Goal: Task Accomplishment & Management: Use online tool/utility

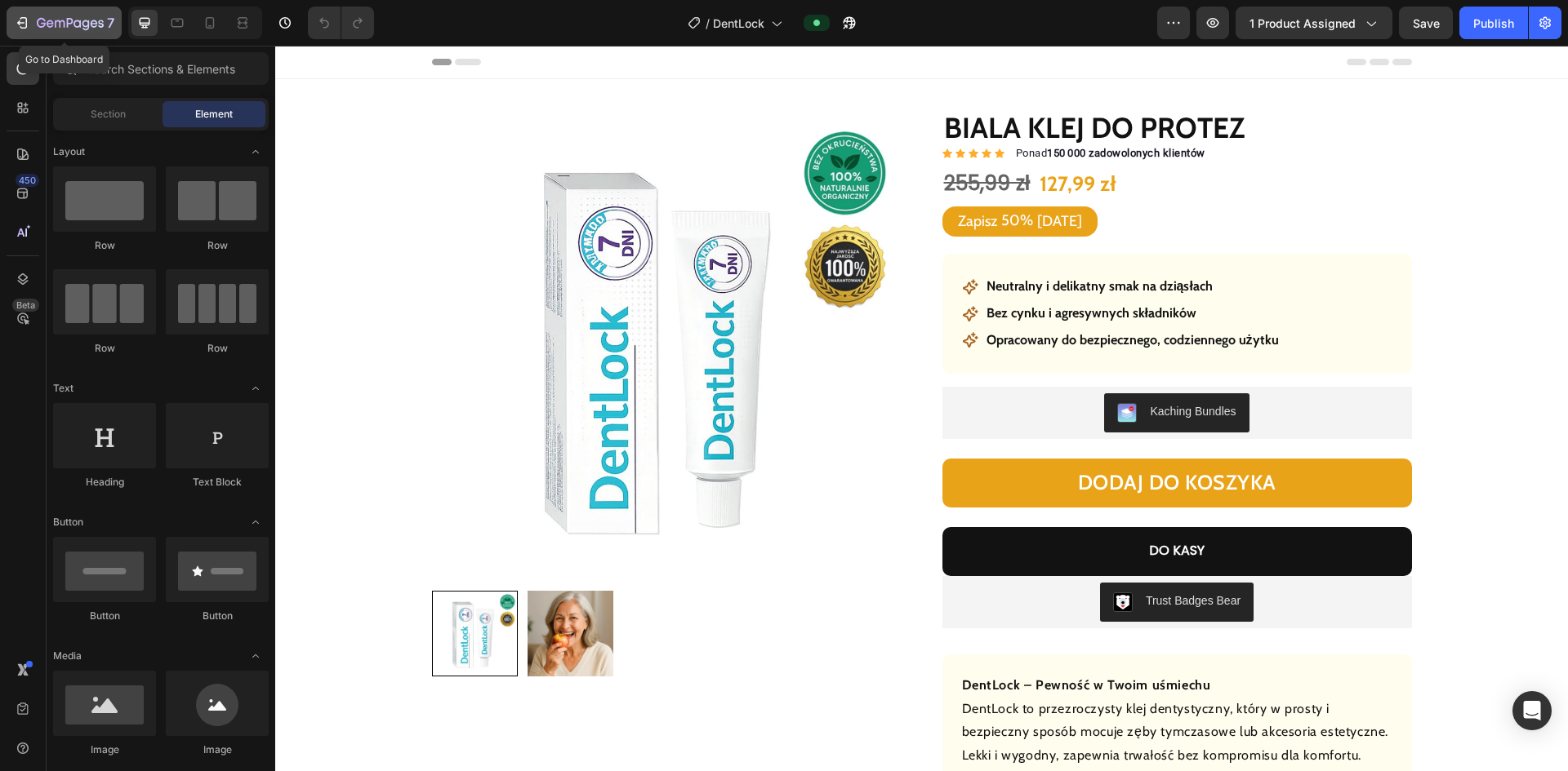
click at [26, 14] on div "7" at bounding box center [64, 22] width 101 height 19
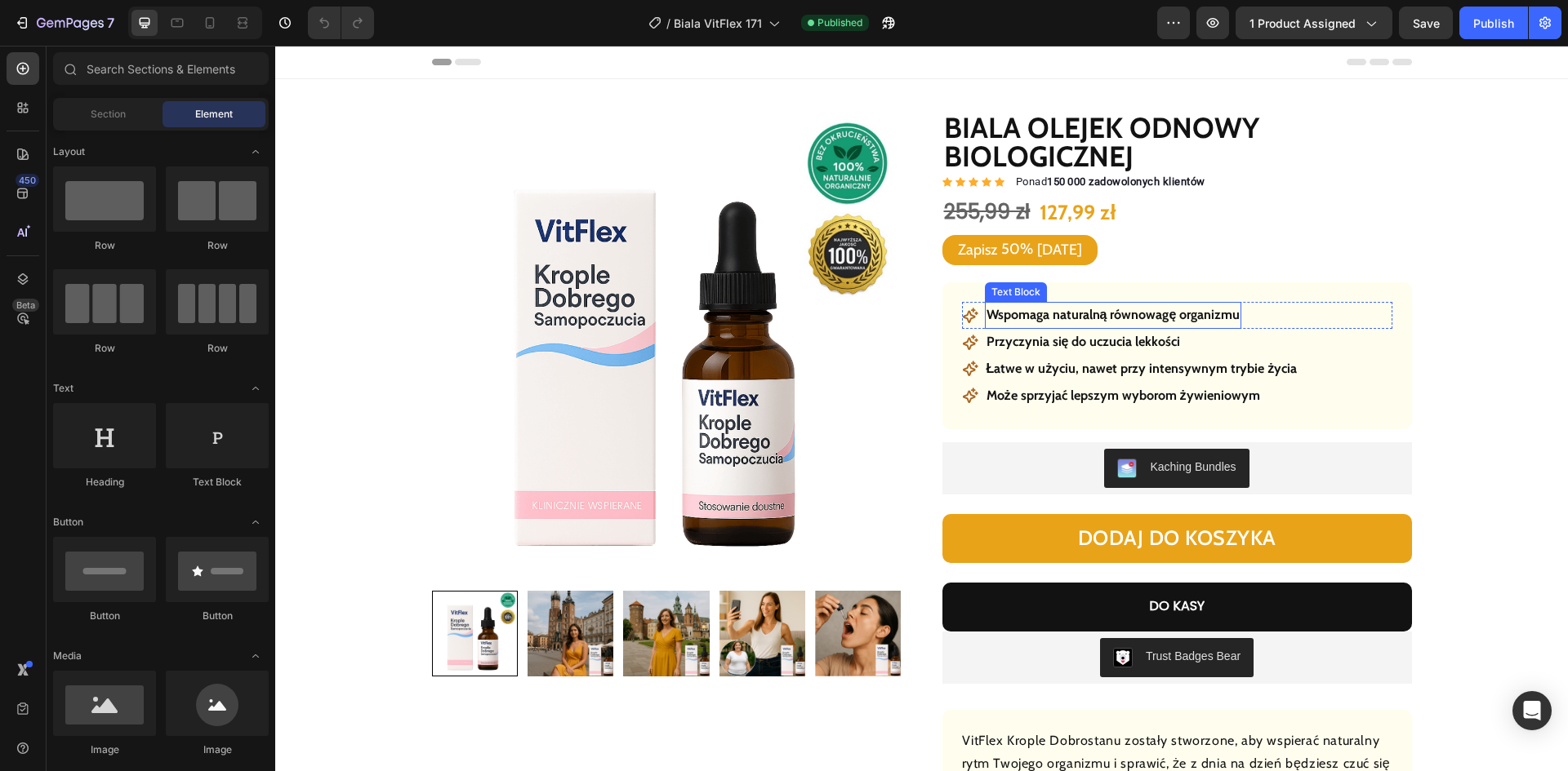
click at [1040, 316] on strong "Wspomaga naturalną równowagę organizmu" at bounding box center [1114, 314] width 254 height 16
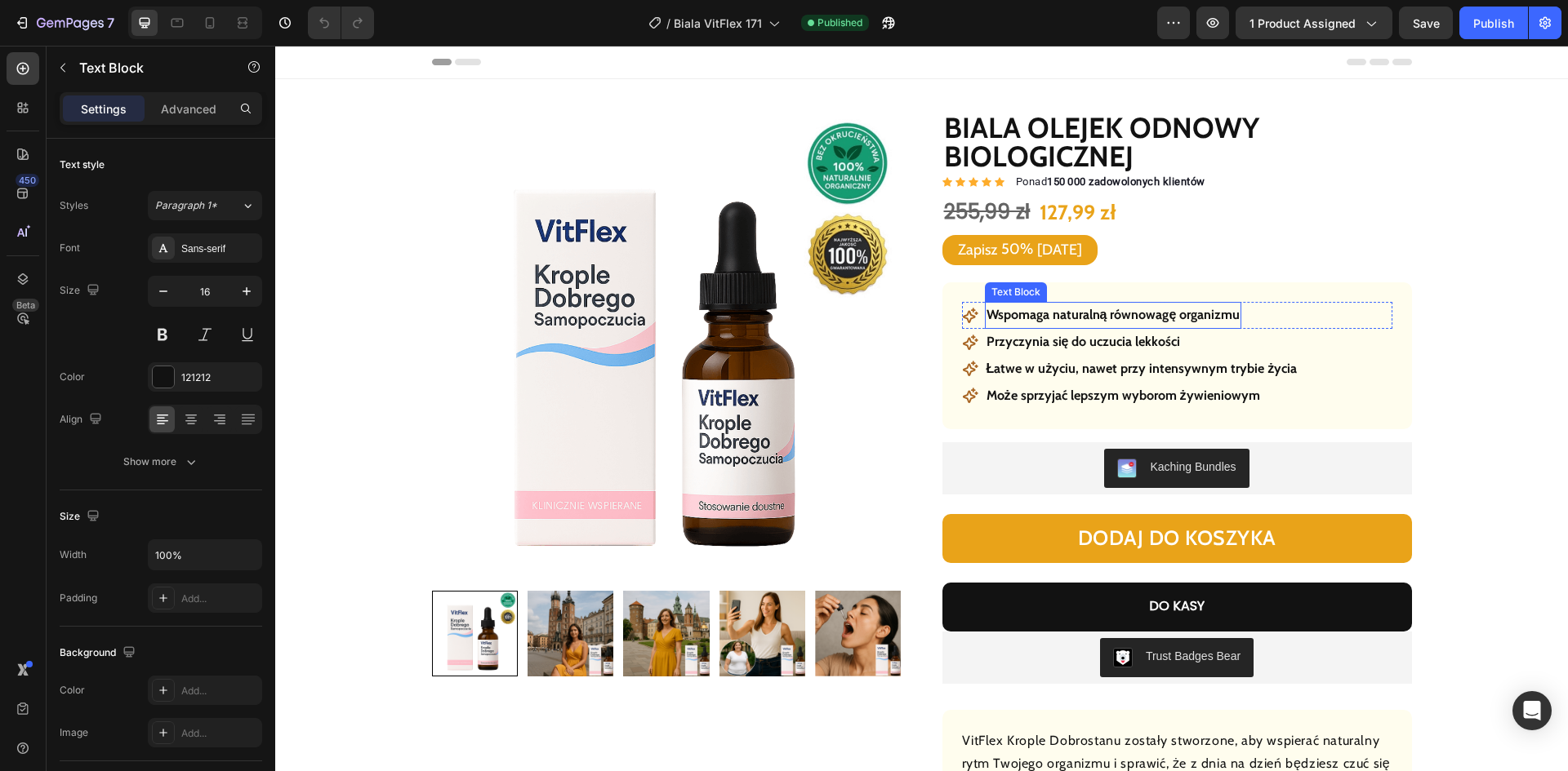
click at [1040, 316] on strong "Wspomaga naturalną równowagę organizmu" at bounding box center [1114, 314] width 254 height 16
click at [1046, 348] on strong "Przyczynia się do uczucia lekkości" at bounding box center [1084, 341] width 194 height 16
click at [1126, 369] on strong "Łatwe w użyciu, nawet przy intensywnym trybie życia" at bounding box center [1142, 369] width 311 height 16
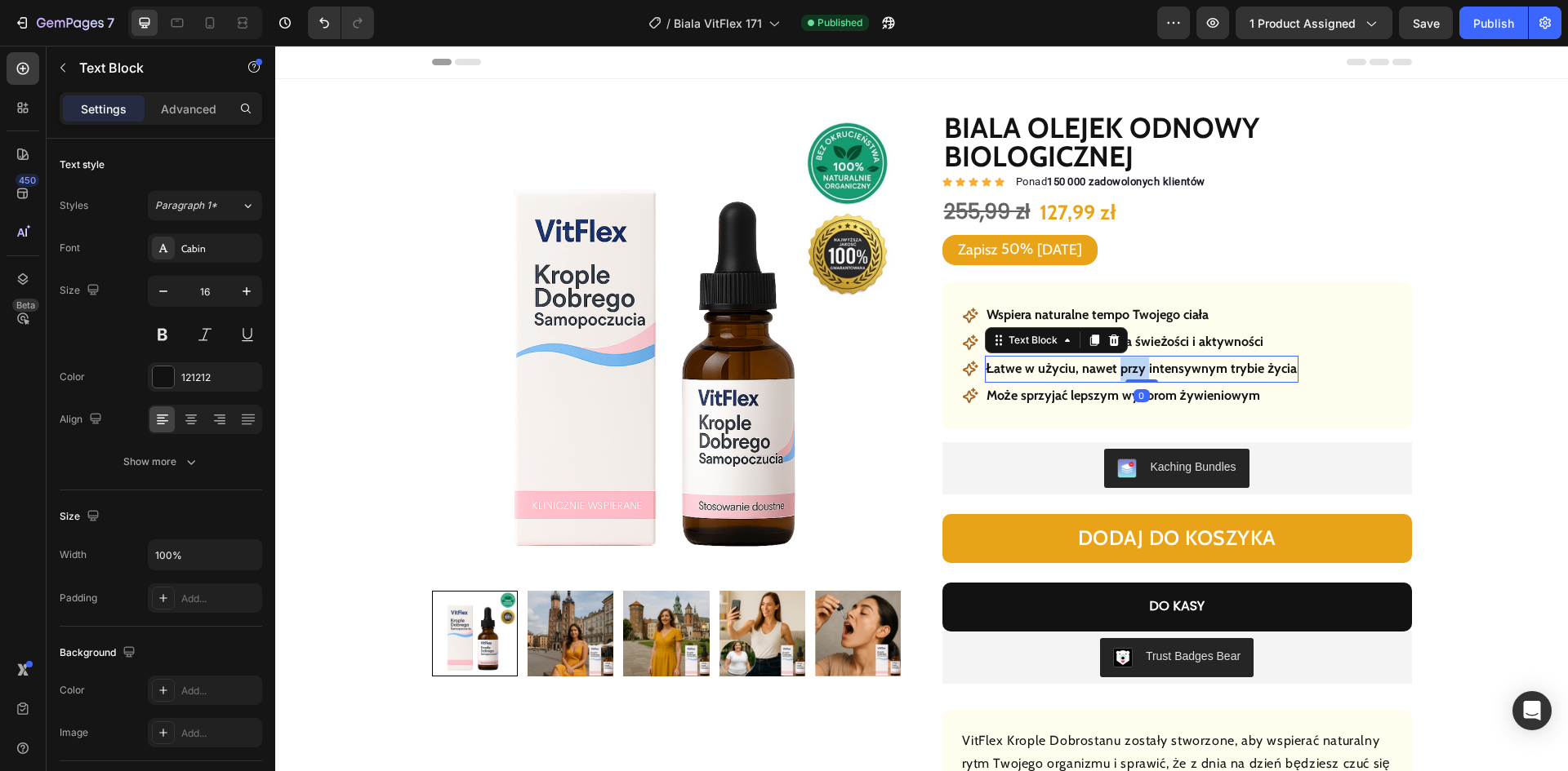
click at [1126, 369] on strong "Łatwe w użyciu, nawet przy intensywnym trybie życia" at bounding box center [1142, 369] width 311 height 16
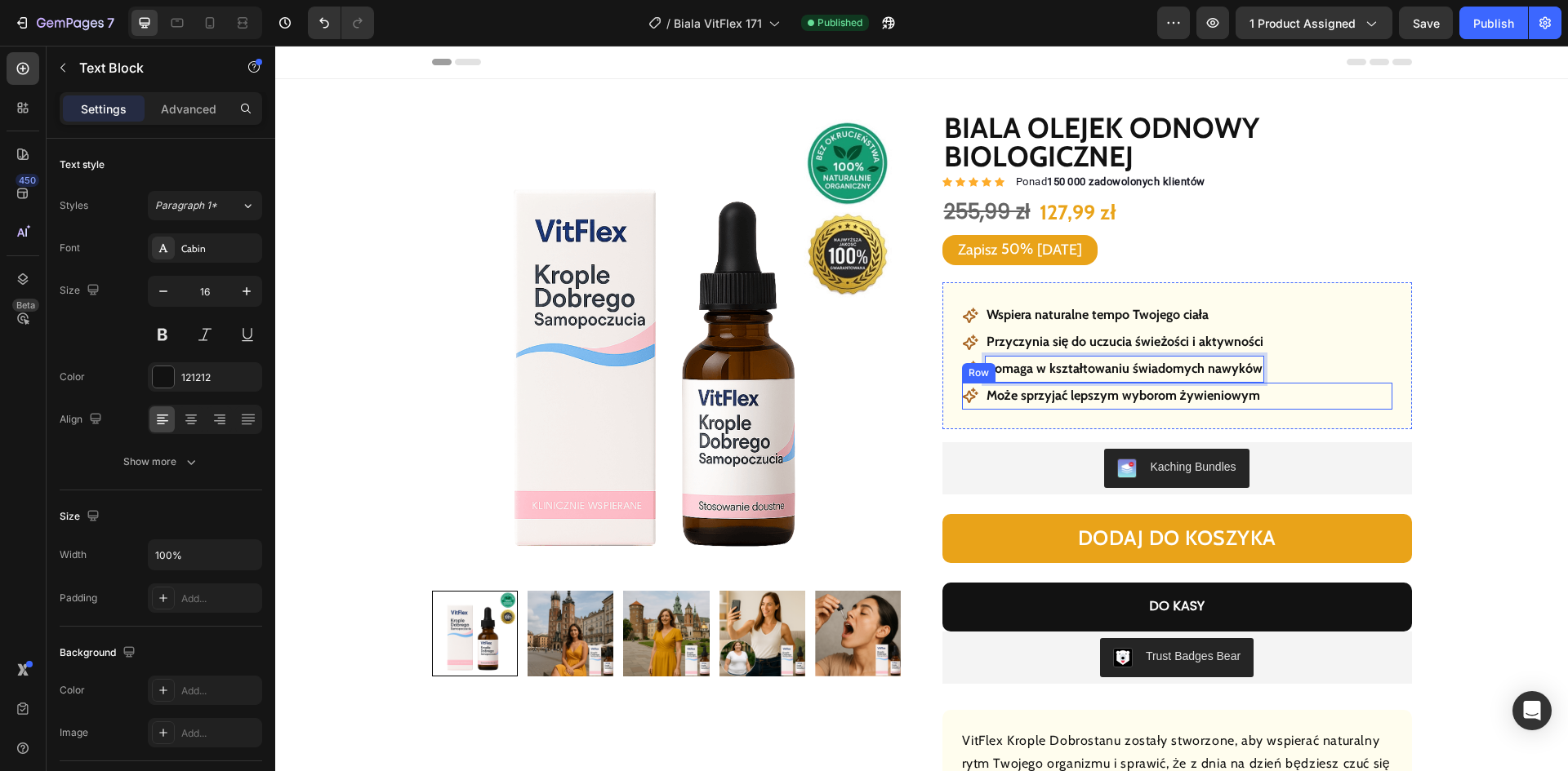
click at [1277, 402] on div "Icon Może sprzyjać lepszym wyborom żywieniowym Text Block Row" at bounding box center [1178, 397] width 431 height 27
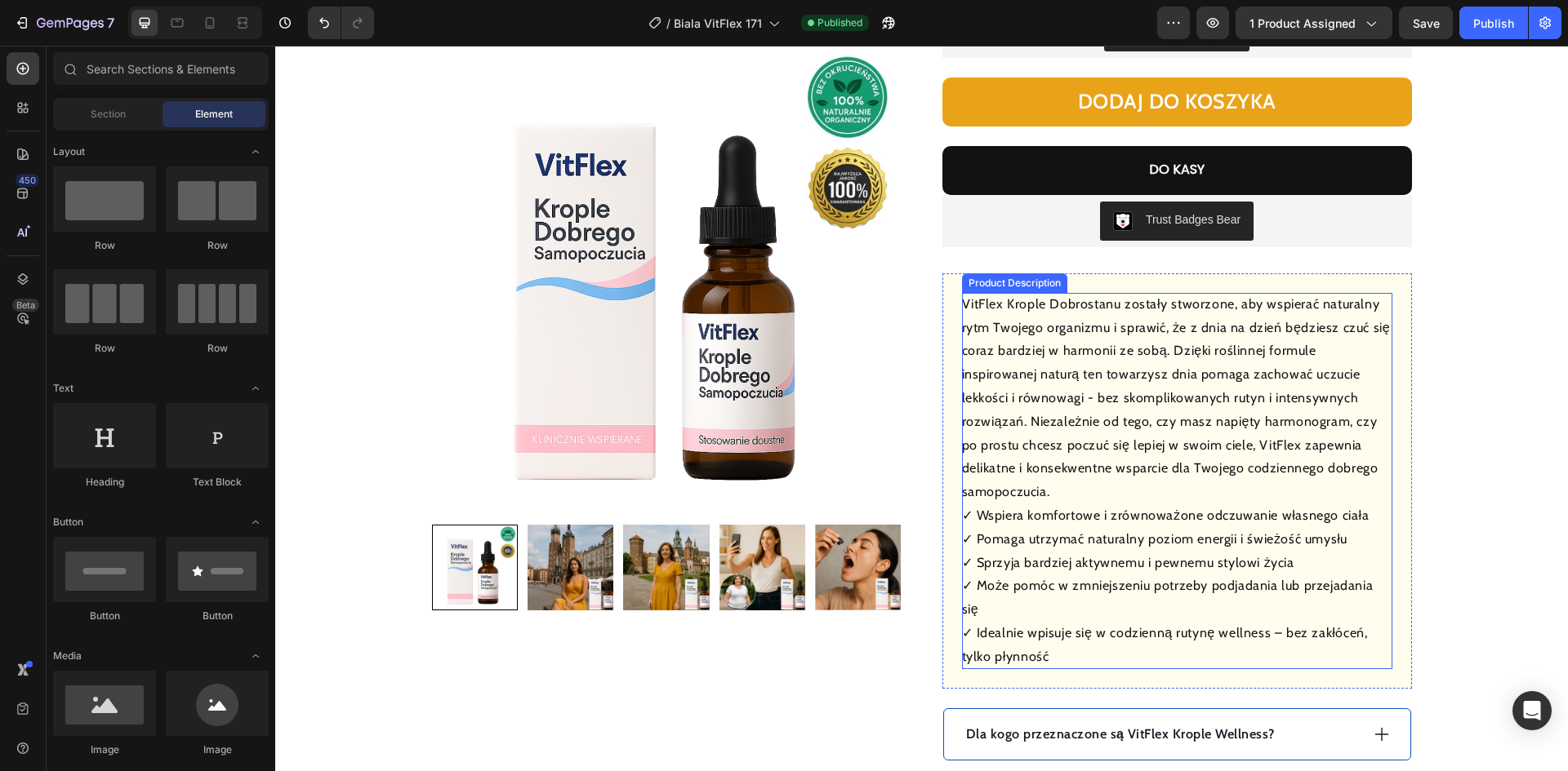
scroll to position [571, 0]
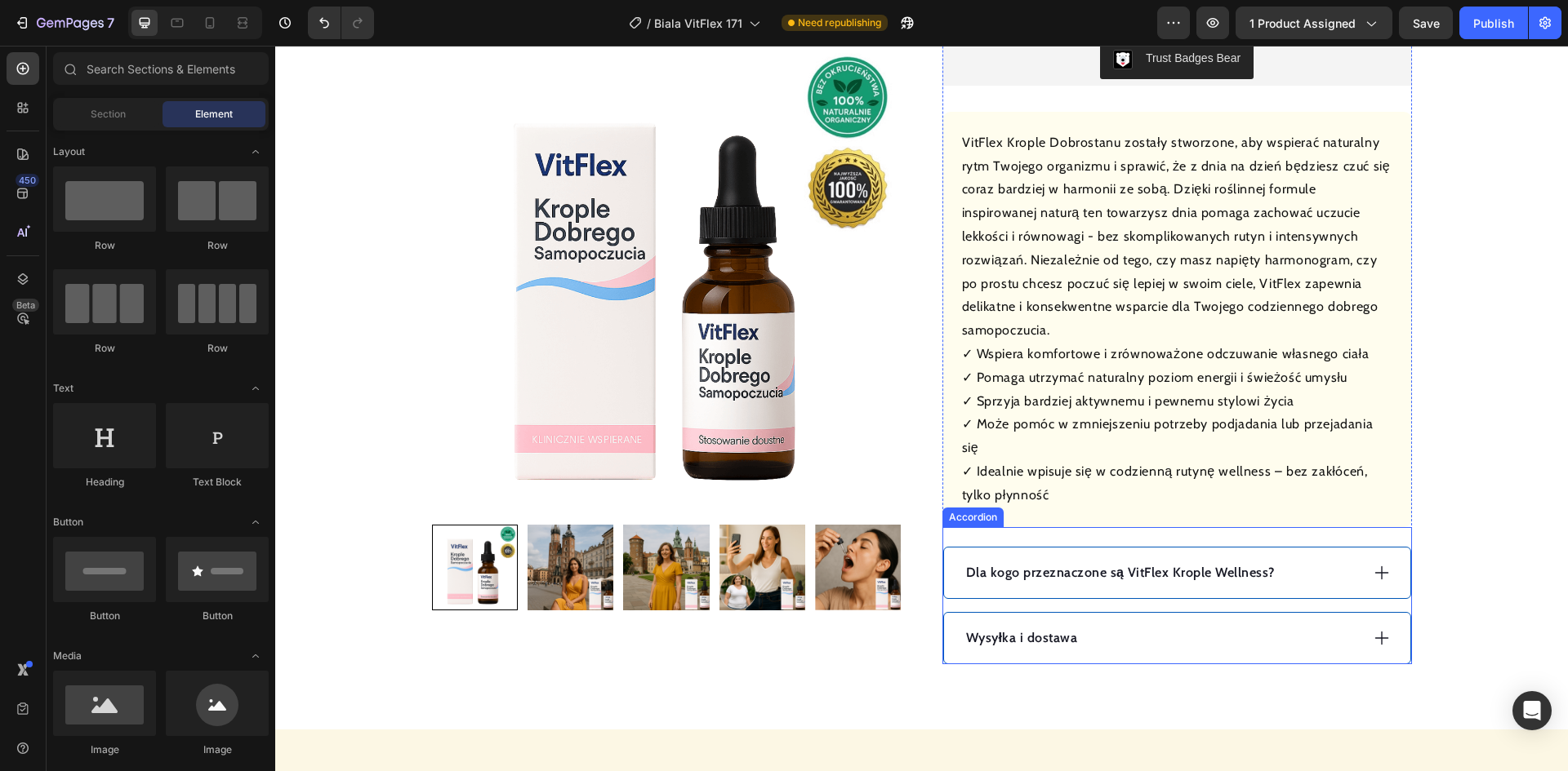
click at [1017, 548] on div "Dla kogo przeznaczone są VitFlex Krople Wellness?" at bounding box center [1177, 573] width 467 height 50
click at [1018, 548] on div "Dla kogo przeznaczone są VitFlex Krople Wellness?" at bounding box center [1177, 573] width 467 height 50
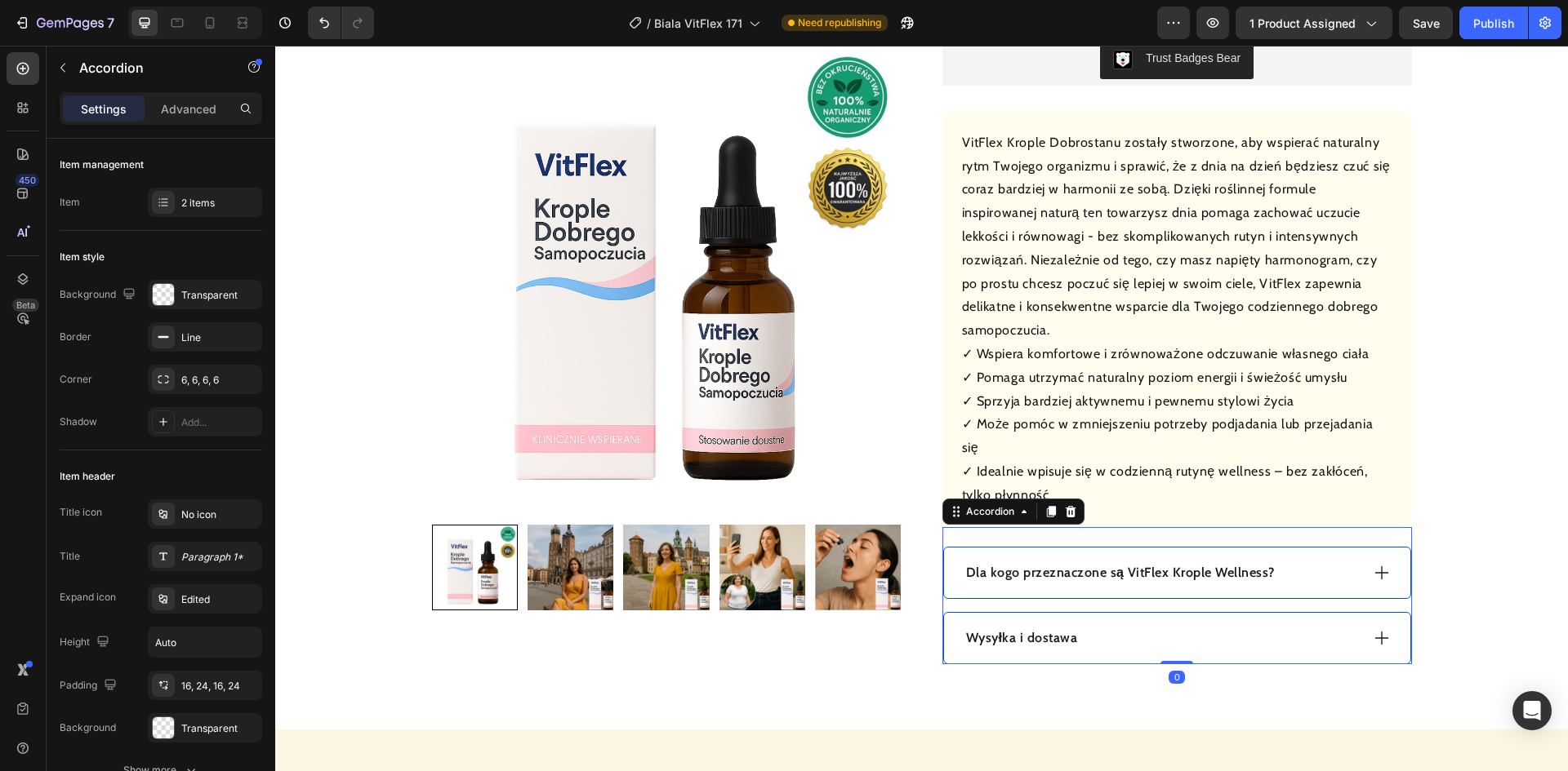
click at [1050, 563] on p "Dla kogo przeznaczone są VitFlex Krople Wellness?" at bounding box center [1121, 573] width 309 height 19
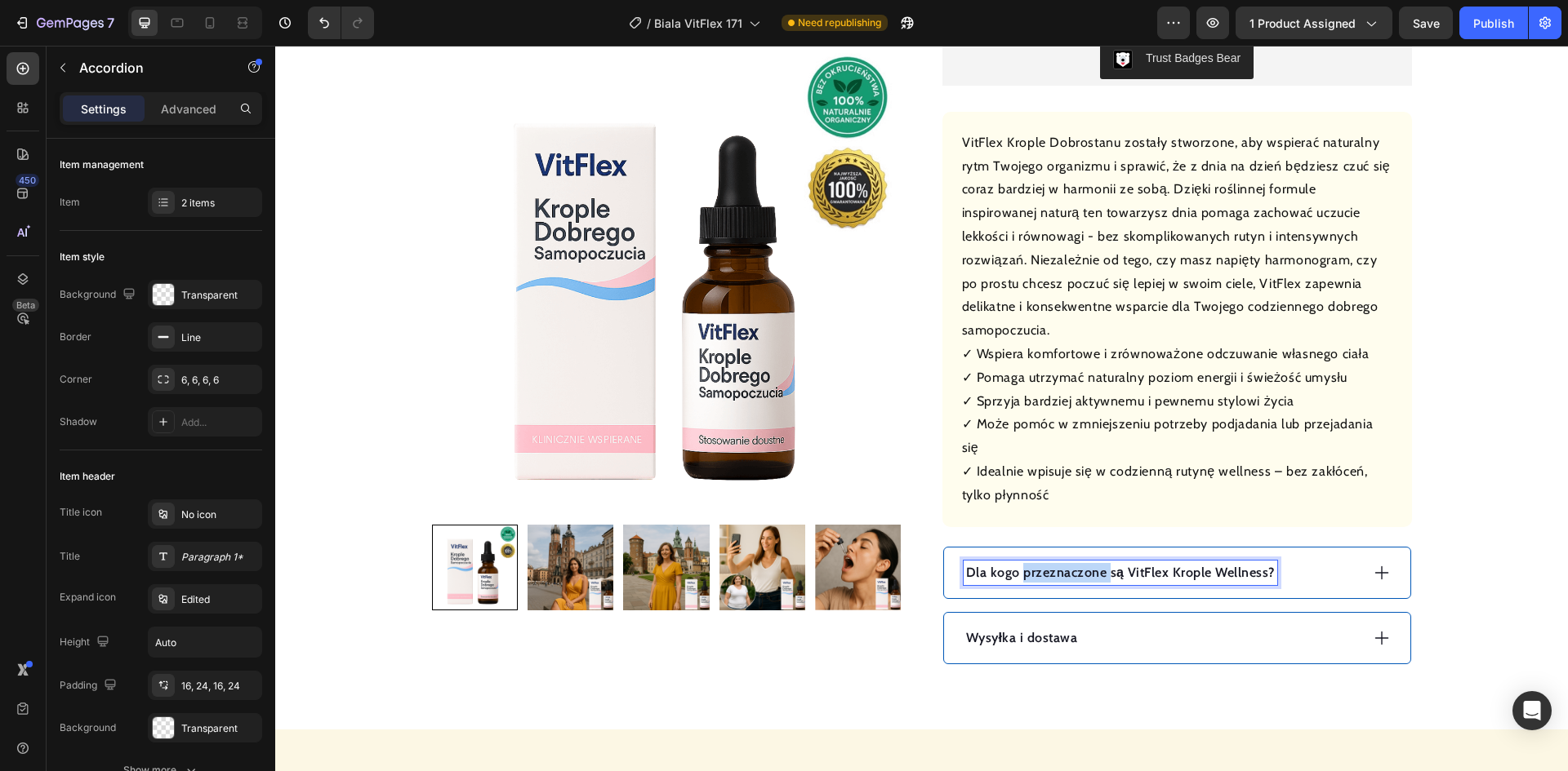
click at [1050, 563] on p "Dla kogo przeznaczone są VitFlex Krople Wellness?" at bounding box center [1121, 573] width 309 height 19
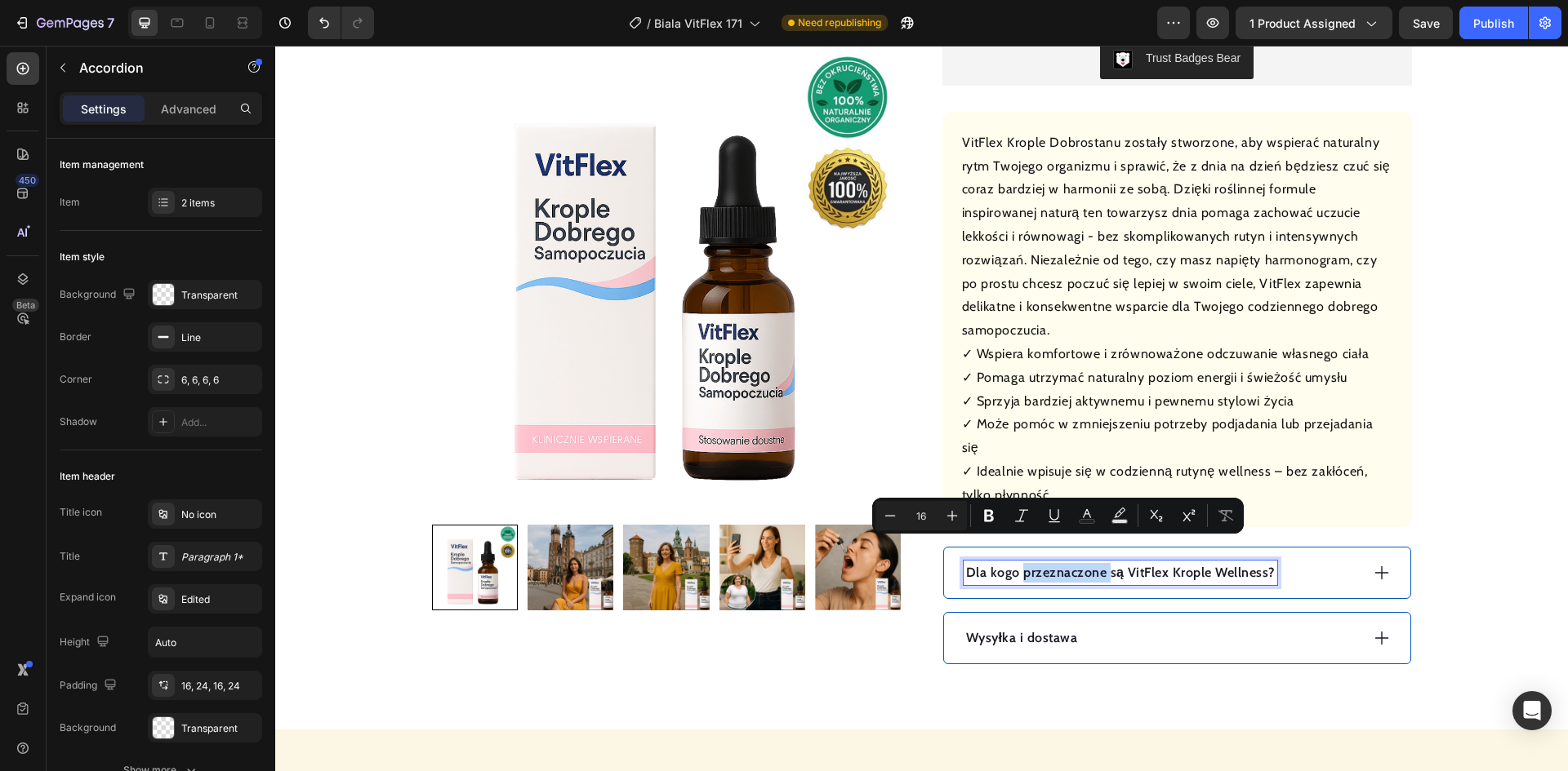
click at [1050, 563] on p "Dla kogo przeznaczone są VitFlex Krople Wellness?" at bounding box center [1121, 573] width 309 height 19
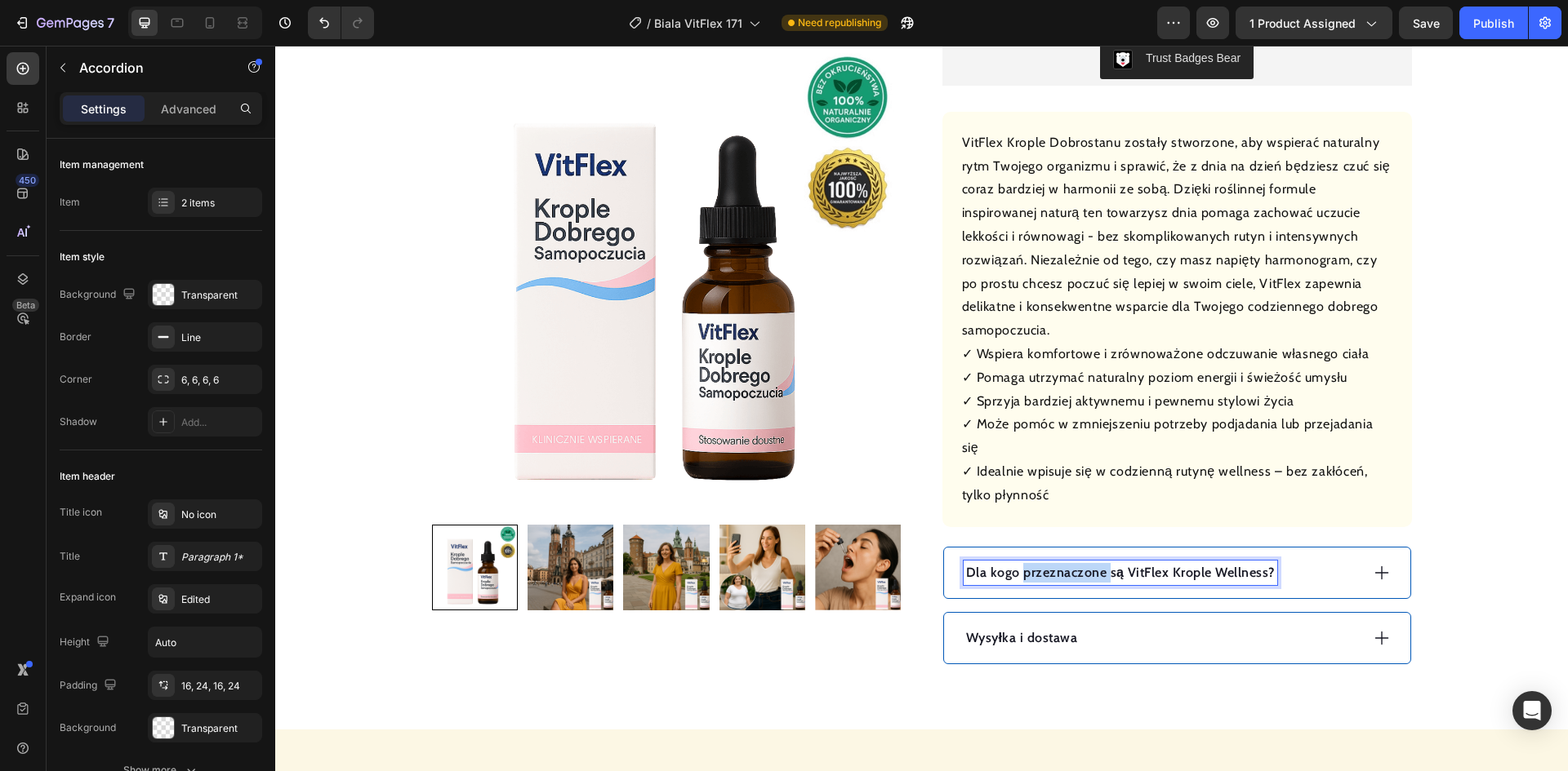
click at [1050, 563] on p "Dla kogo przeznaczone są VitFlex Krople Wellness?" at bounding box center [1121, 573] width 309 height 19
click at [1130, 561] on div "Jak go używać?" at bounding box center [1161, 572] width 396 height 24
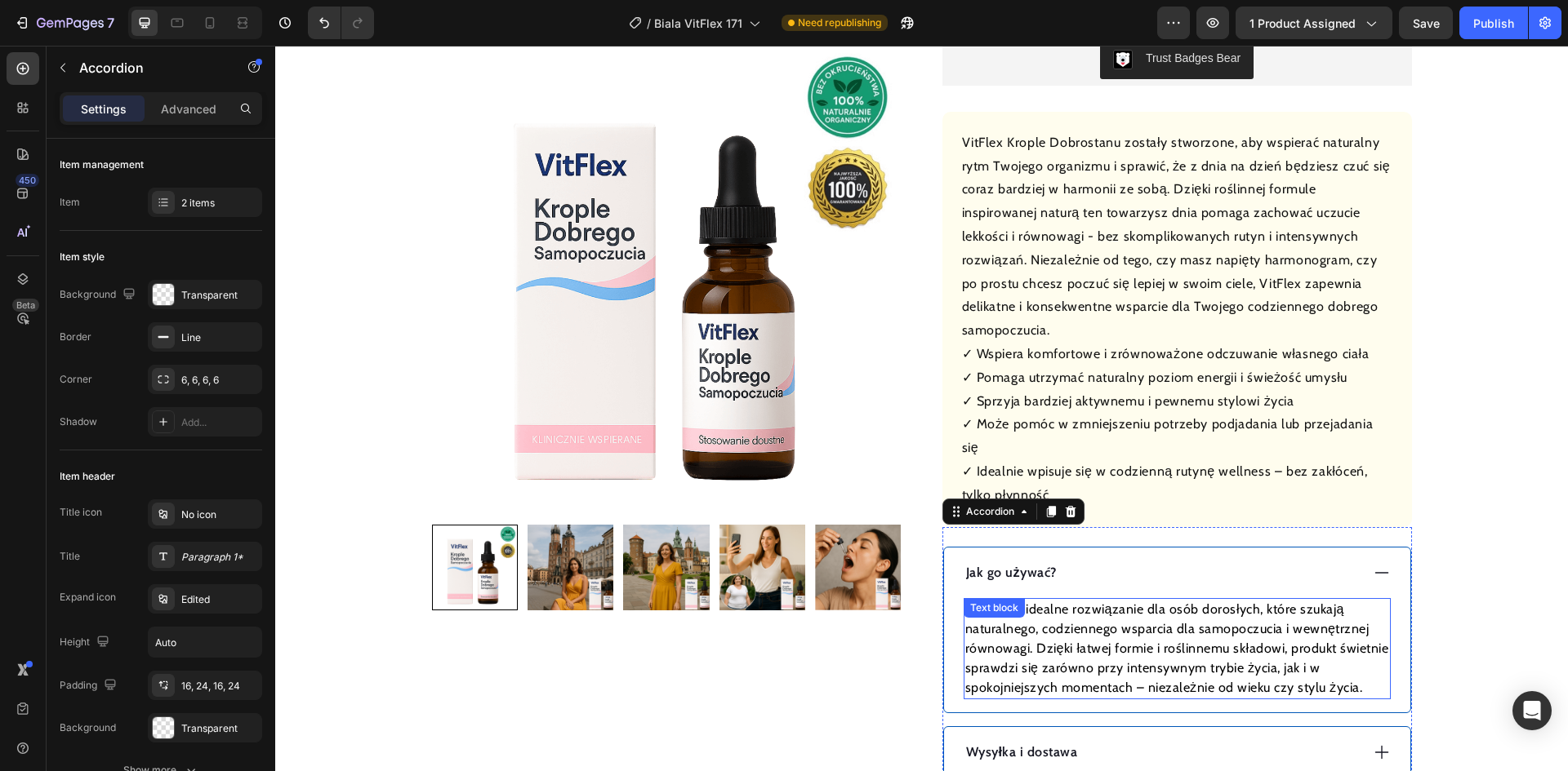
click at [1122, 605] on p "VitFlex to idealne rozwiązanie dla osób dorosłych, które szukają naturalnego, c…" at bounding box center [1177, 649] width 424 height 98
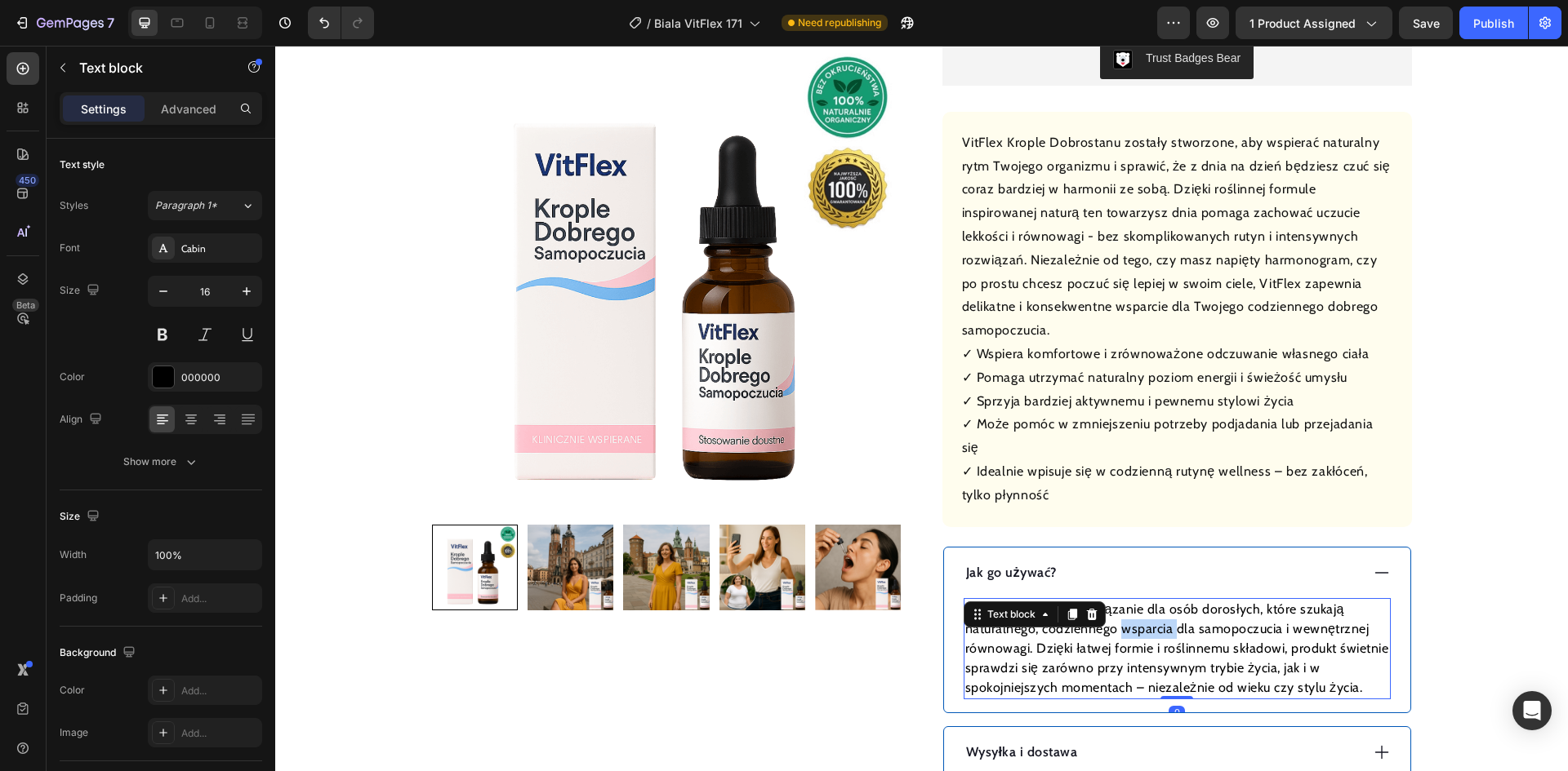
click at [1122, 605] on p "VitFlex to idealne rozwiązanie dla osób dorosłych, które szukają naturalnego, c…" at bounding box center [1177, 649] width 424 height 98
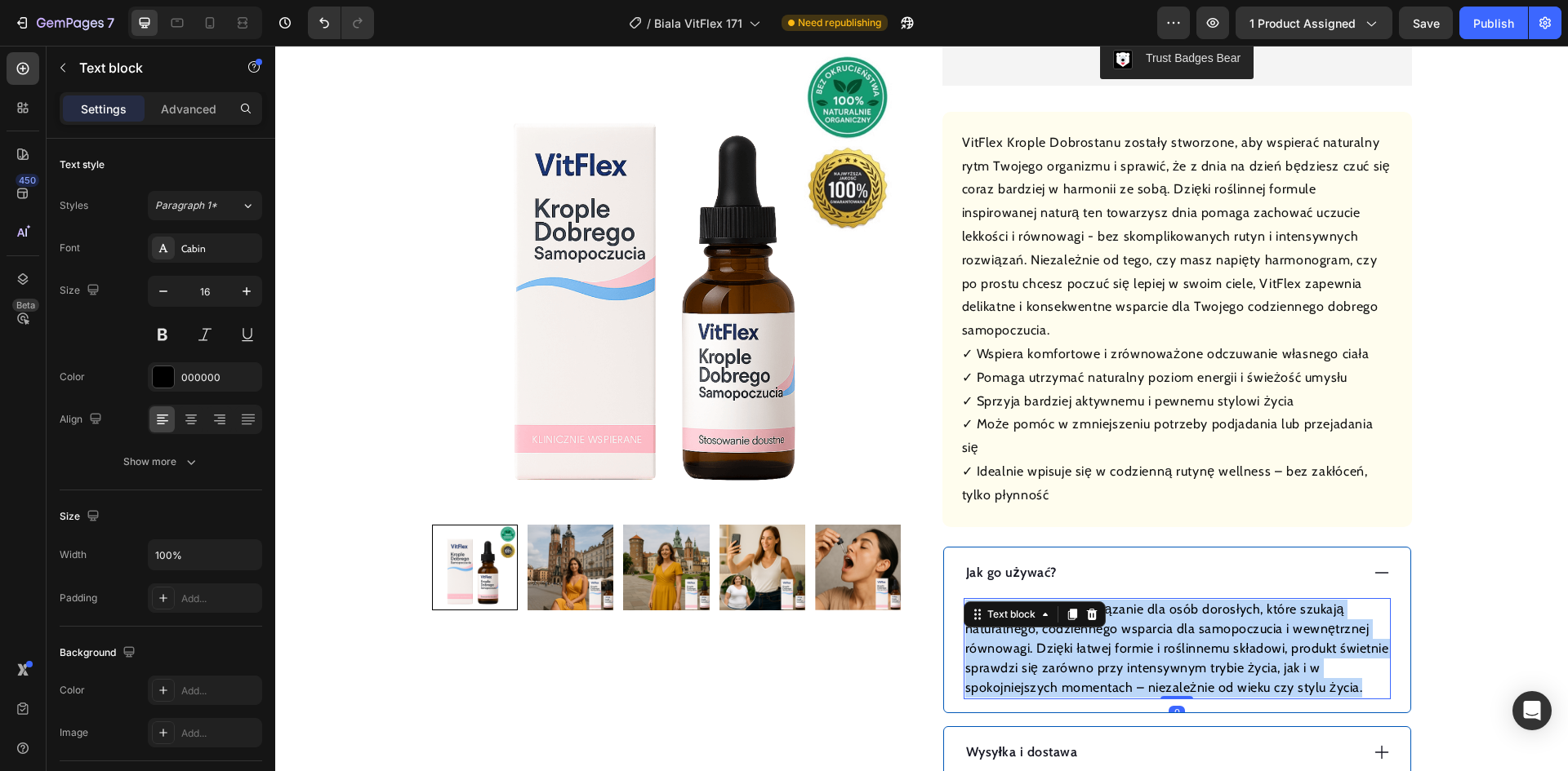
click at [1122, 606] on p "VitFlex to idealne rozwiązanie dla osób dorosłych, które szukają naturalnego, c…" at bounding box center [1177, 649] width 424 height 98
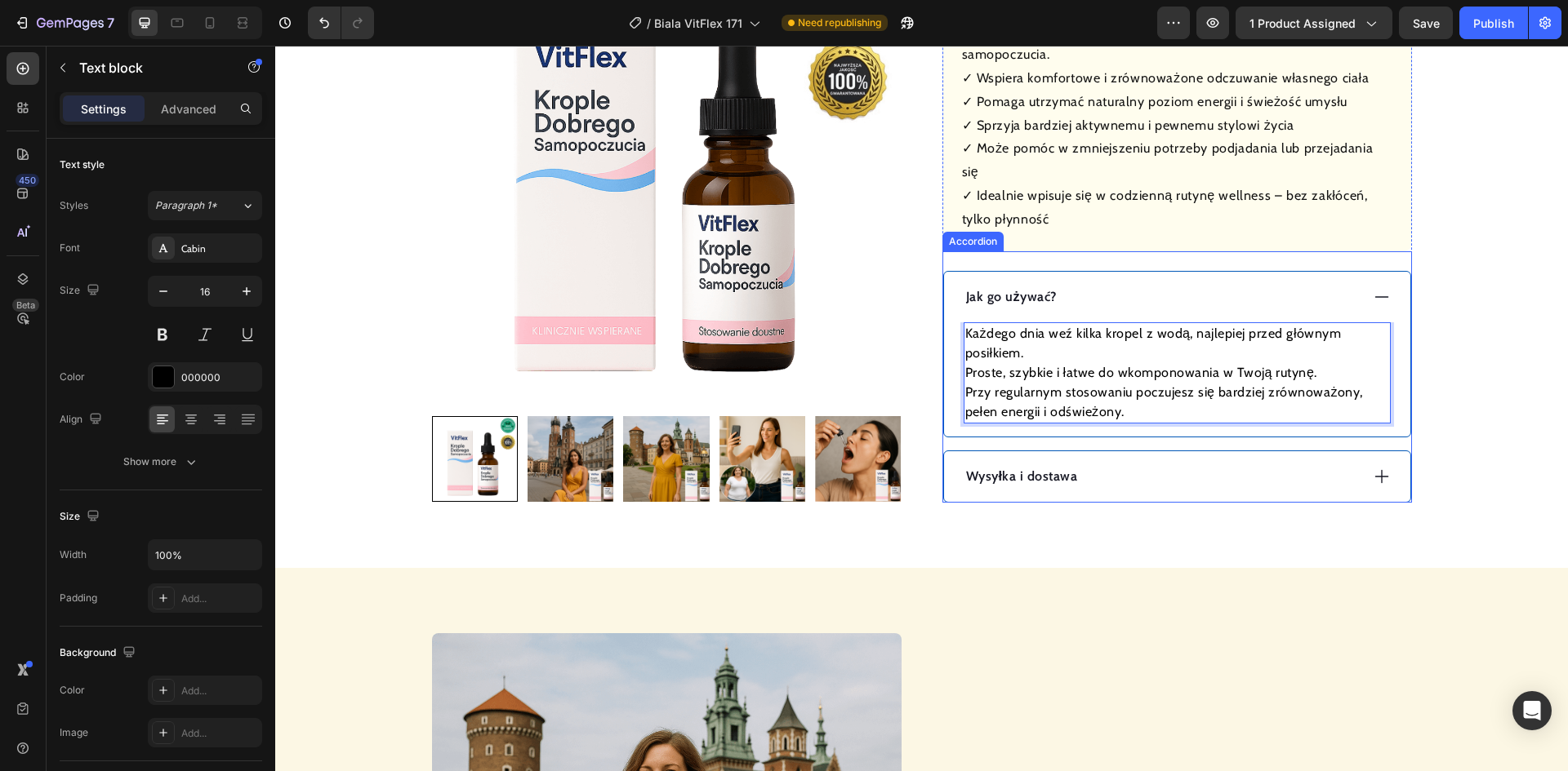
scroll to position [898, 0]
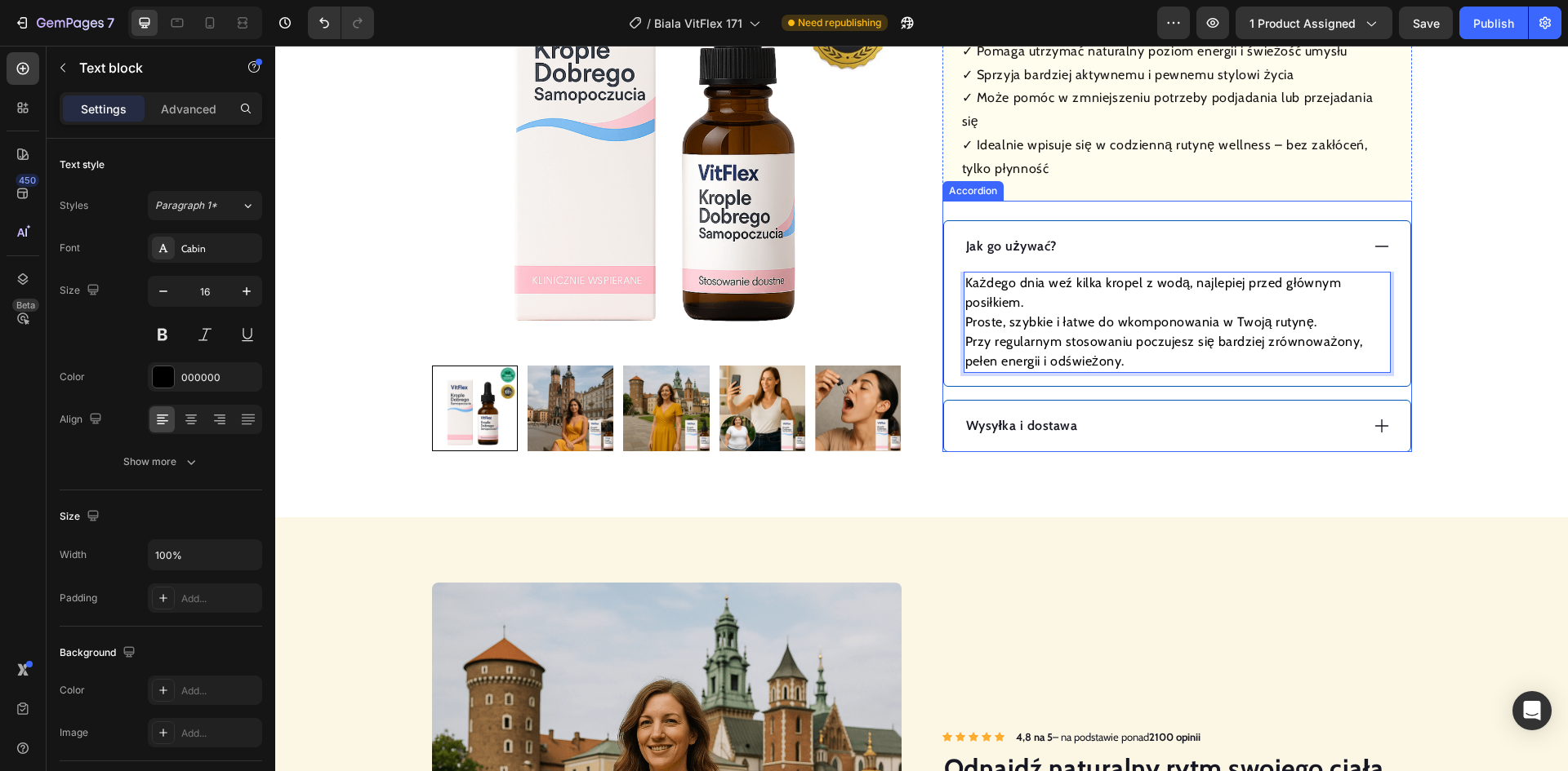
click at [1142, 414] on div "Wysyłka i dostawa" at bounding box center [1161, 426] width 396 height 24
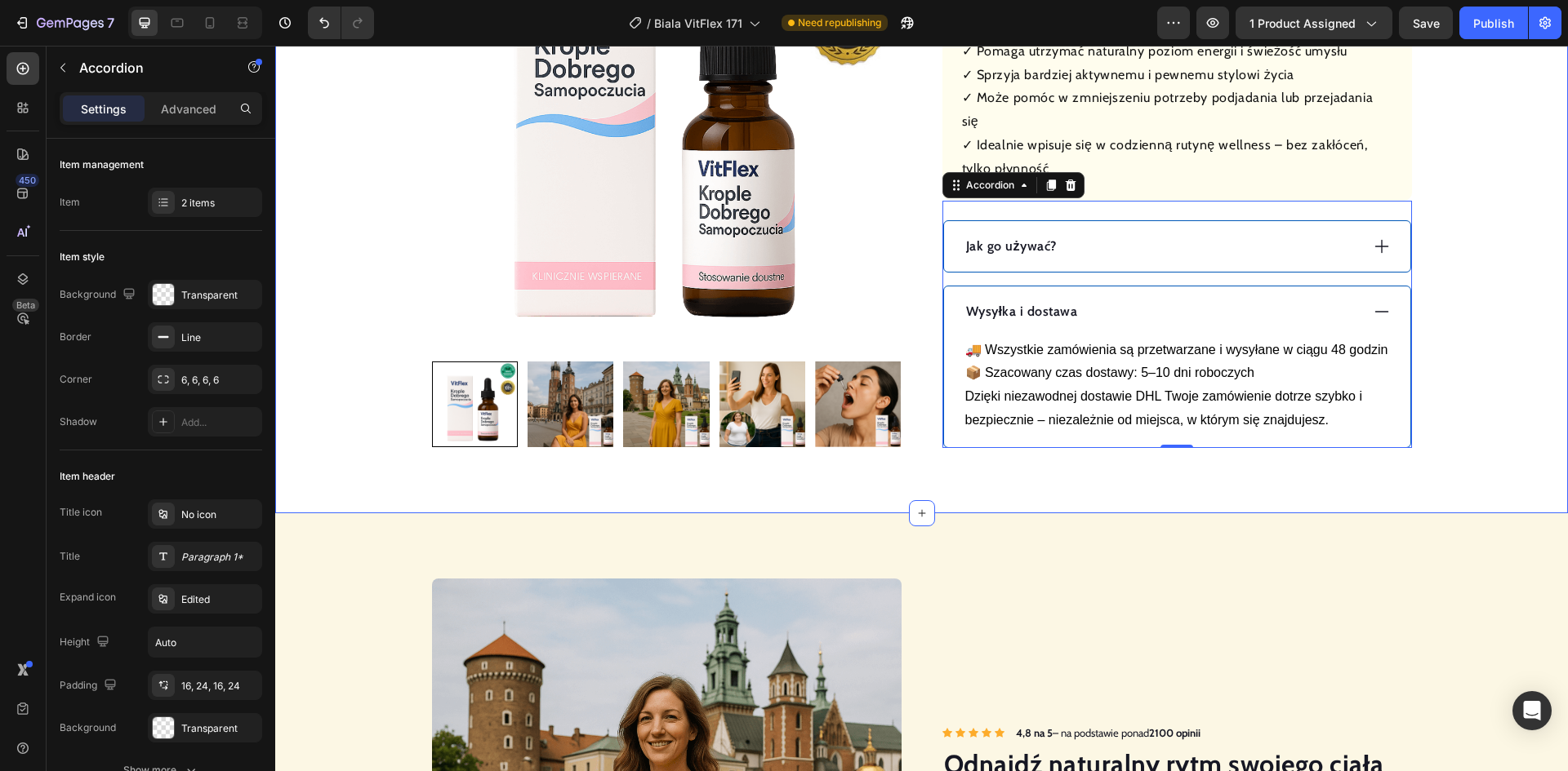
scroll to position [1061, 0]
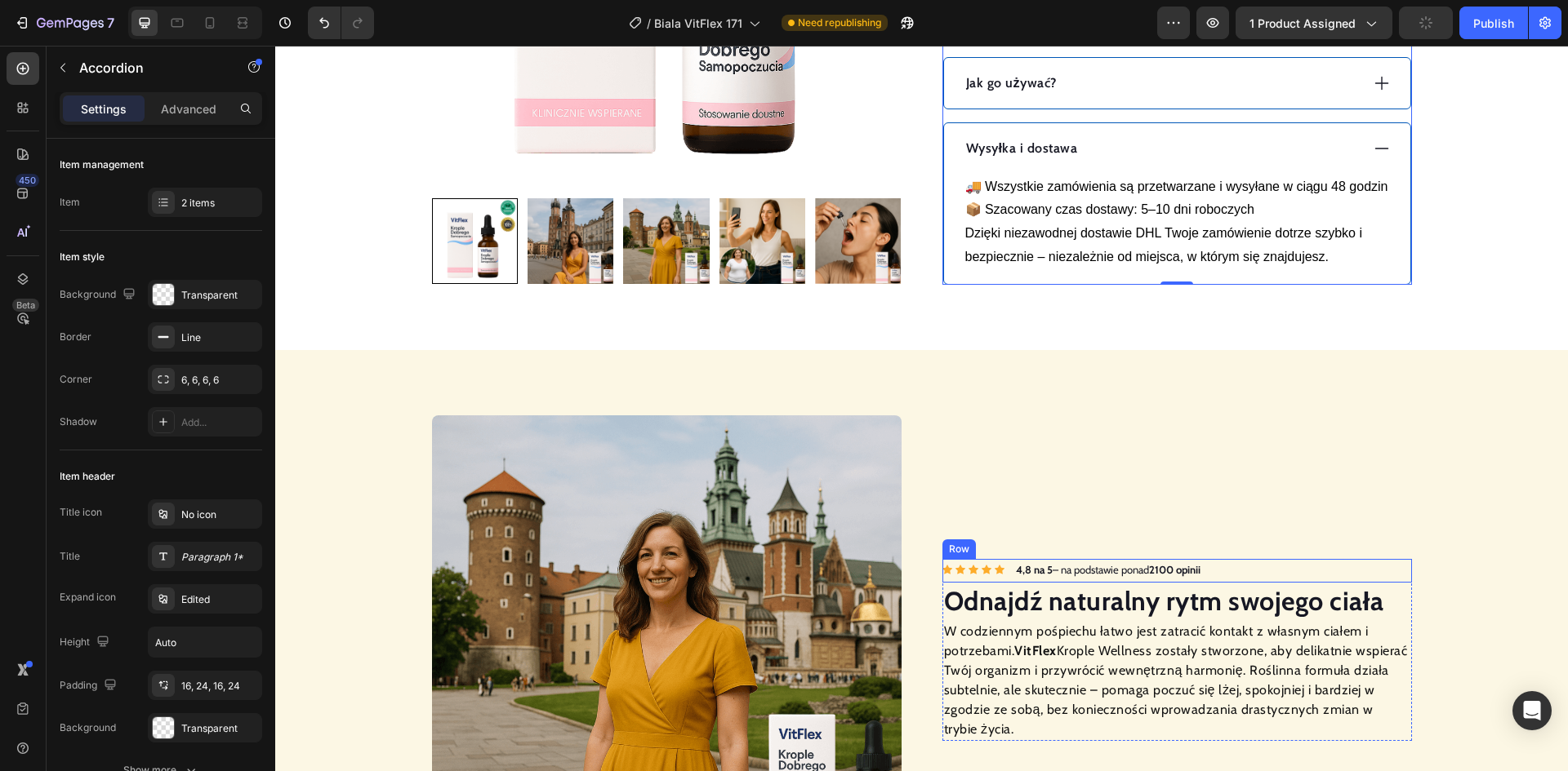
click at [1268, 564] on div "Icon Icon Icon Icon Icon Icon List Hoz 4,8 na 5 – na podstawie ponad 2100 opini…" at bounding box center [1177, 571] width 470 height 23
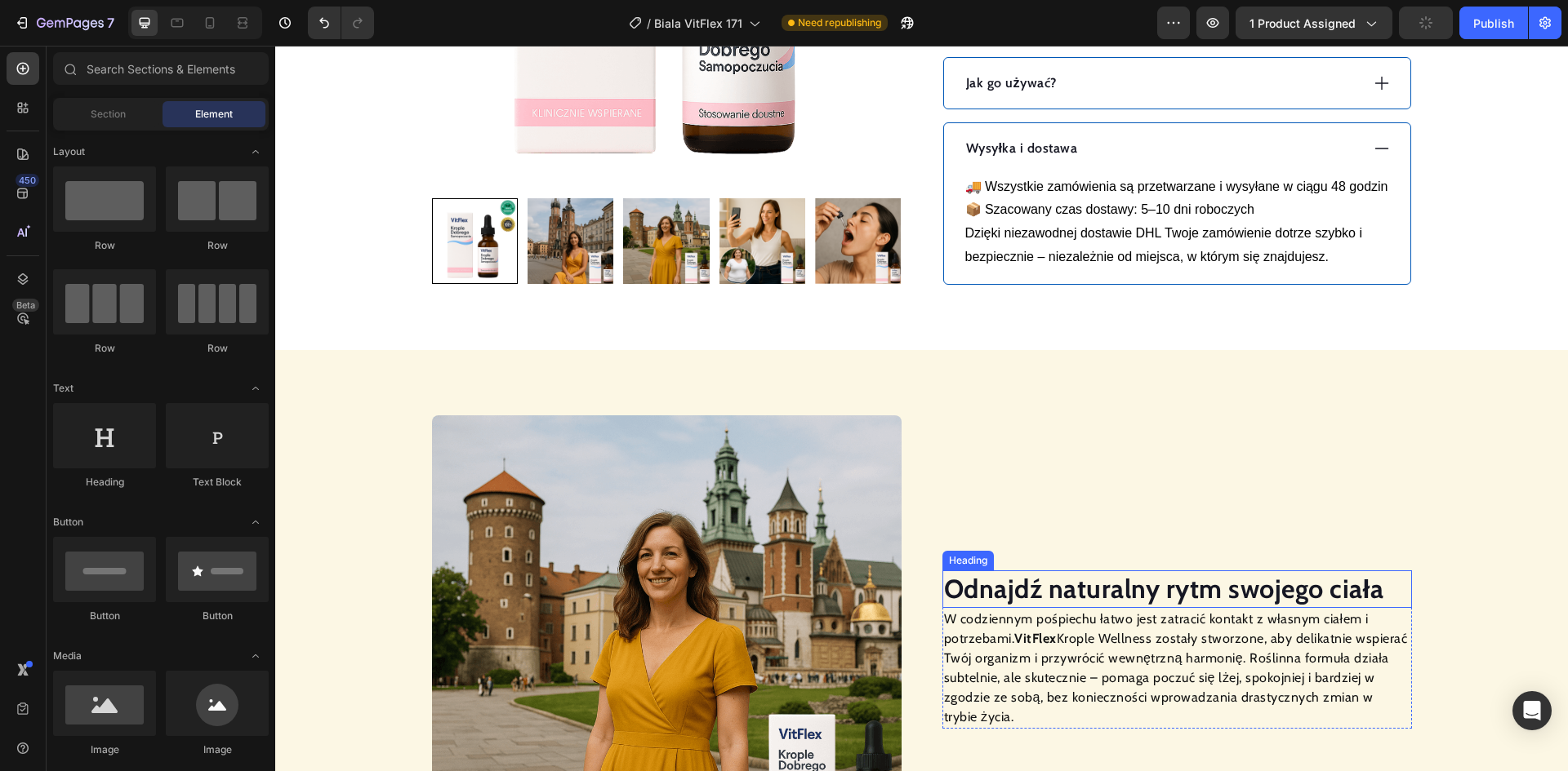
click at [1200, 590] on strong "Odnajdź naturalny rytm swojego ciała" at bounding box center [1164, 589] width 441 height 32
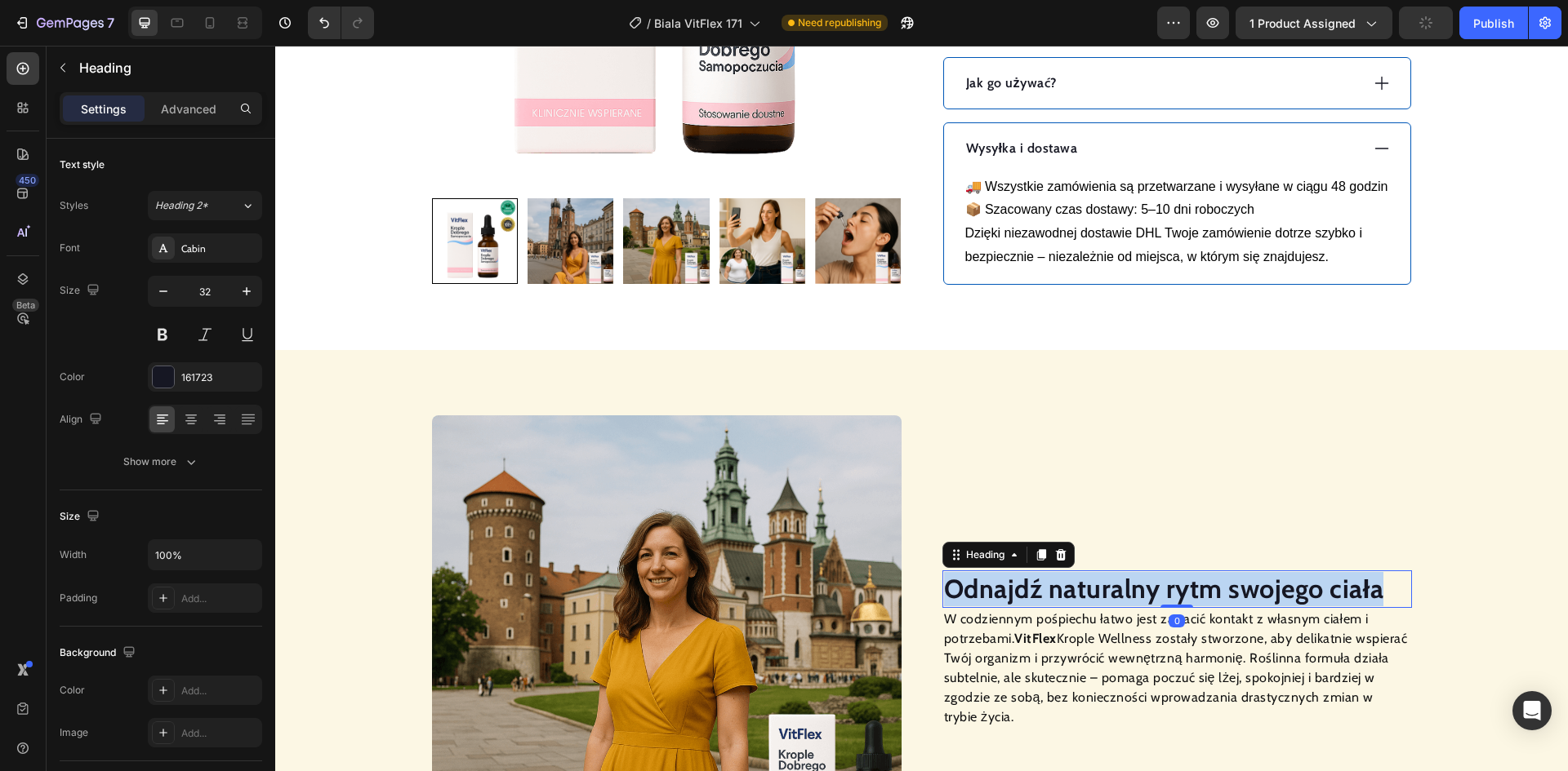
click at [1200, 590] on strong "Odnajdź naturalny rytm swojego ciała" at bounding box center [1164, 589] width 441 height 32
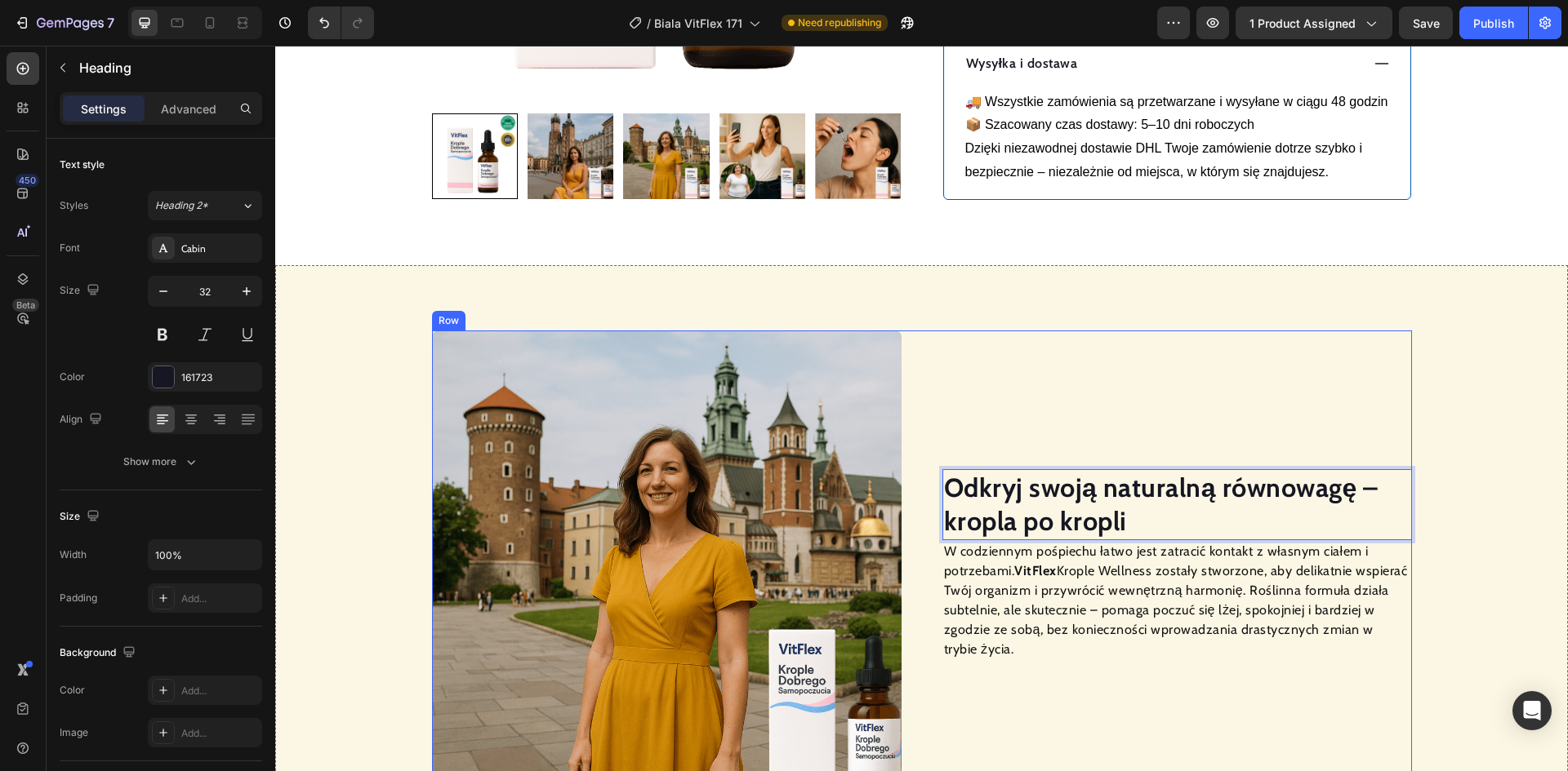
scroll to position [1290, 0]
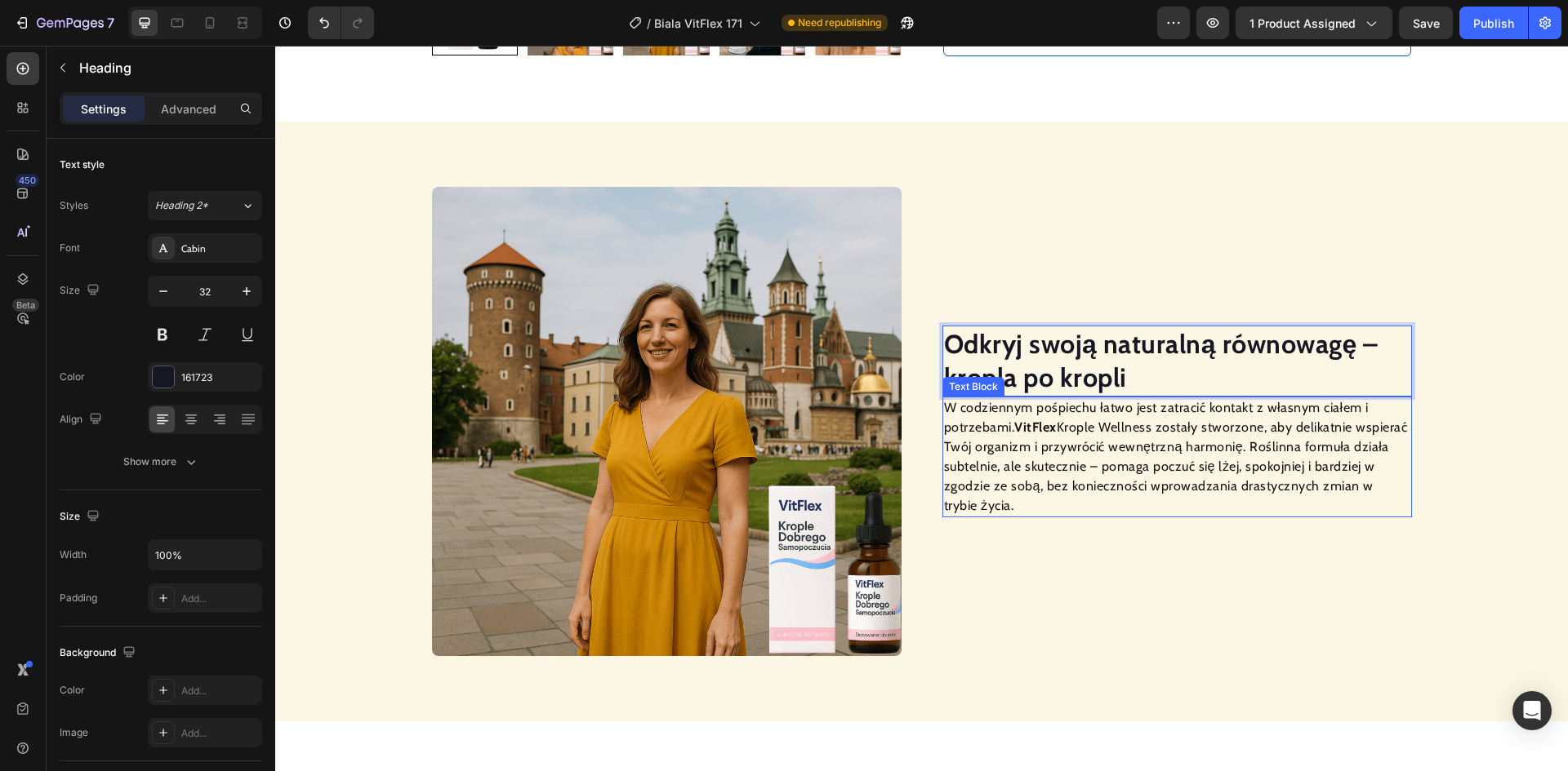
click at [1065, 441] on p "W codziennym pośpiechu łatwo jest zatracić kontakt z własnym ciałem i potrzebam…" at bounding box center [1177, 457] width 467 height 117
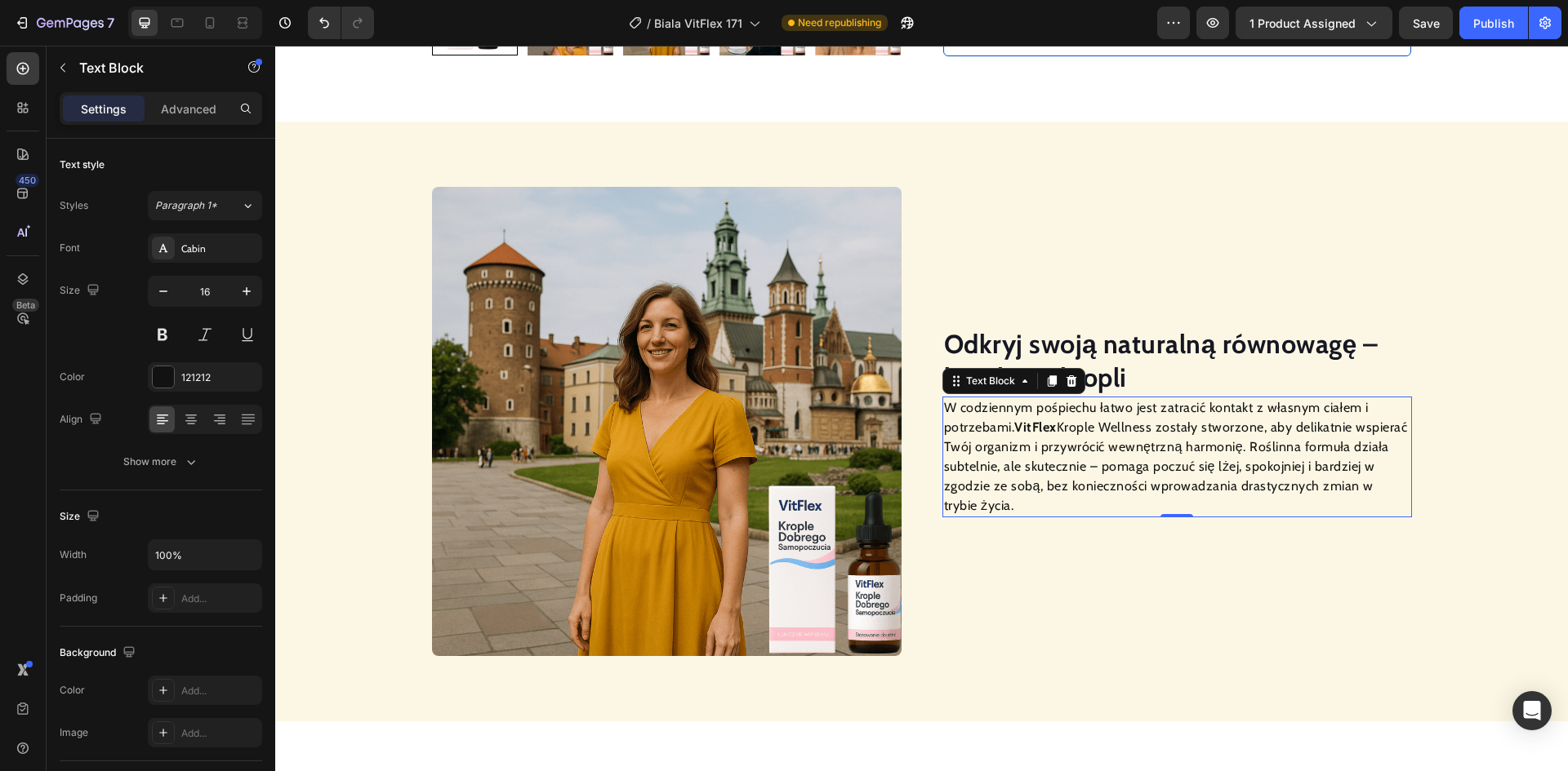
click at [1065, 441] on p "W codziennym pośpiechu łatwo jest zatracić kontakt z własnym ciałem i potrzebam…" at bounding box center [1177, 457] width 467 height 117
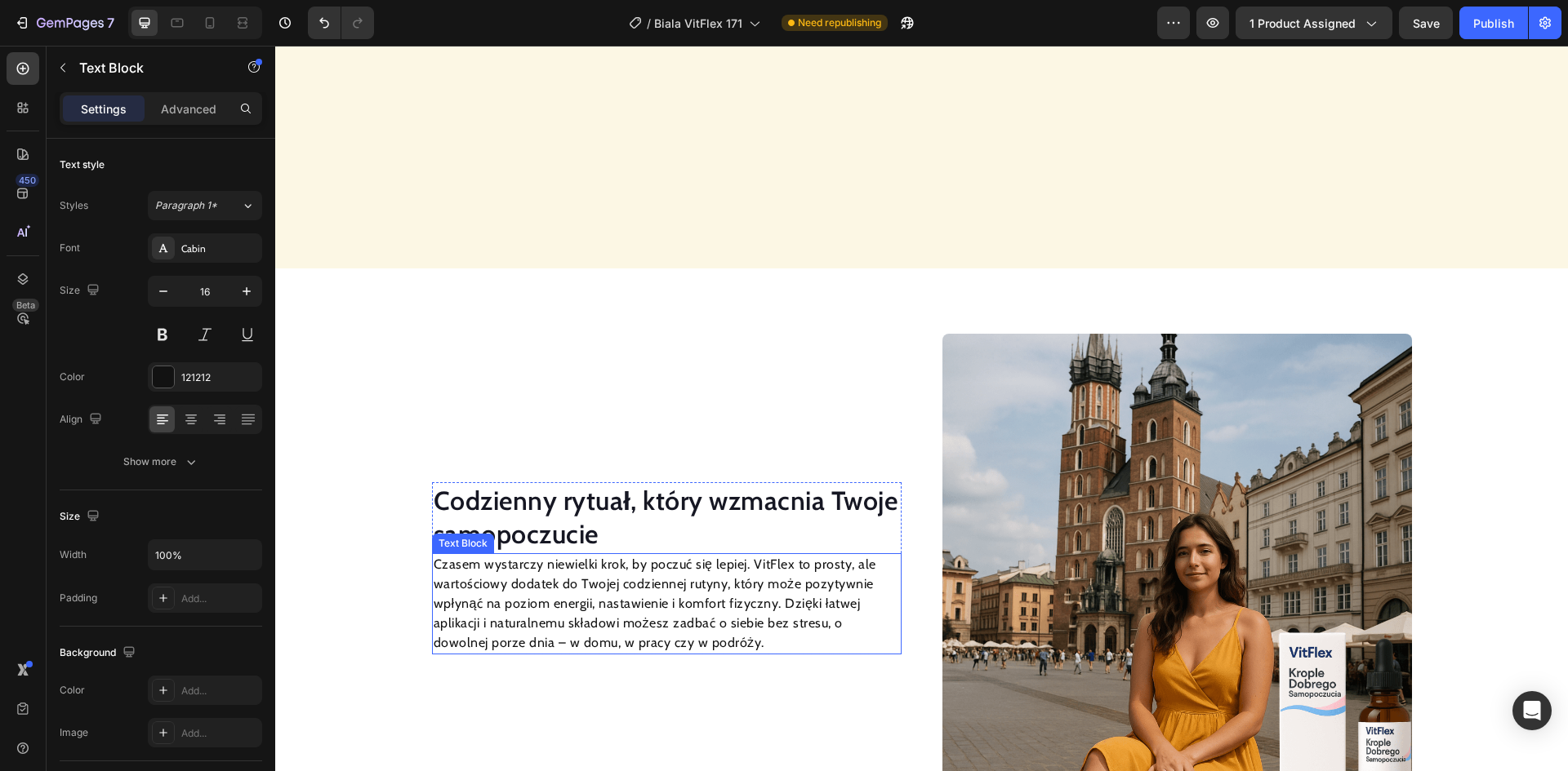
scroll to position [1982, 0]
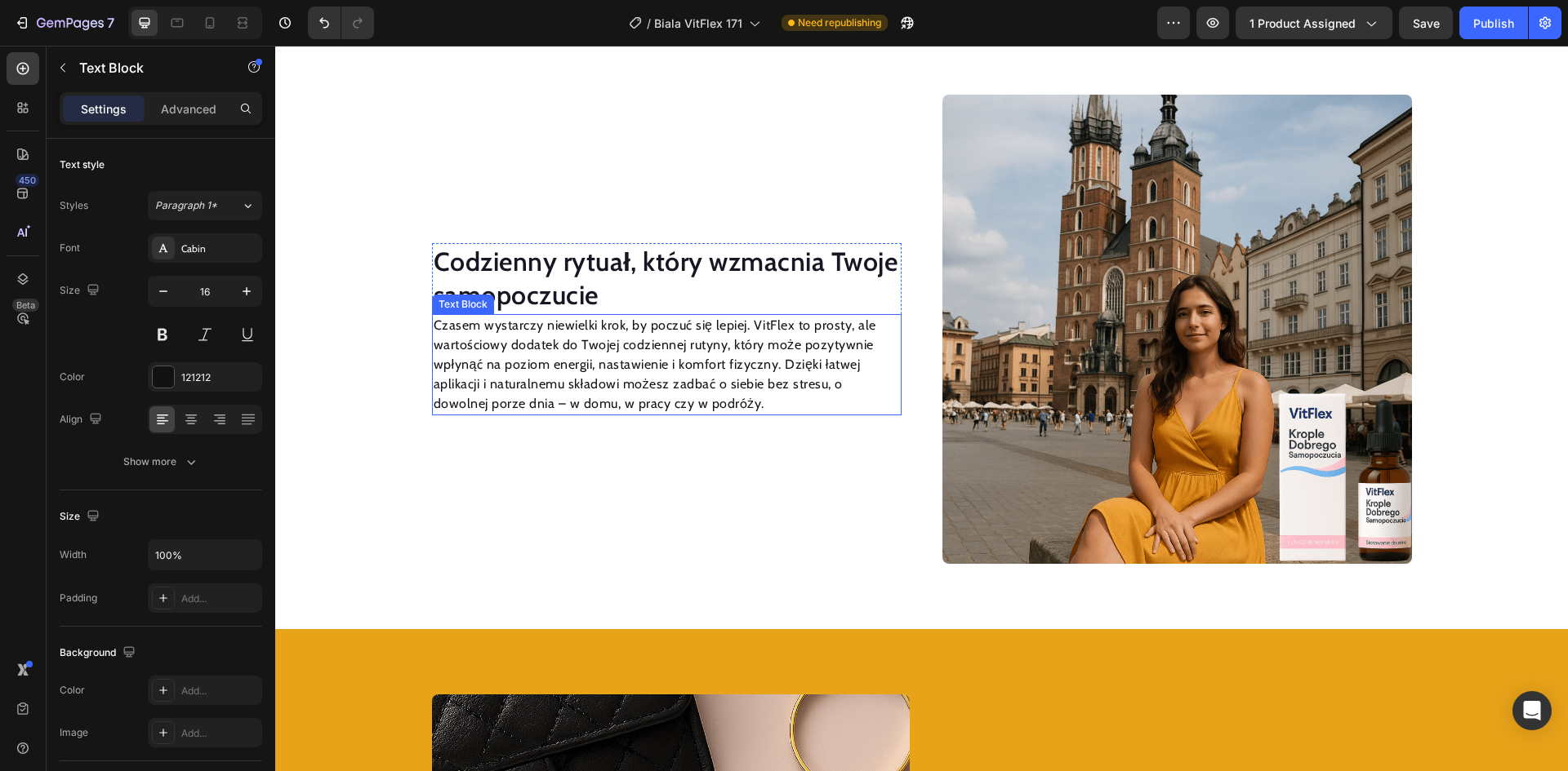
click at [658, 269] on h2 "Codzienny rytuał, który wzmacnia Twoje samopoczucie" at bounding box center [667, 278] width 470 height 71
click at [658, 269] on p "Codzienny rytuał, który wzmacnia Twoje samopoczucie" at bounding box center [667, 279] width 467 height 68
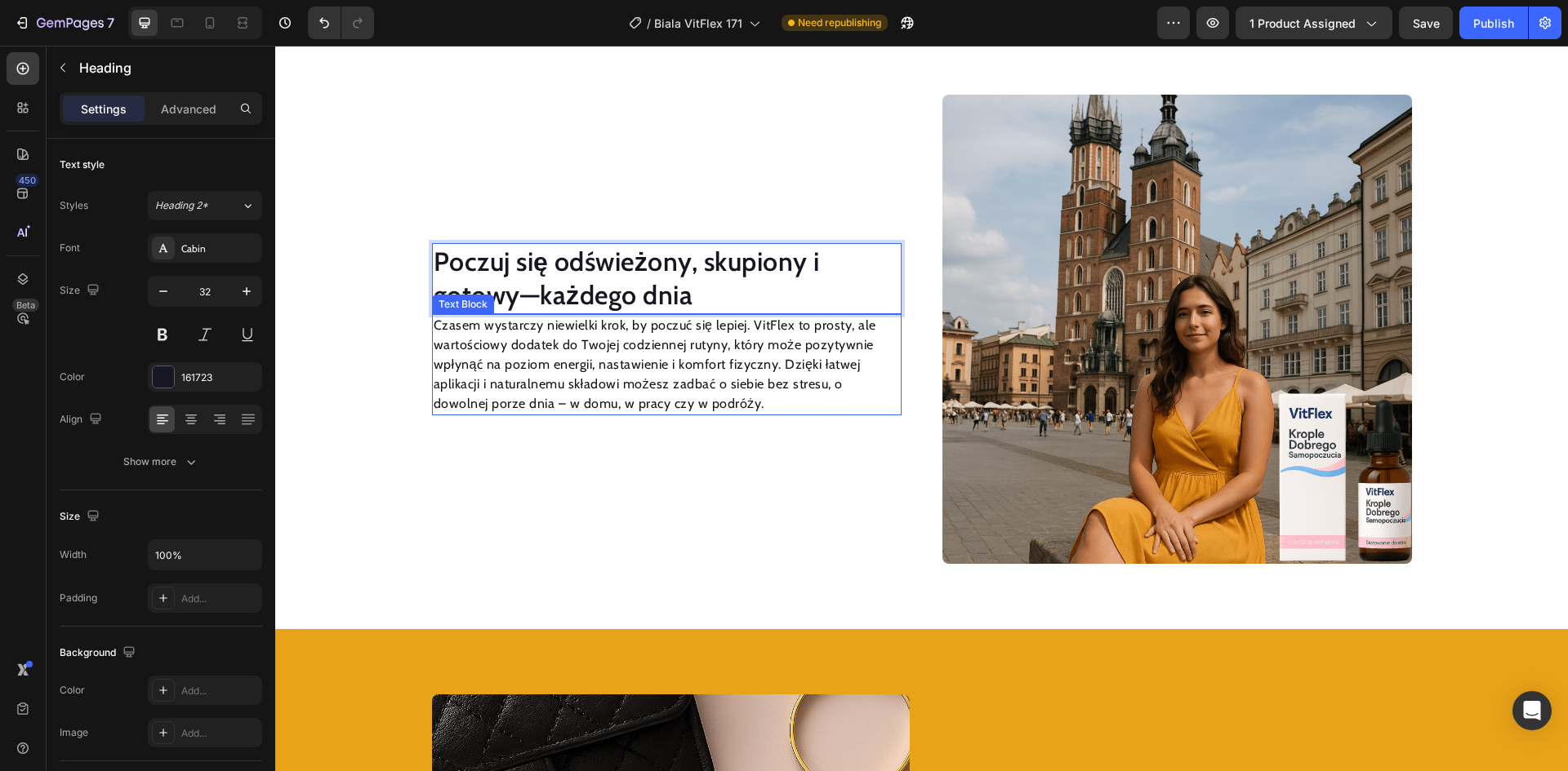
click at [673, 385] on p "Czasem wystarczy niewielki krok, by poczuć się lepiej. VitFlex to prosty, ale w…" at bounding box center [667, 365] width 467 height 98
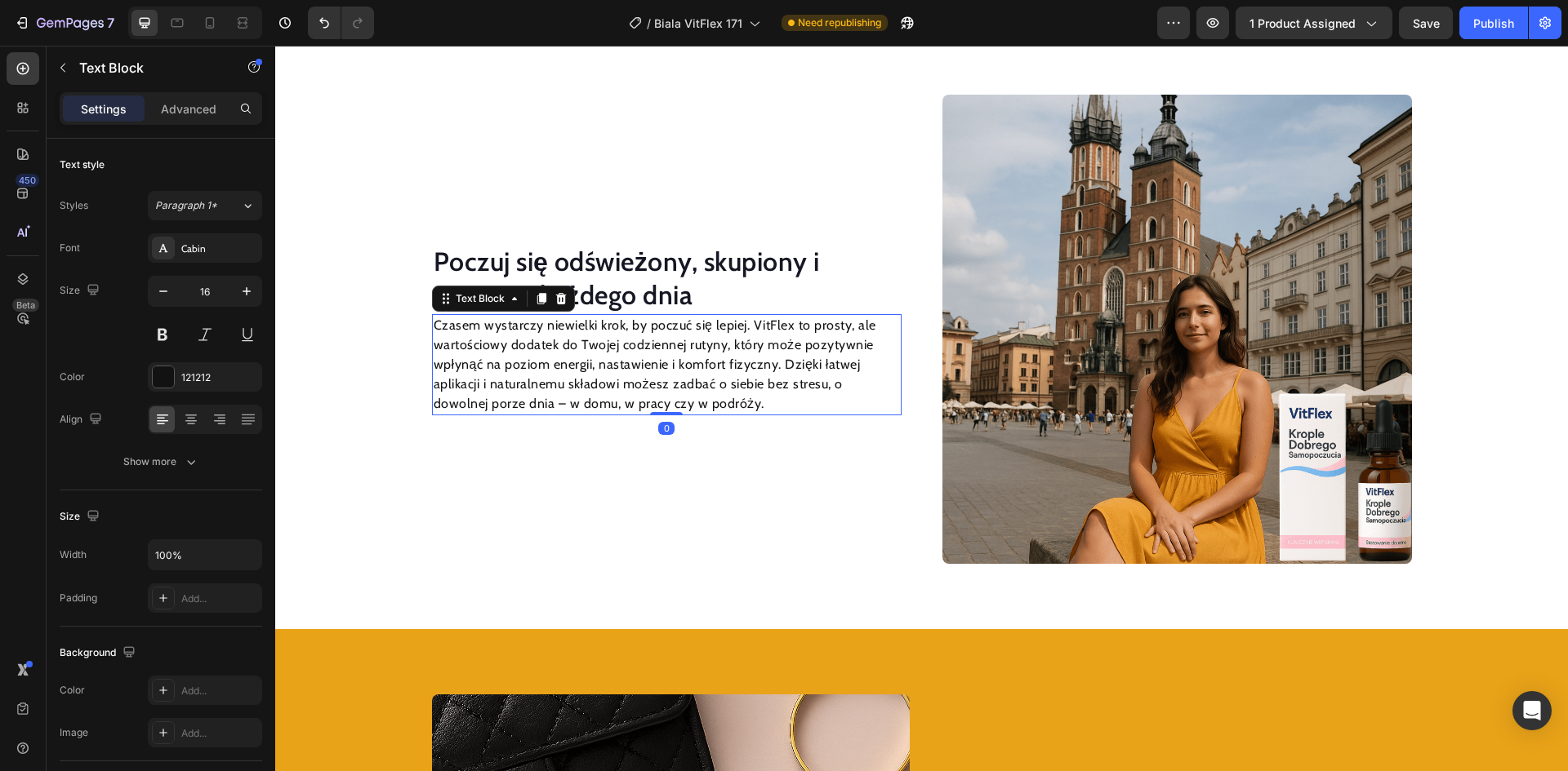
click at [673, 385] on p "Czasem wystarczy niewielki krok, by poczuć się lepiej. VitFlex to prosty, ale w…" at bounding box center [667, 365] width 467 height 98
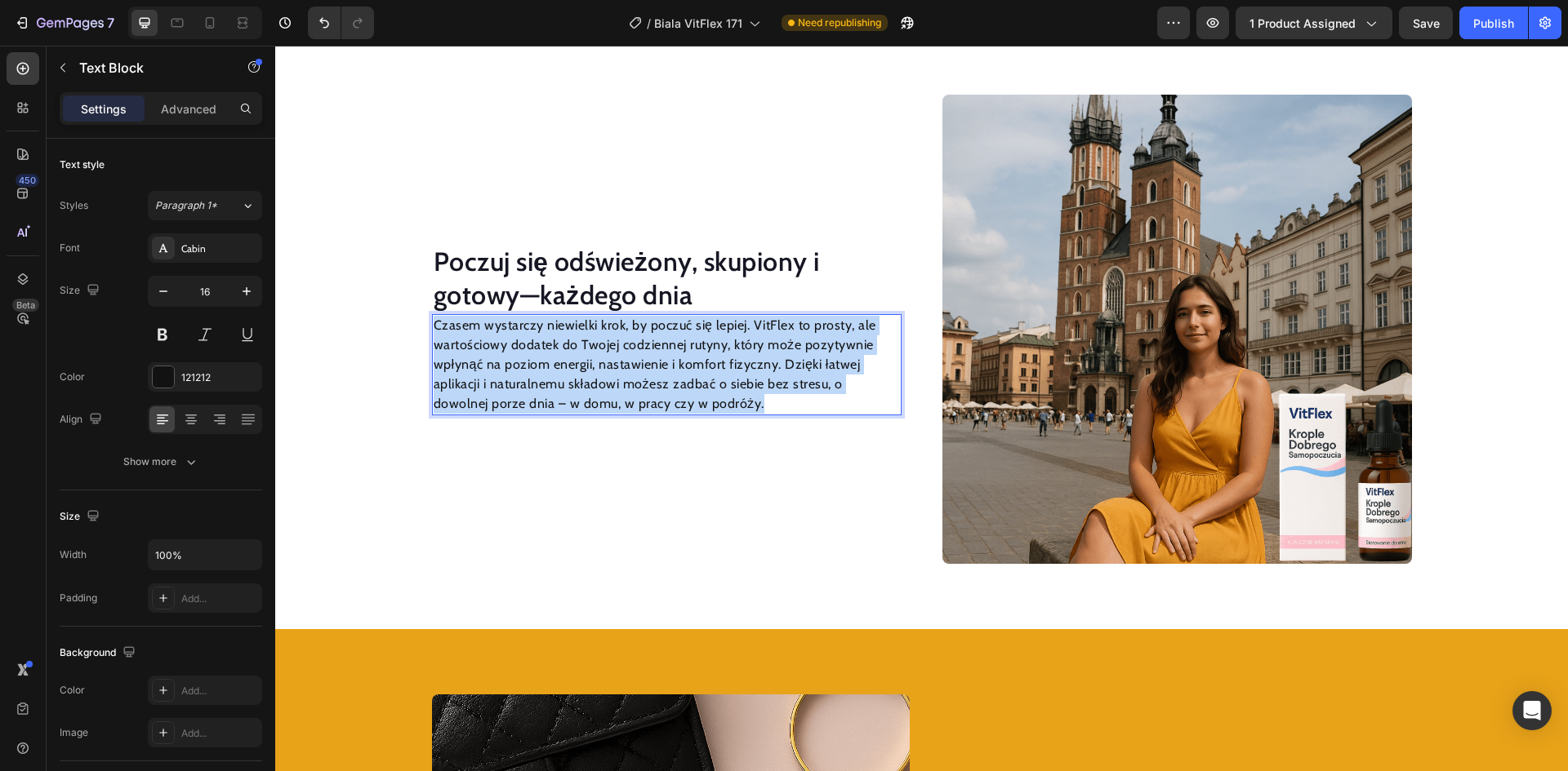
click at [673, 385] on p "Czasem wystarczy niewielki krok, by poczuć się lepiej. VitFlex to prosty, ale w…" at bounding box center [667, 365] width 467 height 98
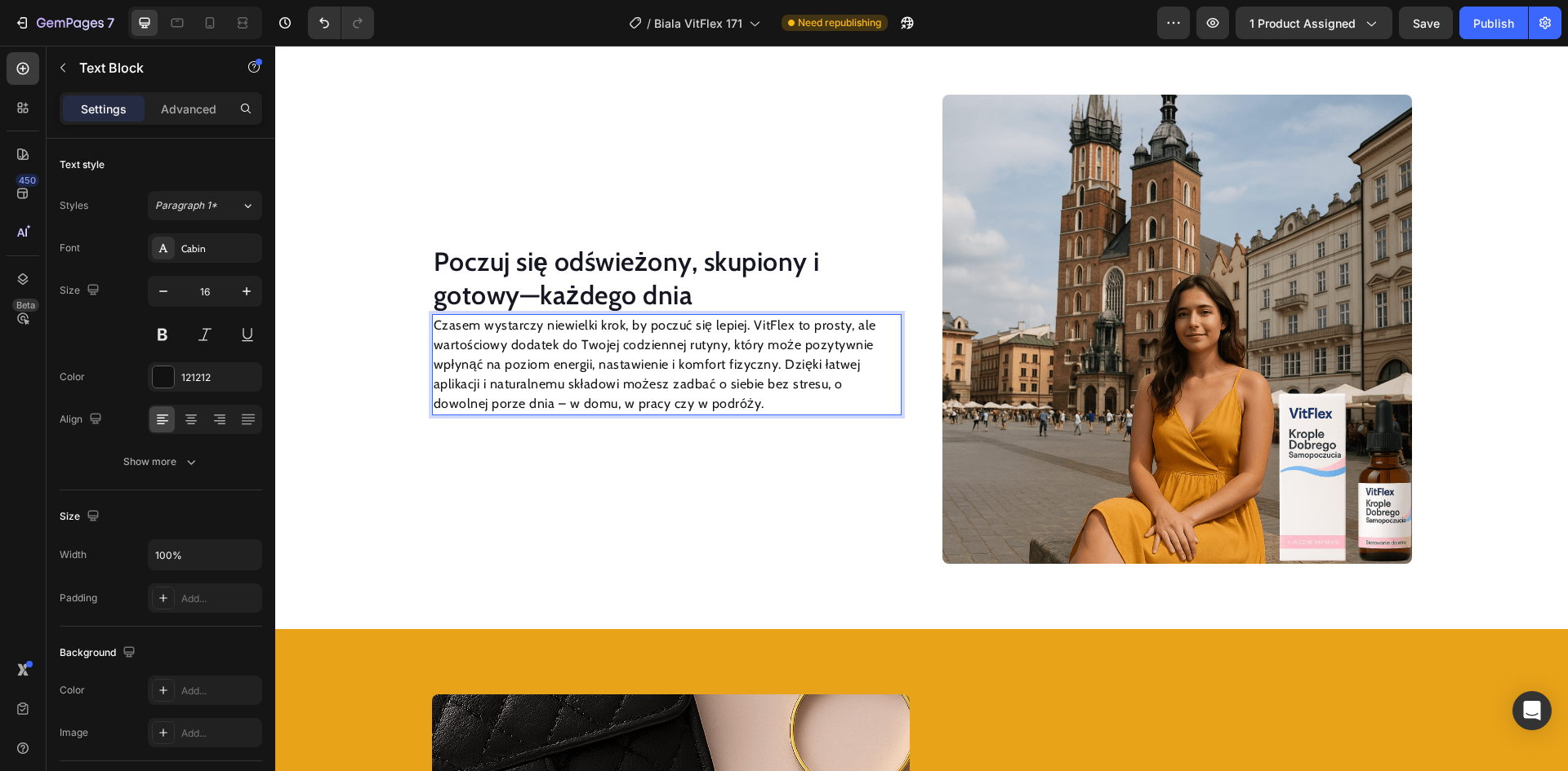
scroll to position [1992, 0]
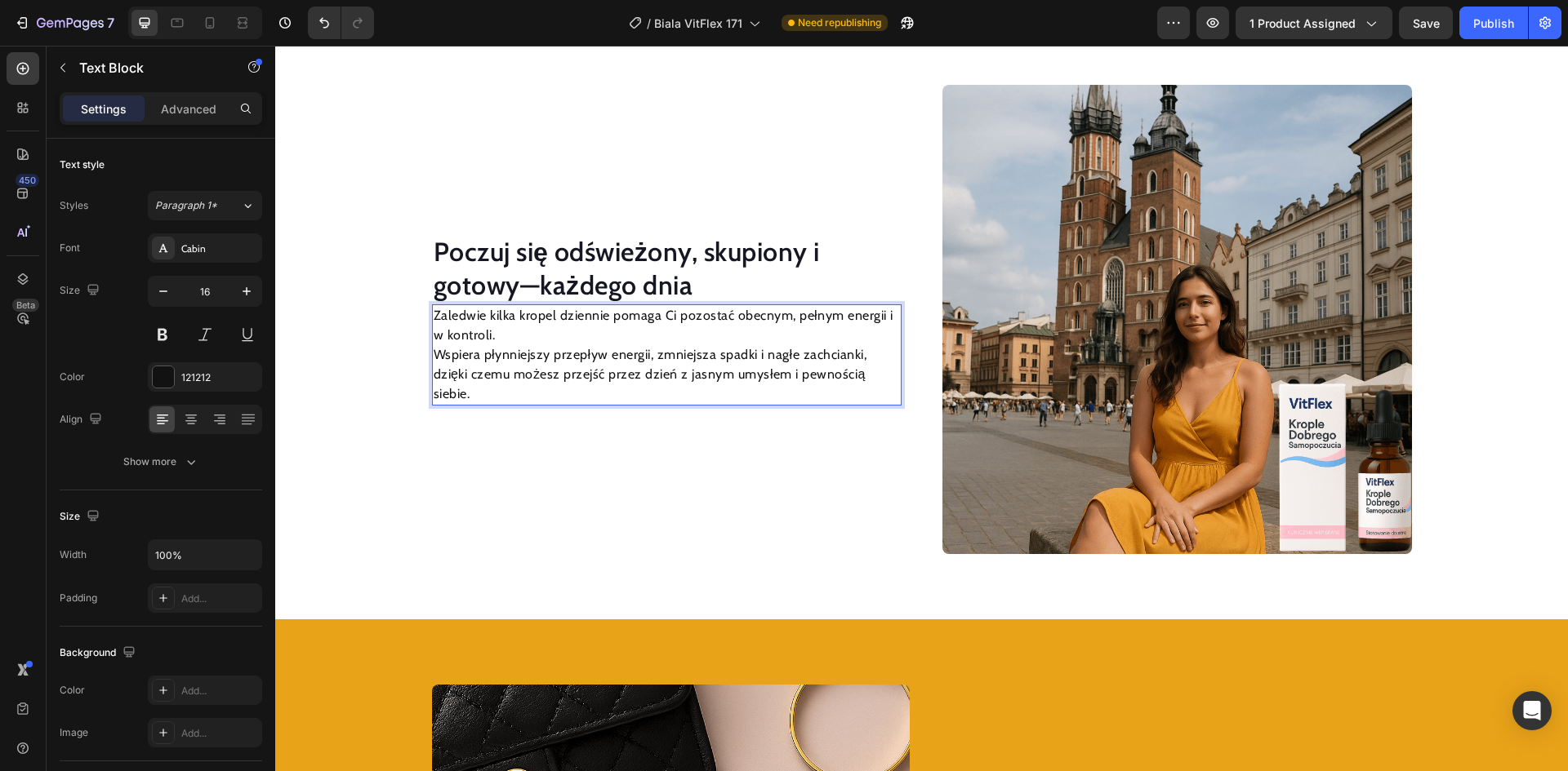
click at [434, 367] on p "Zaledwie kilka kropel dziennie pomaga Ci pozostać obecnym, pełnym energii i w k…" at bounding box center [667, 355] width 467 height 98
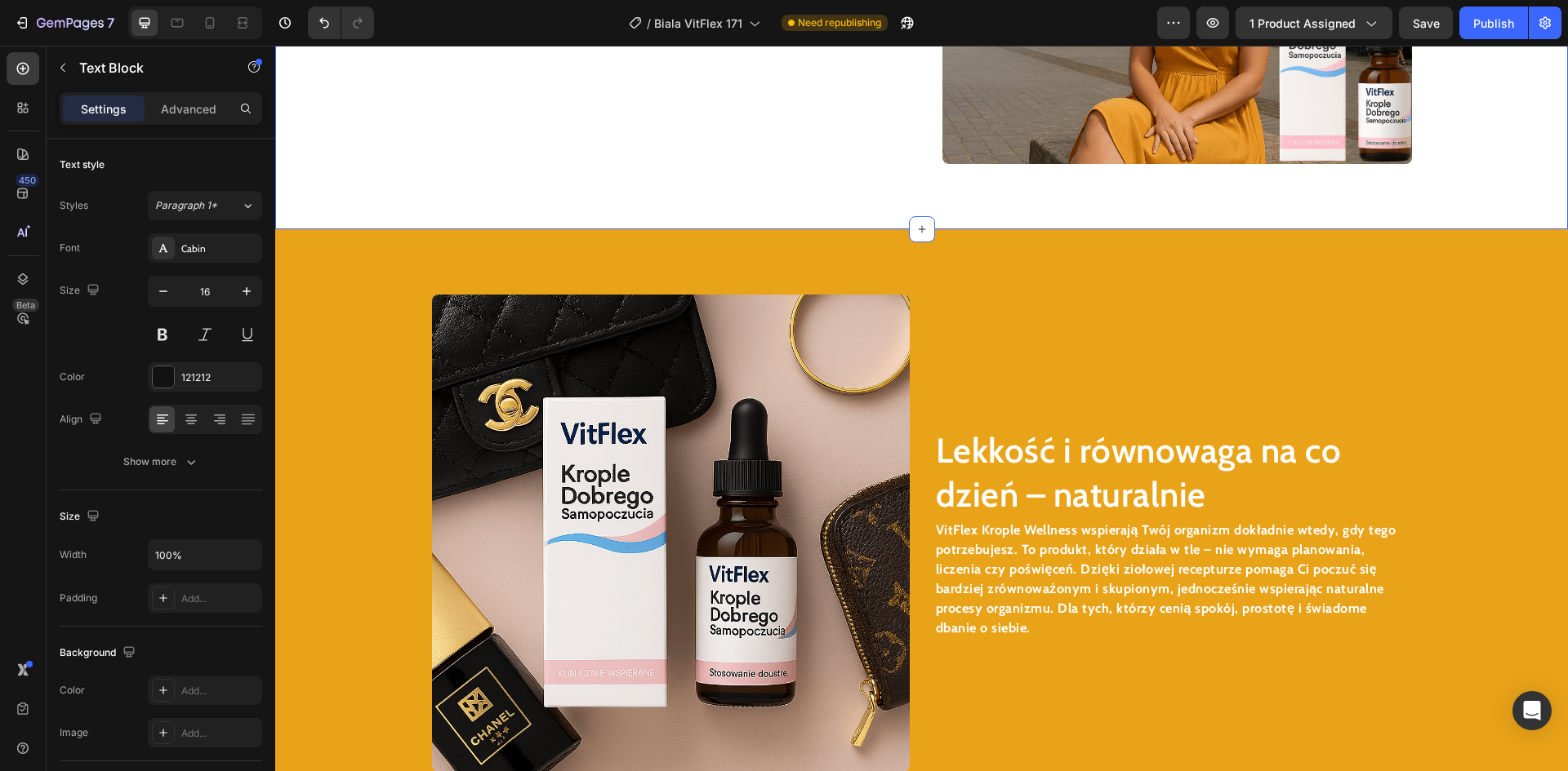
scroll to position [2482, 0]
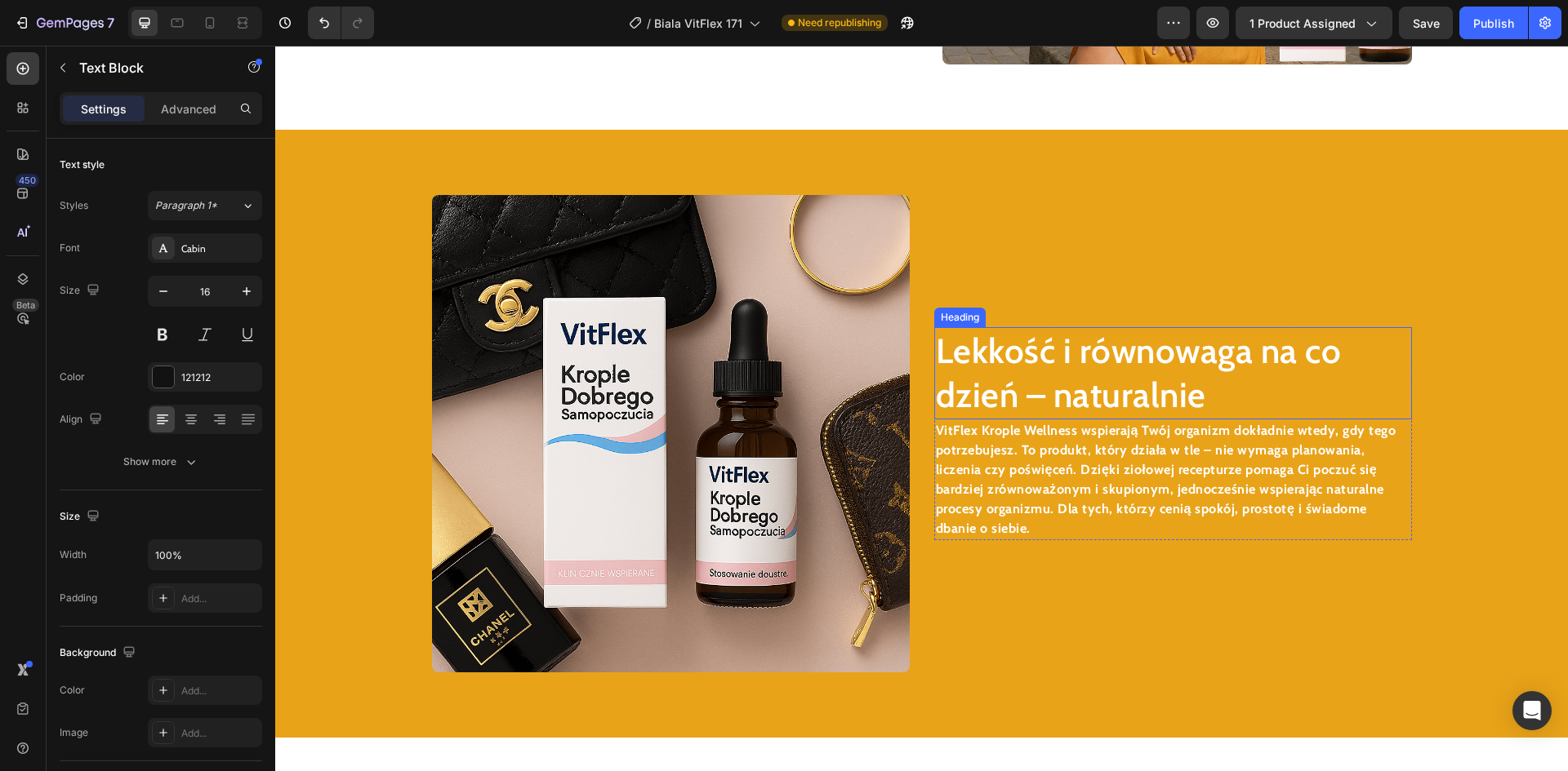
click at [1078, 394] on h2 "Lekkość i równowaga na co dzień – naturalnie" at bounding box center [1173, 373] width 477 height 92
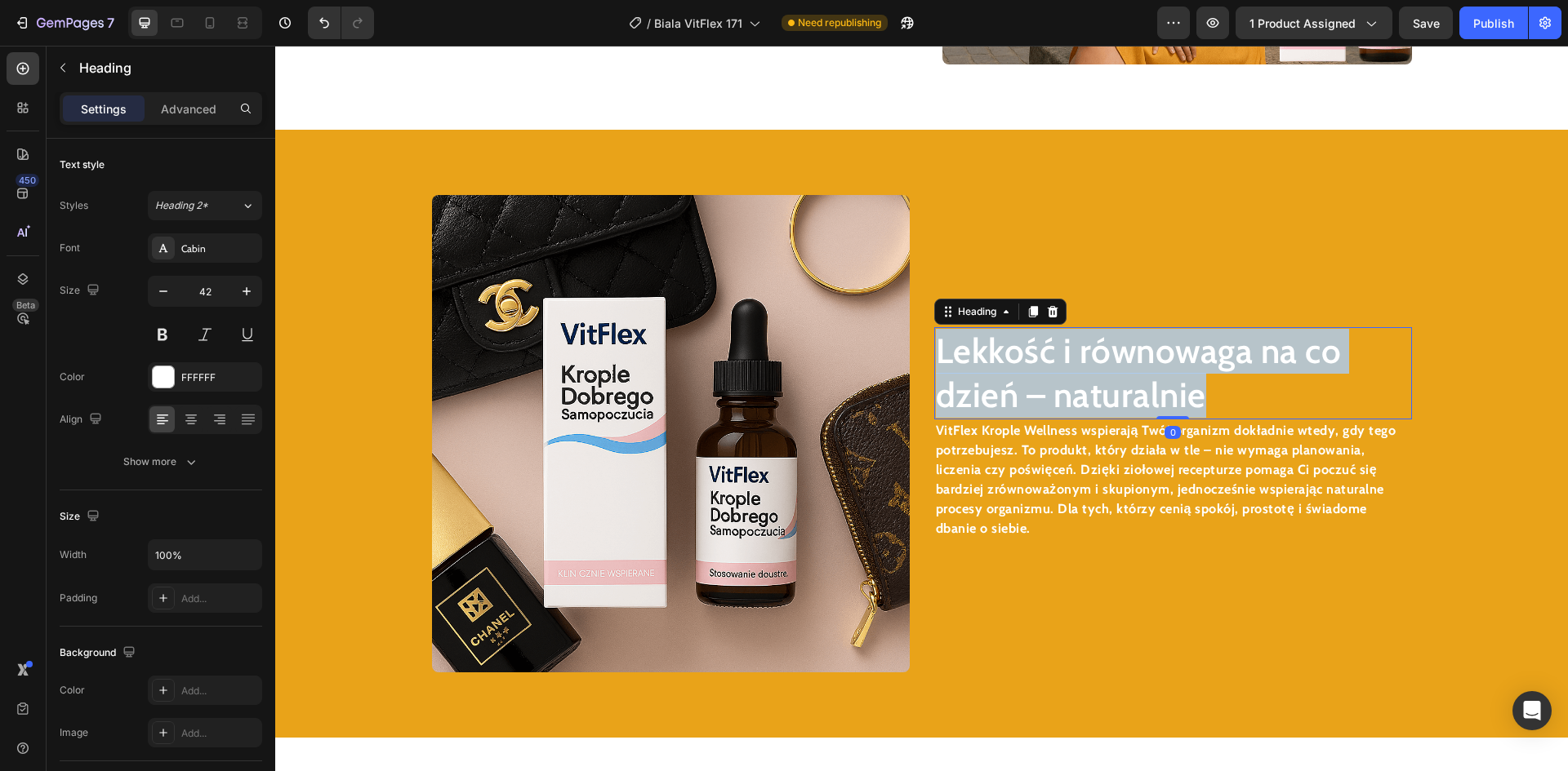
click at [1078, 394] on p "Lekkość i równowaga na co dzień – naturalnie" at bounding box center [1173, 373] width 474 height 89
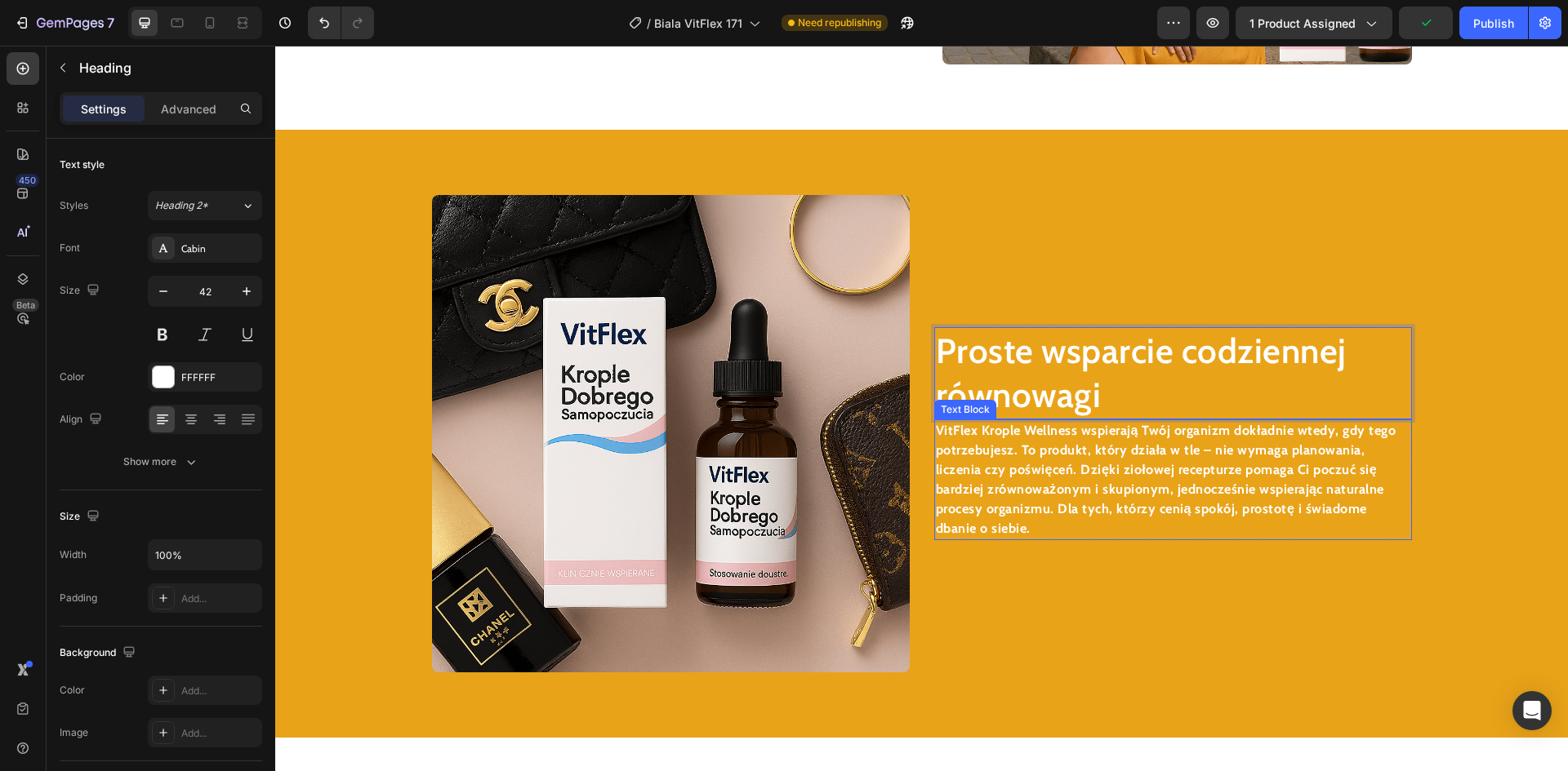
click at [1065, 508] on p "VitFlex Krople Wellness wspierają Twój organizm dokładnie wtedy, gdy tego potrz…" at bounding box center [1173, 479] width 474 height 117
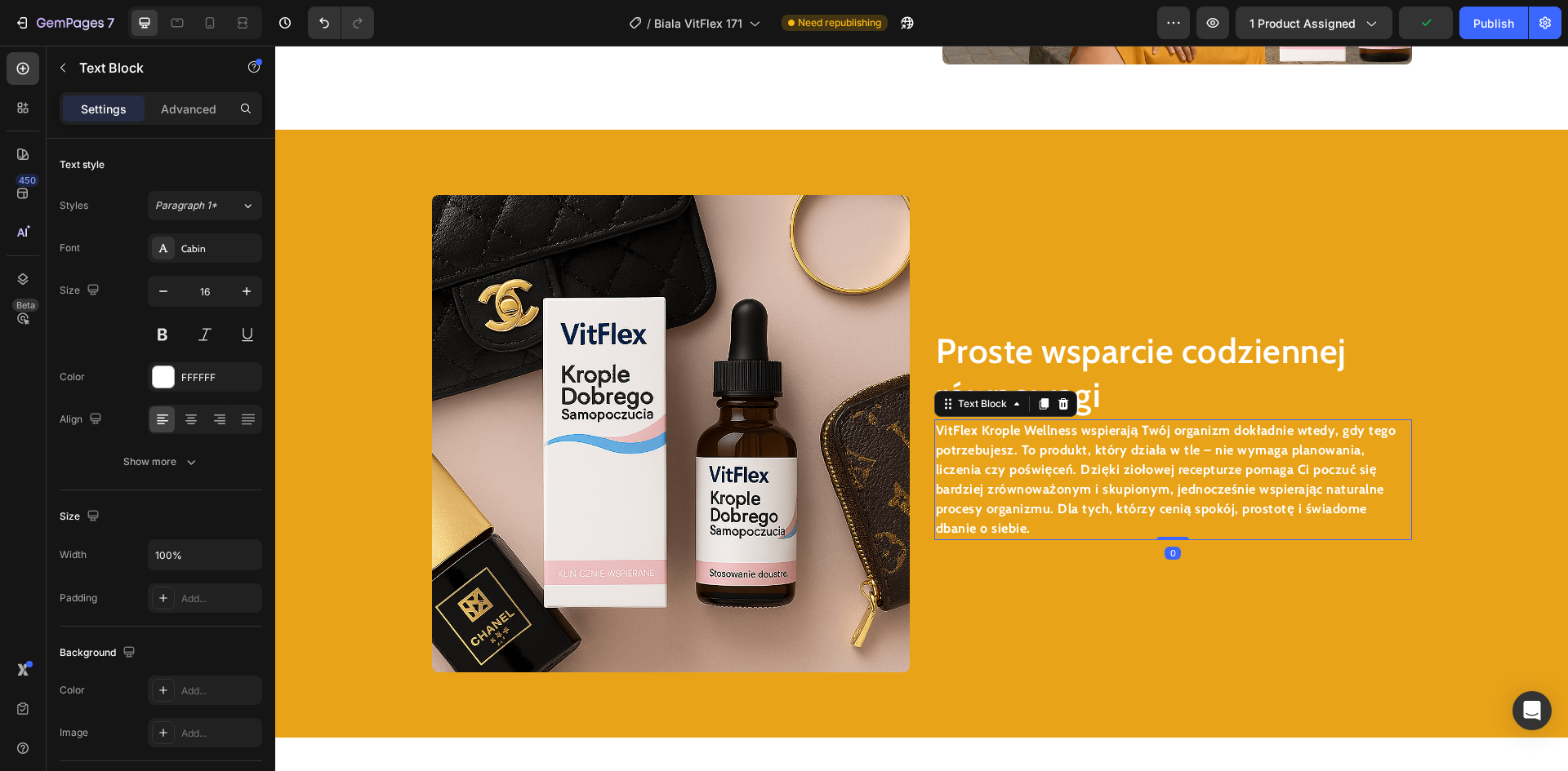
click at [1065, 508] on p "VitFlex Krople Wellness wspierają Twój organizm dokładnie wtedy, gdy tego potrz…" at bounding box center [1173, 479] width 474 height 117
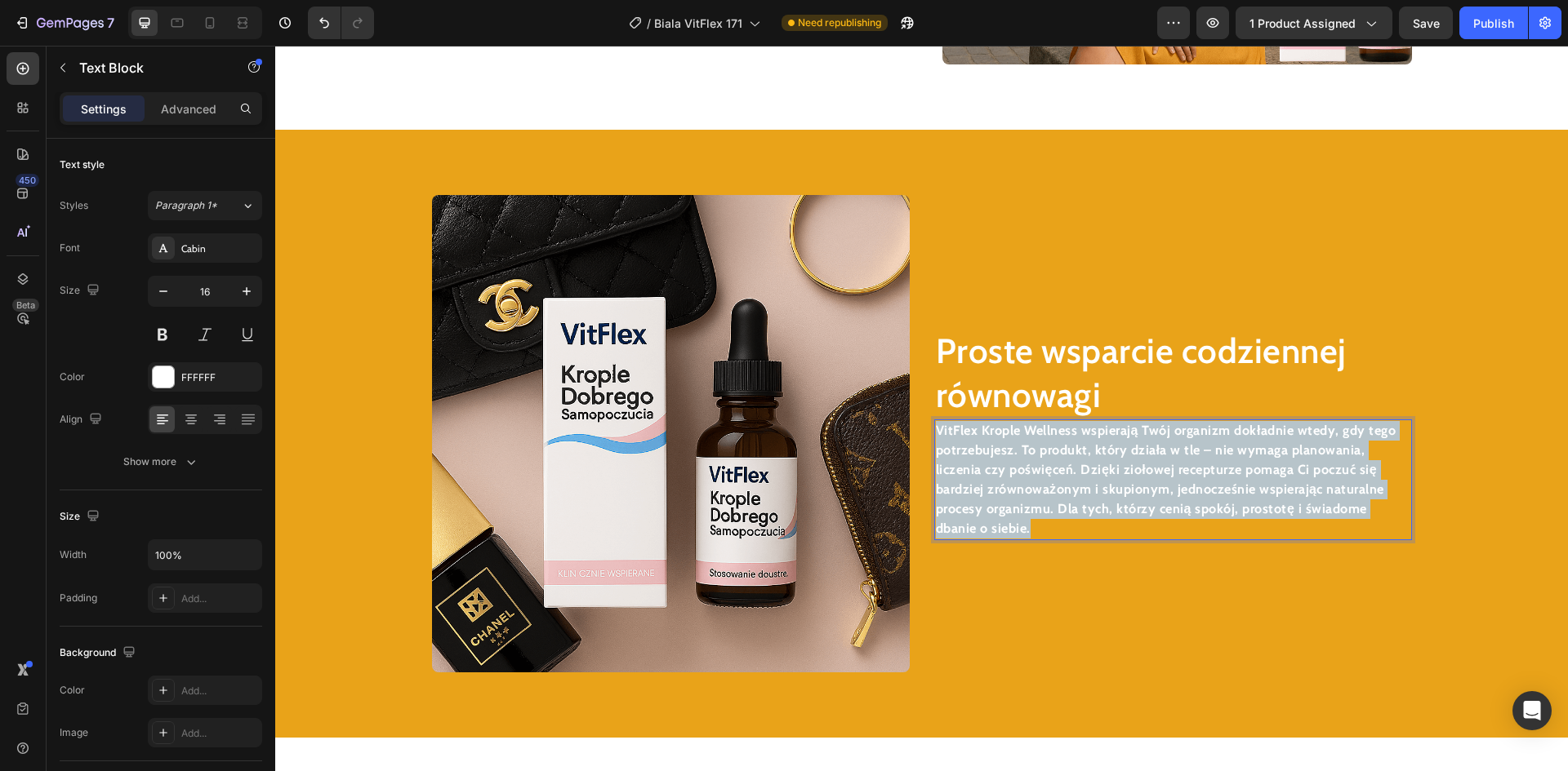
click at [1065, 508] on p "VitFlex Krople Wellness wspierają Twój organizm dokładnie wtedy, gdy tego potrz…" at bounding box center [1173, 479] width 474 height 117
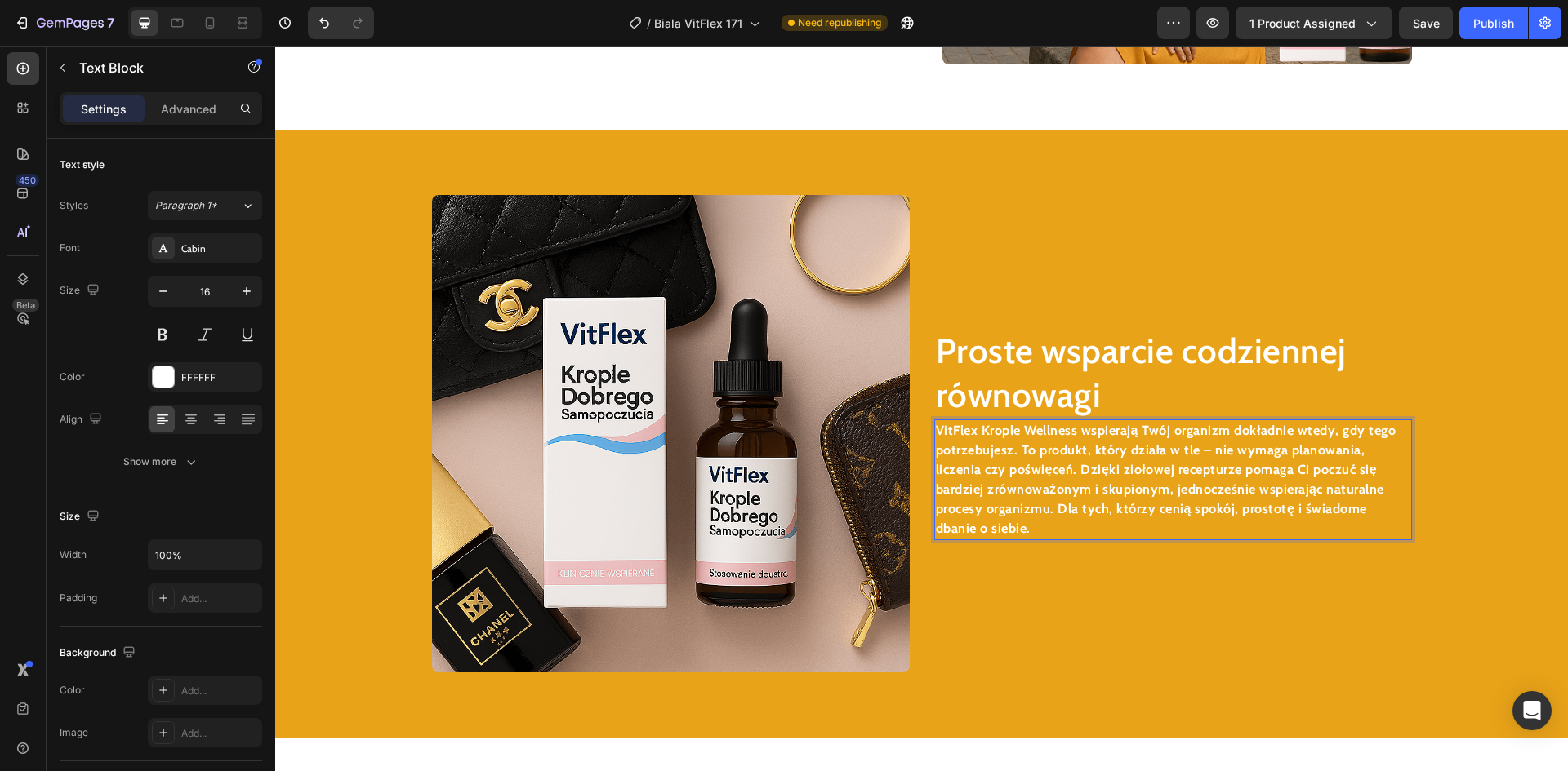
scroll to position [2491, 0]
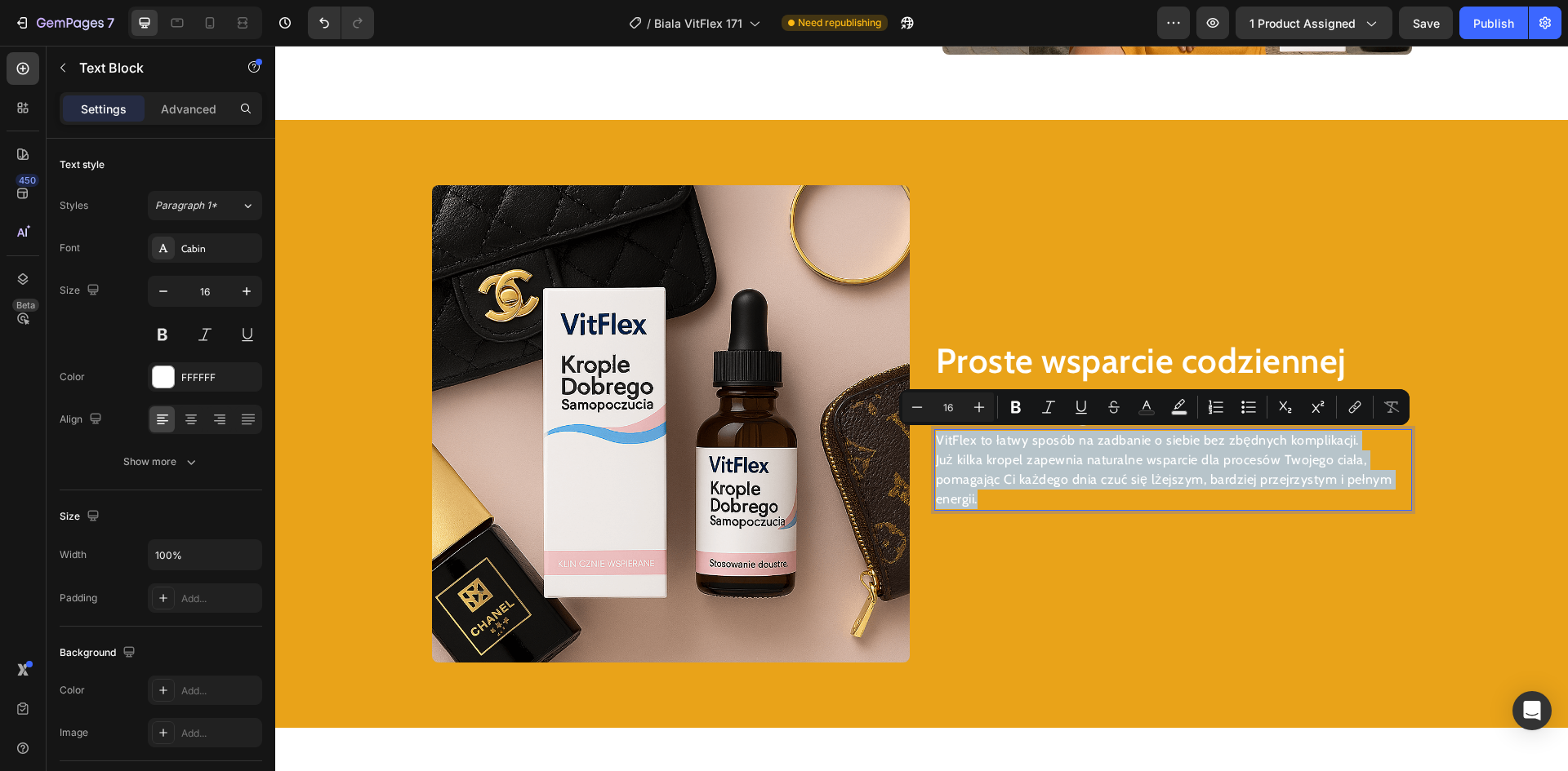
click at [1033, 466] on p "VitFlex to łatwy sposób na zadbanie o siebie bez zbędnych komplikacji. Już kilk…" at bounding box center [1173, 469] width 474 height 79
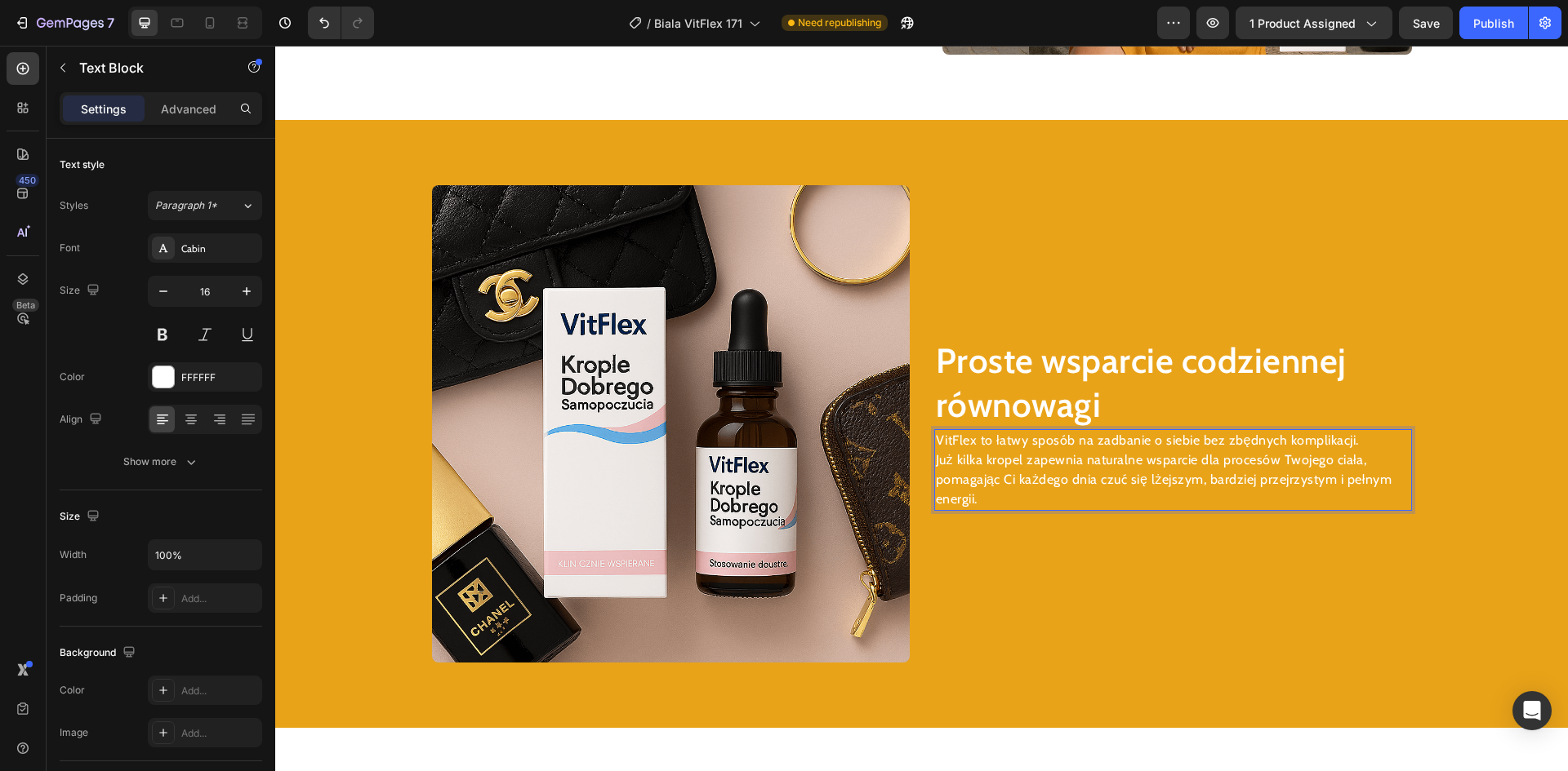
click at [936, 466] on p "VitFlex to łatwy sposób na zadbanie o siebie bez zbędnych komplikacji. Już kilk…" at bounding box center [1173, 469] width 474 height 79
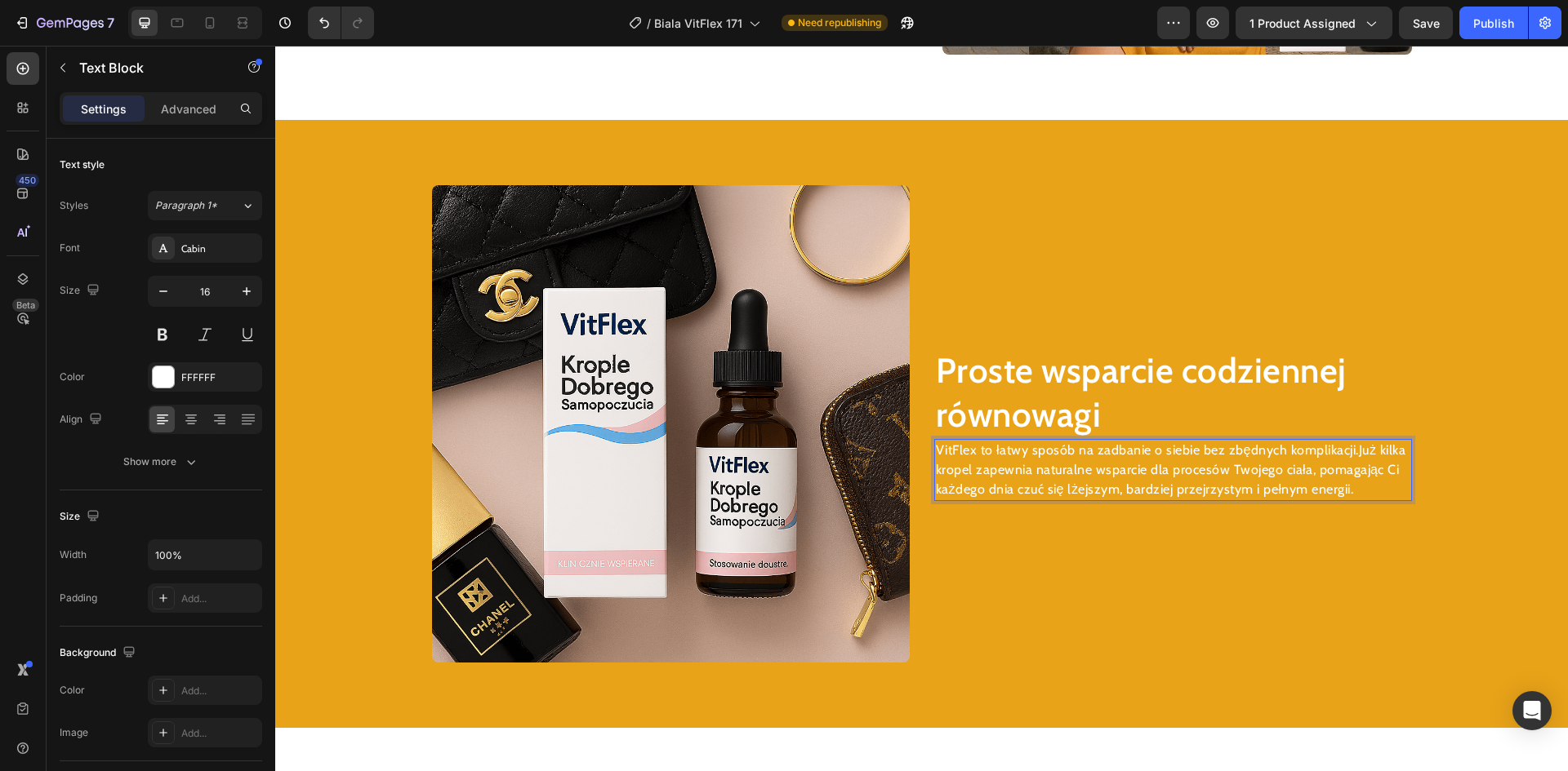
scroll to position [2501, 0]
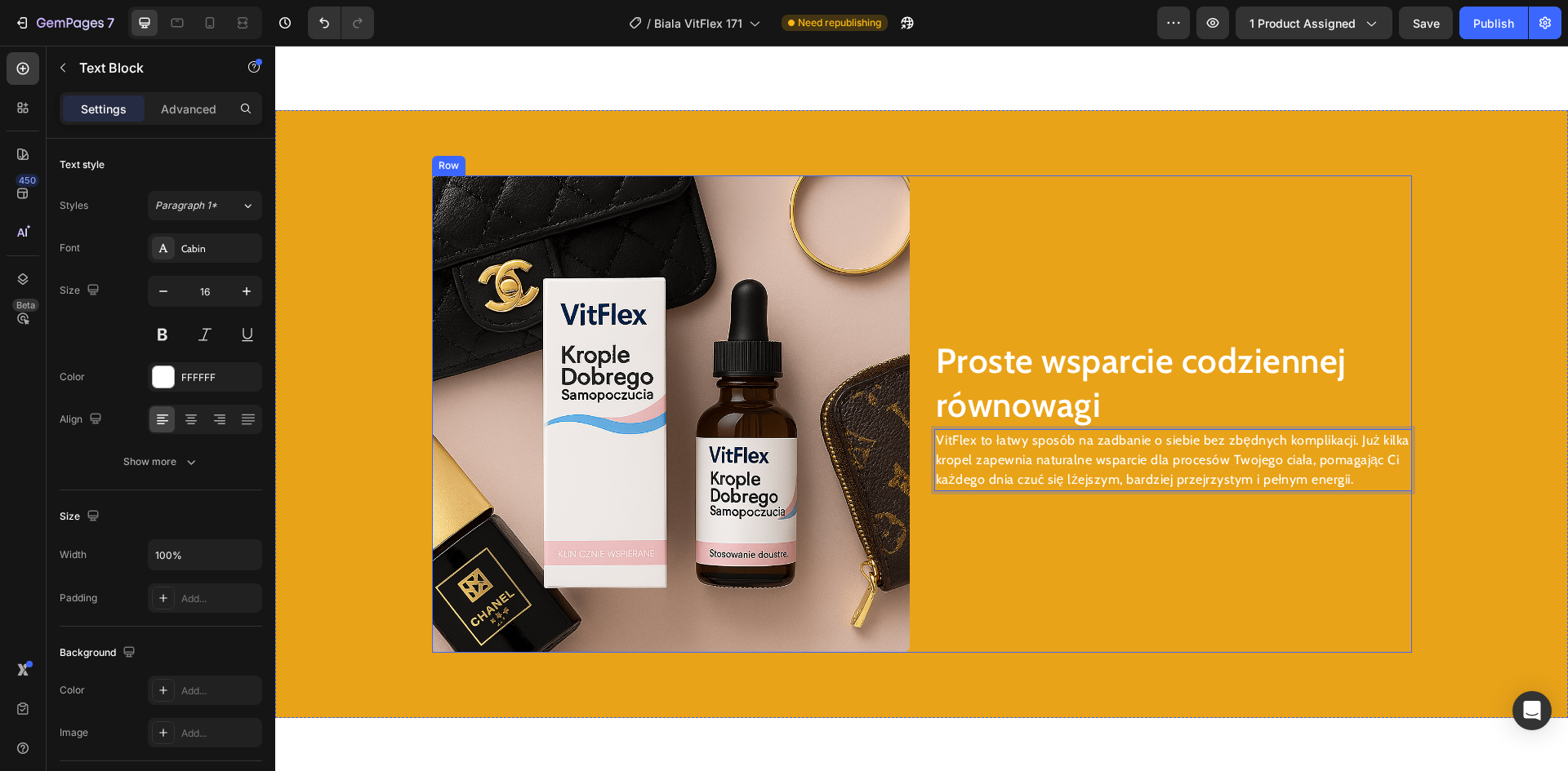
click at [1141, 599] on div "Proste wsparcie codziennej równowagi Heading VitFlex to łatwy sposób na zadbani…" at bounding box center [1173, 414] width 477 height 477
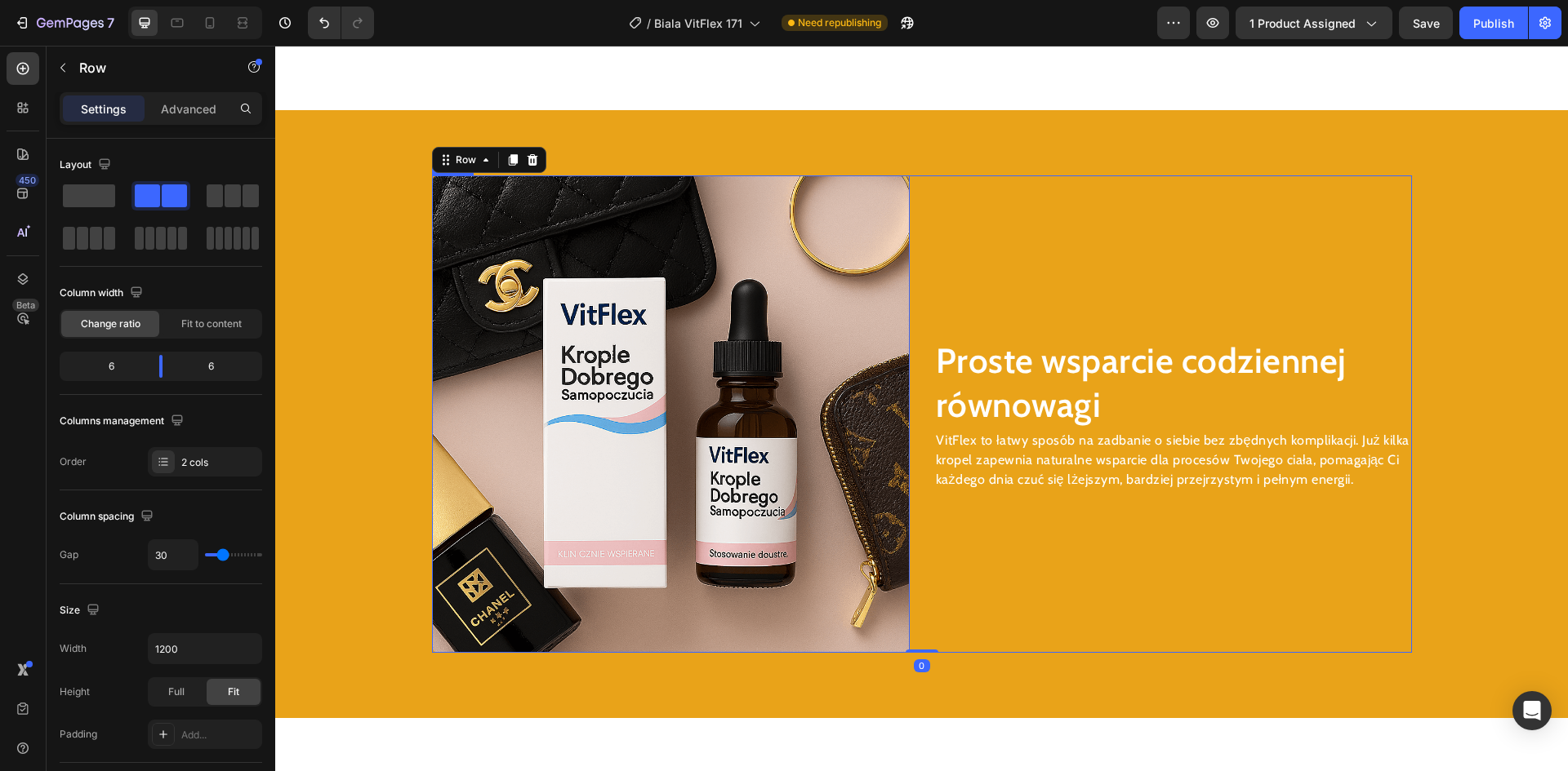
click at [731, 497] on img at bounding box center [670, 414] width 477 height 477
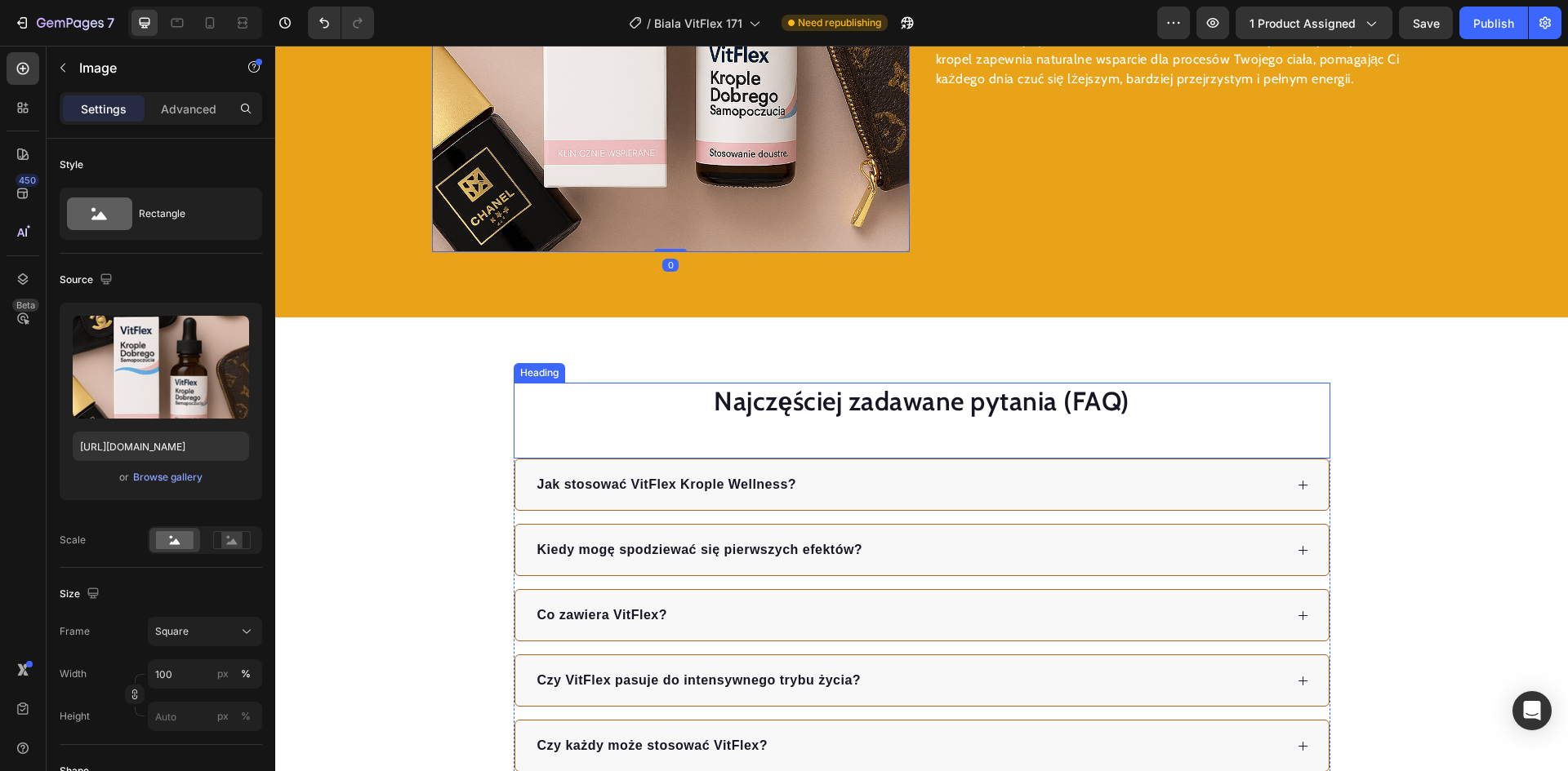
scroll to position [2991, 0]
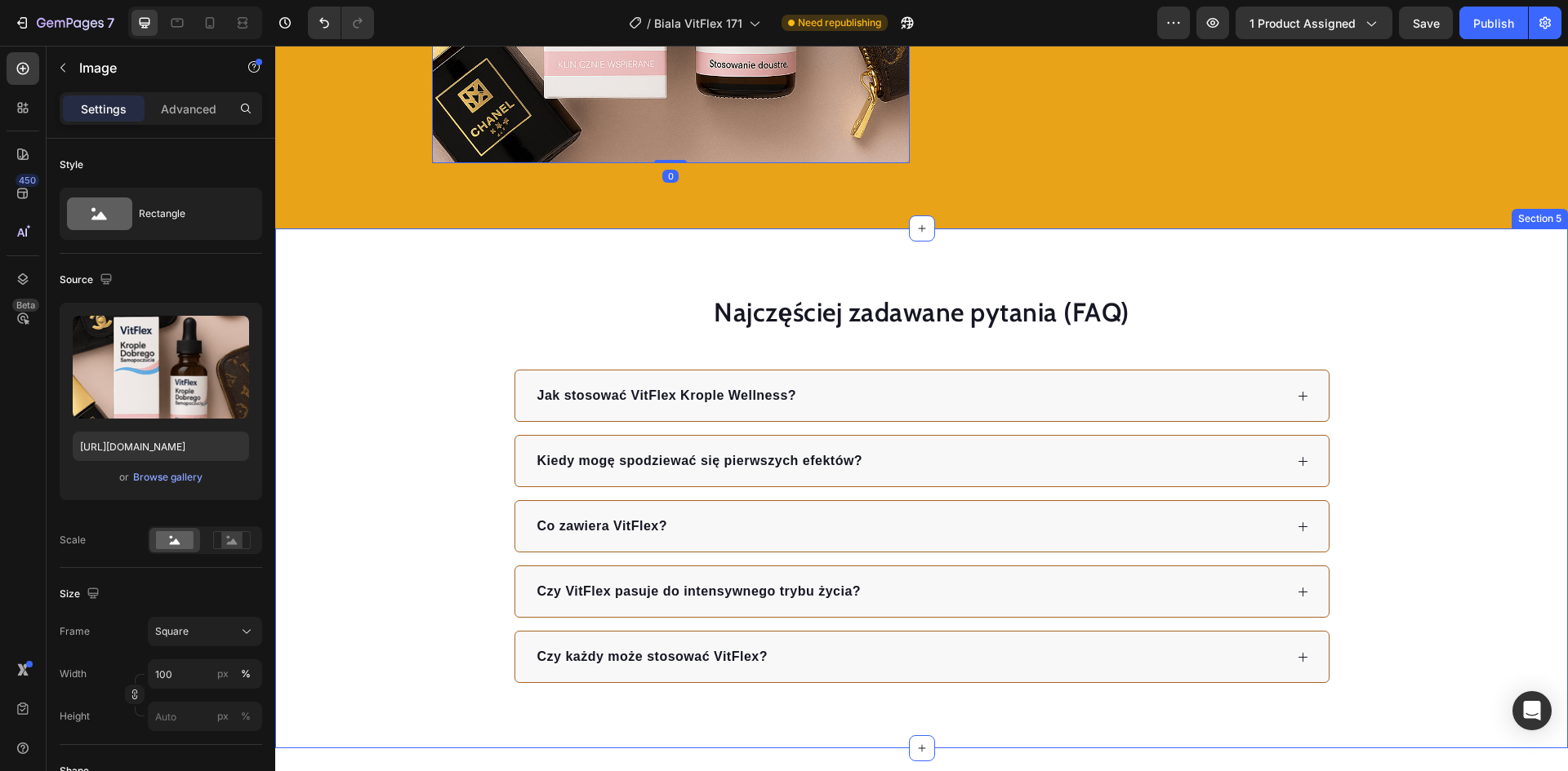
click at [1226, 275] on div "Najczęściej zadawane pytania (FAQ) Heading Jak stosować VitFlex Krople Wellness…" at bounding box center [922, 489] width 1292 height 521
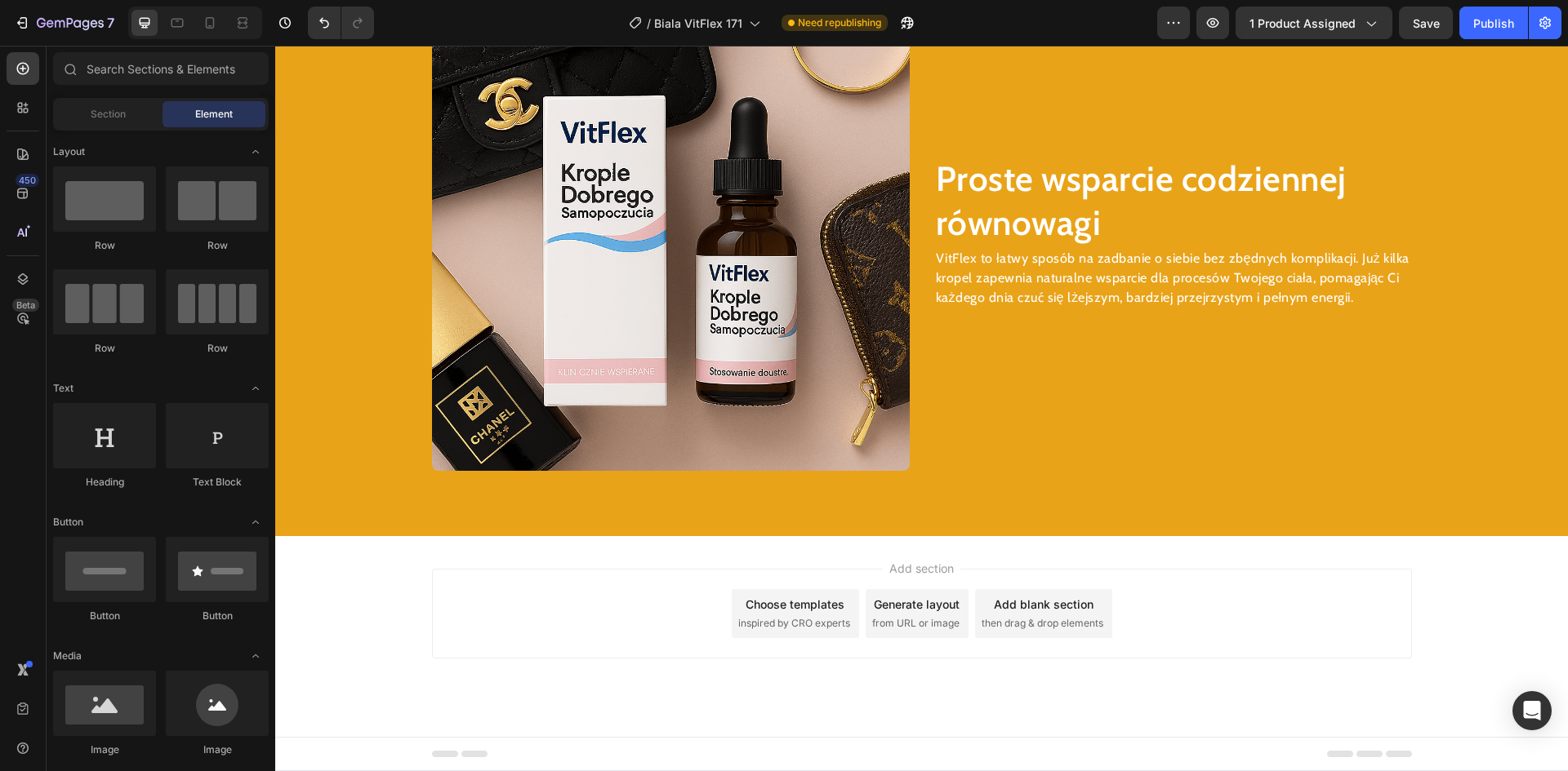
scroll to position [2683, 0]
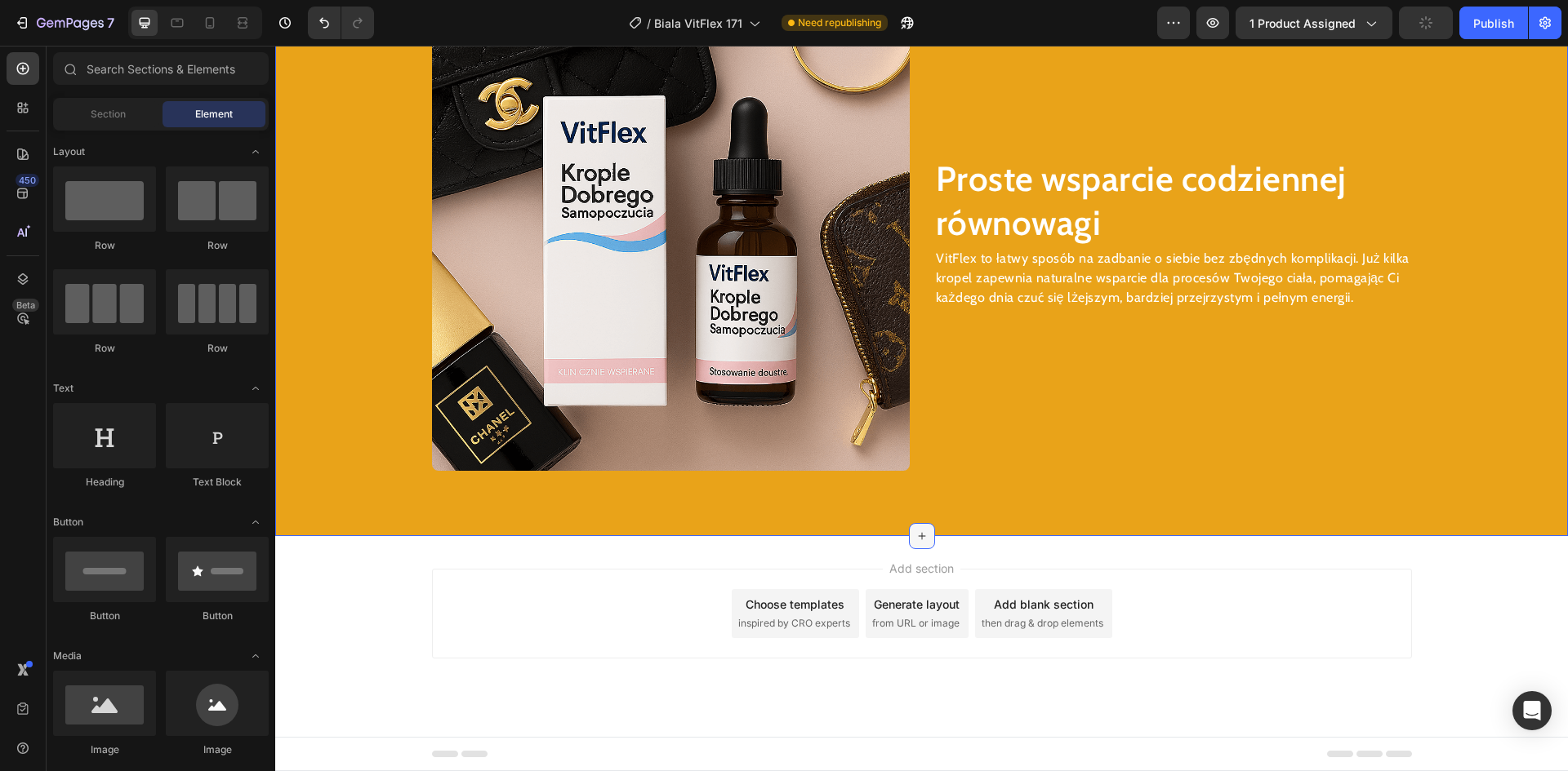
click at [914, 527] on div at bounding box center [922, 536] width 26 height 26
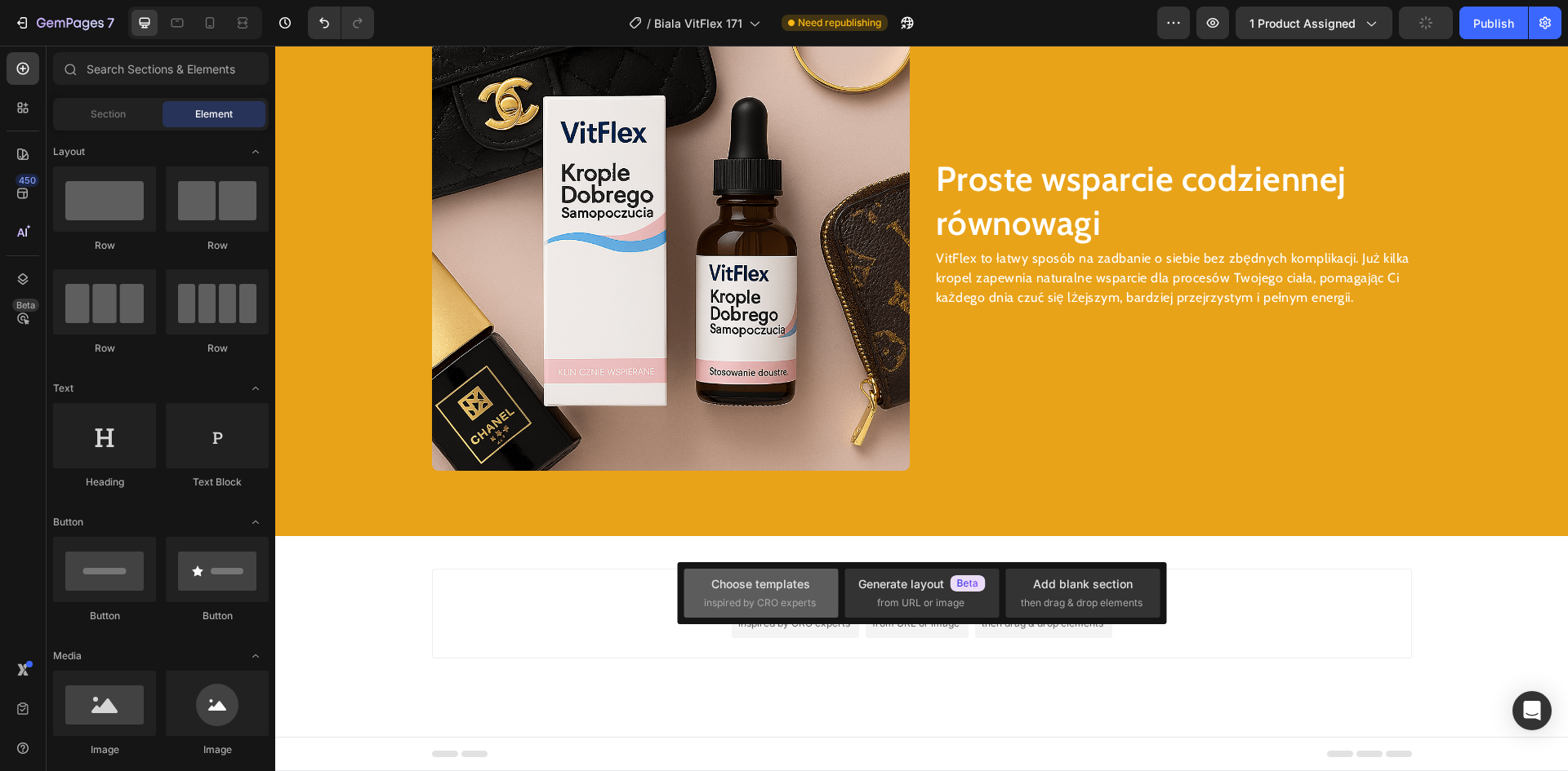
click at [771, 587] on div "Choose templates" at bounding box center [761, 584] width 99 height 17
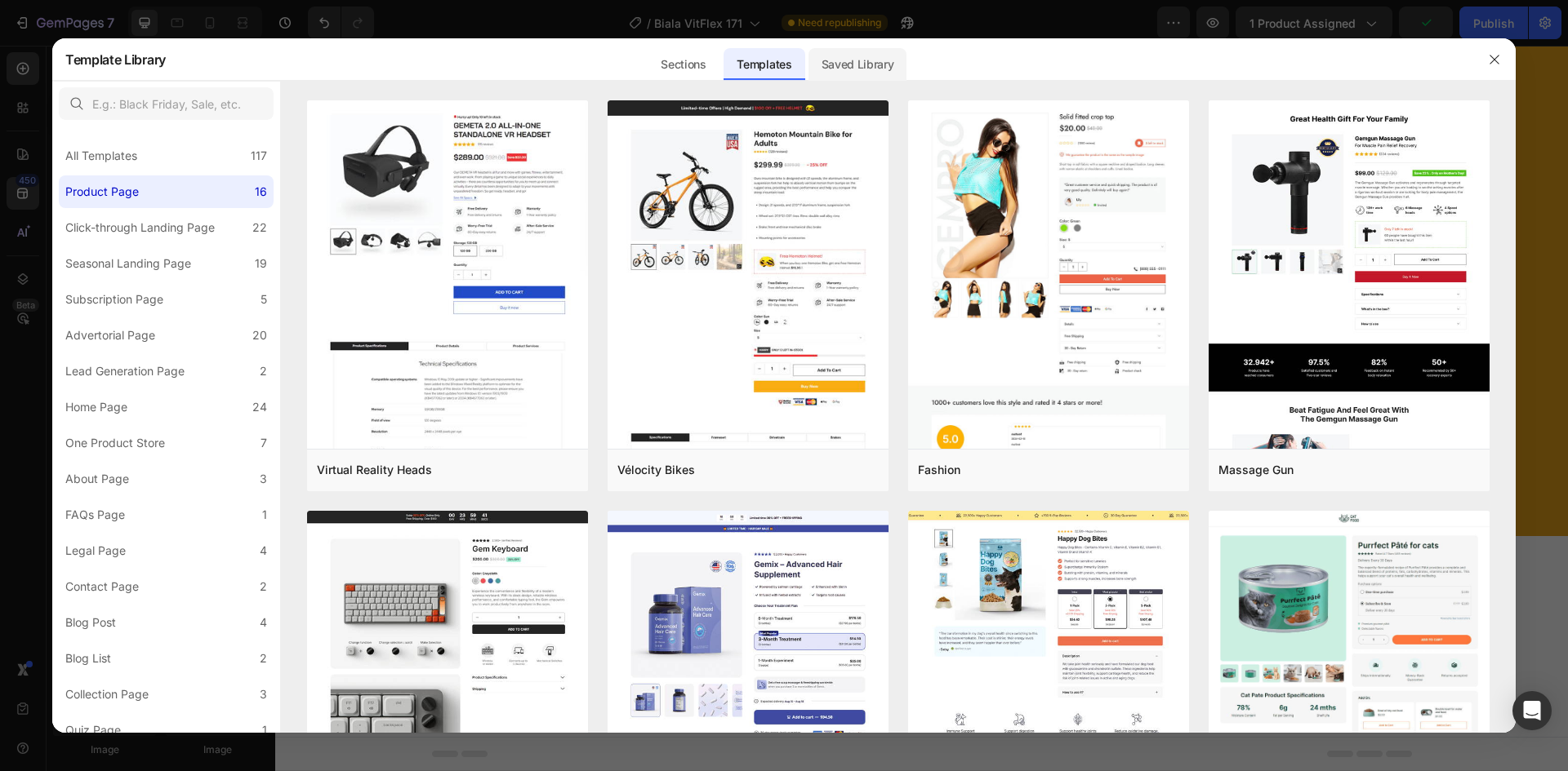
click at [849, 67] on div "Saved Library" at bounding box center [858, 65] width 99 height 33
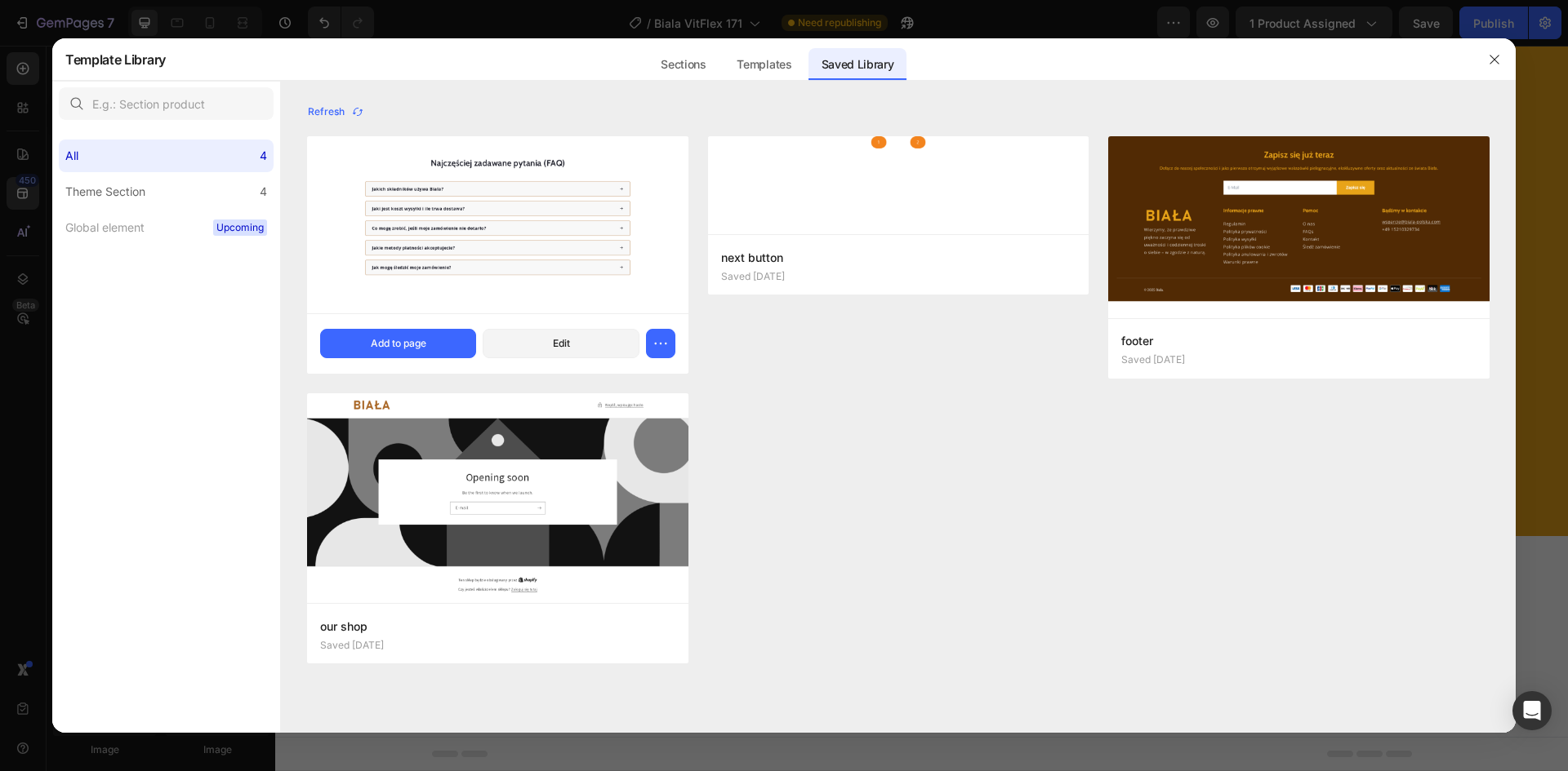
click at [428, 328] on div "FAQ Saved [DATE] Add to page Edit" at bounding box center [497, 343] width 381 height 60
click at [422, 337] on div "Add to page" at bounding box center [398, 343] width 55 height 15
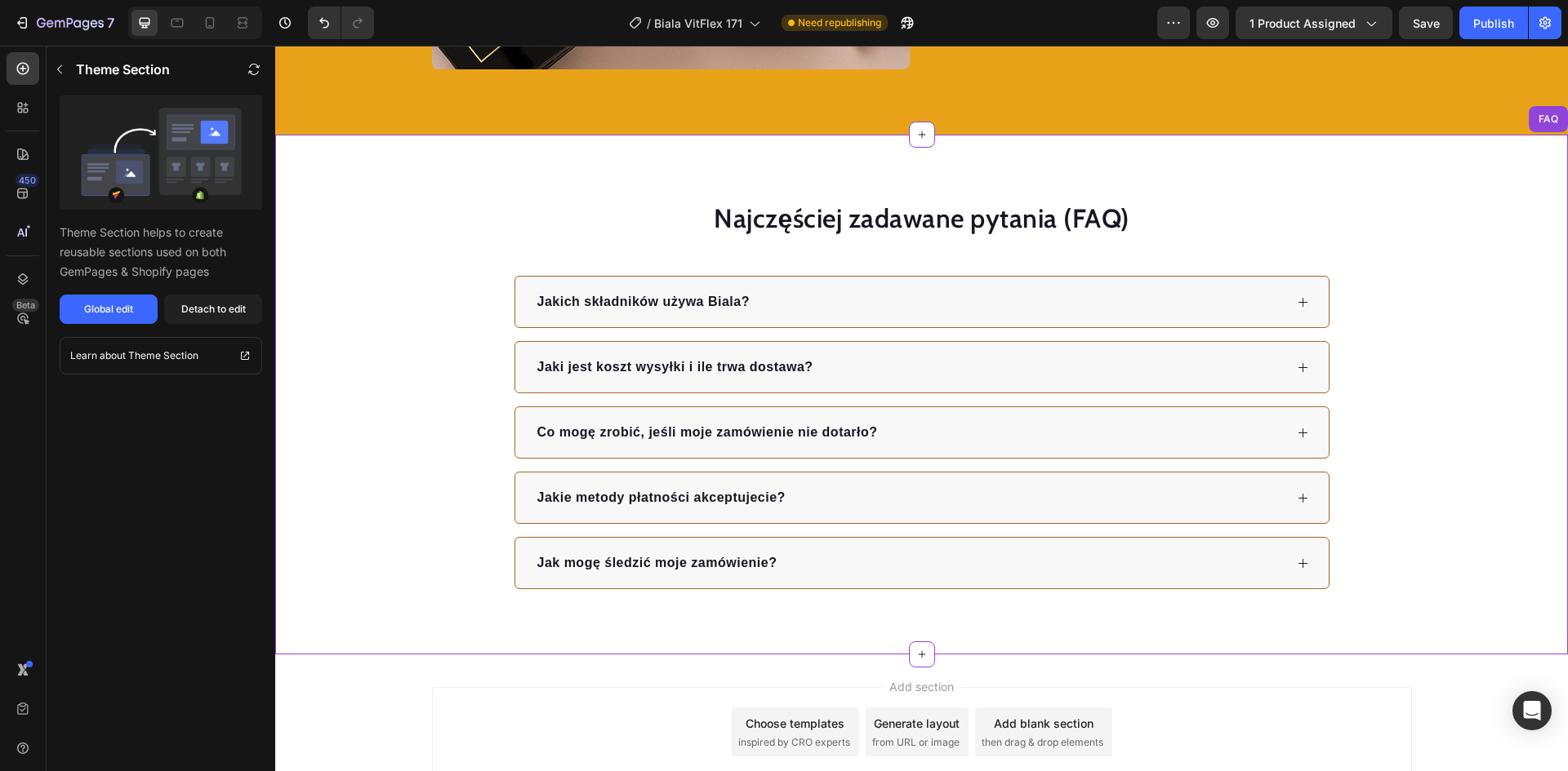
scroll to position [2929, 0]
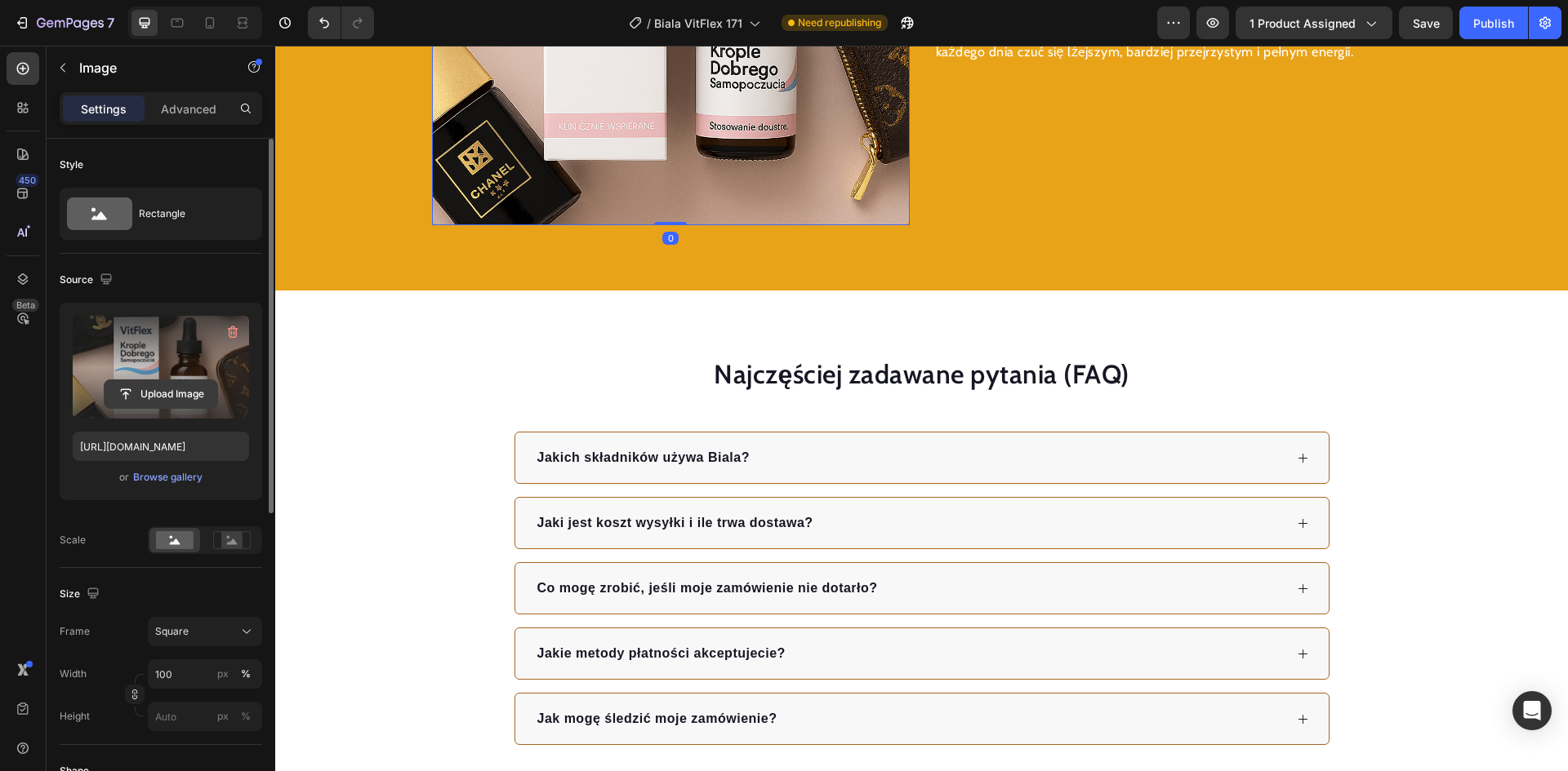
click at [168, 381] on input "file" at bounding box center [161, 394] width 113 height 28
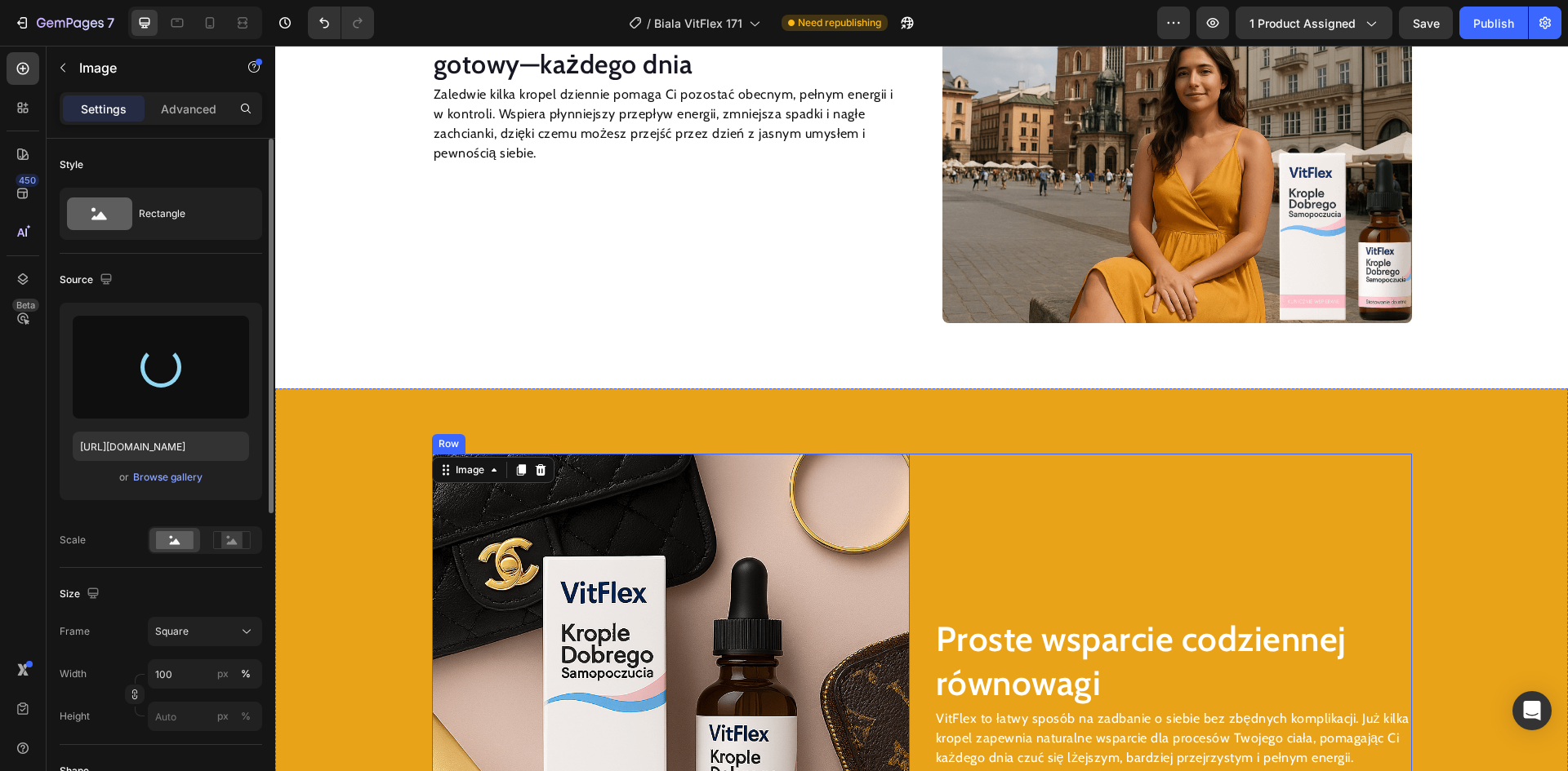
scroll to position [2195, 0]
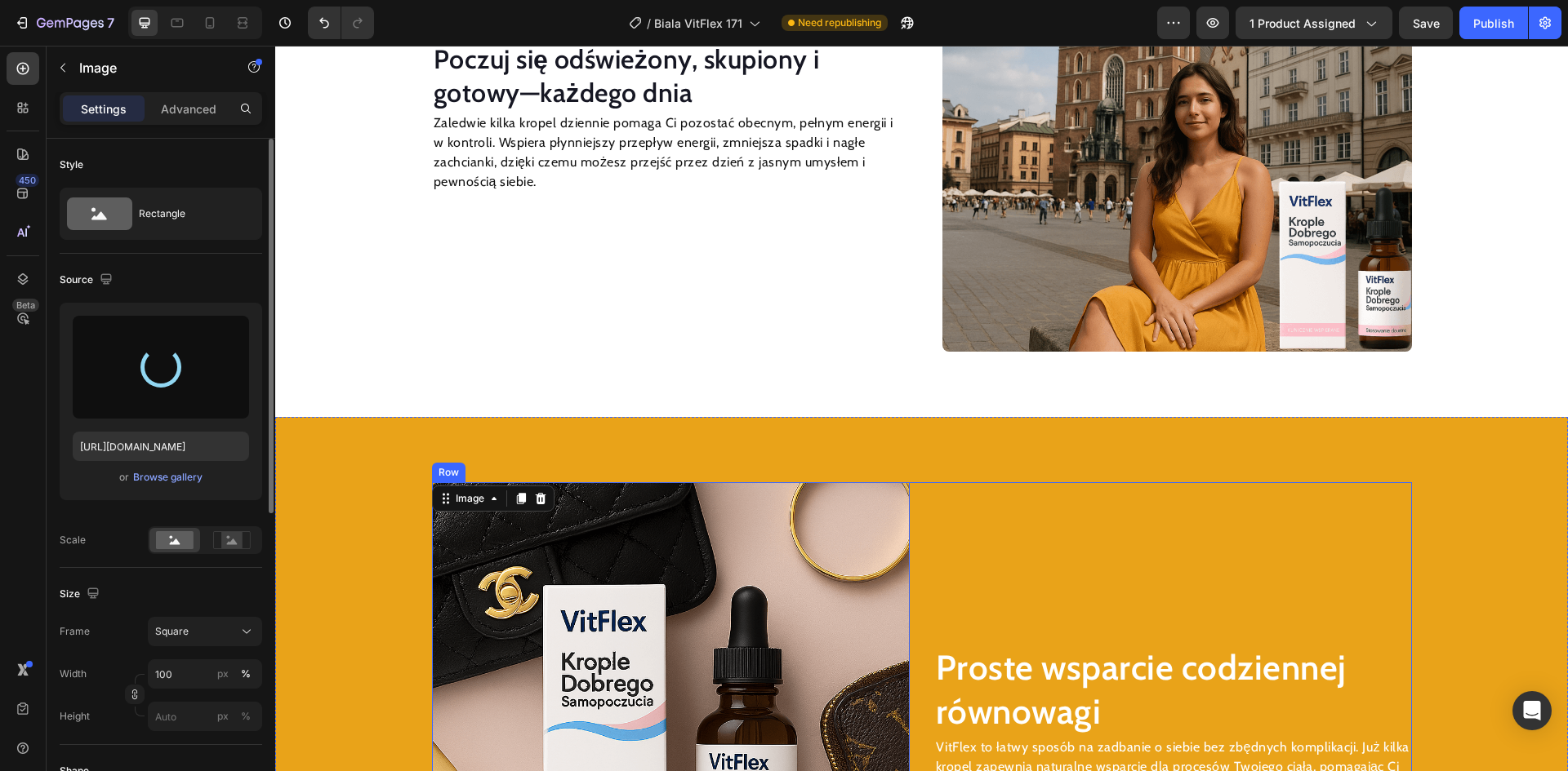
type input "[URL][DOMAIN_NAME]"
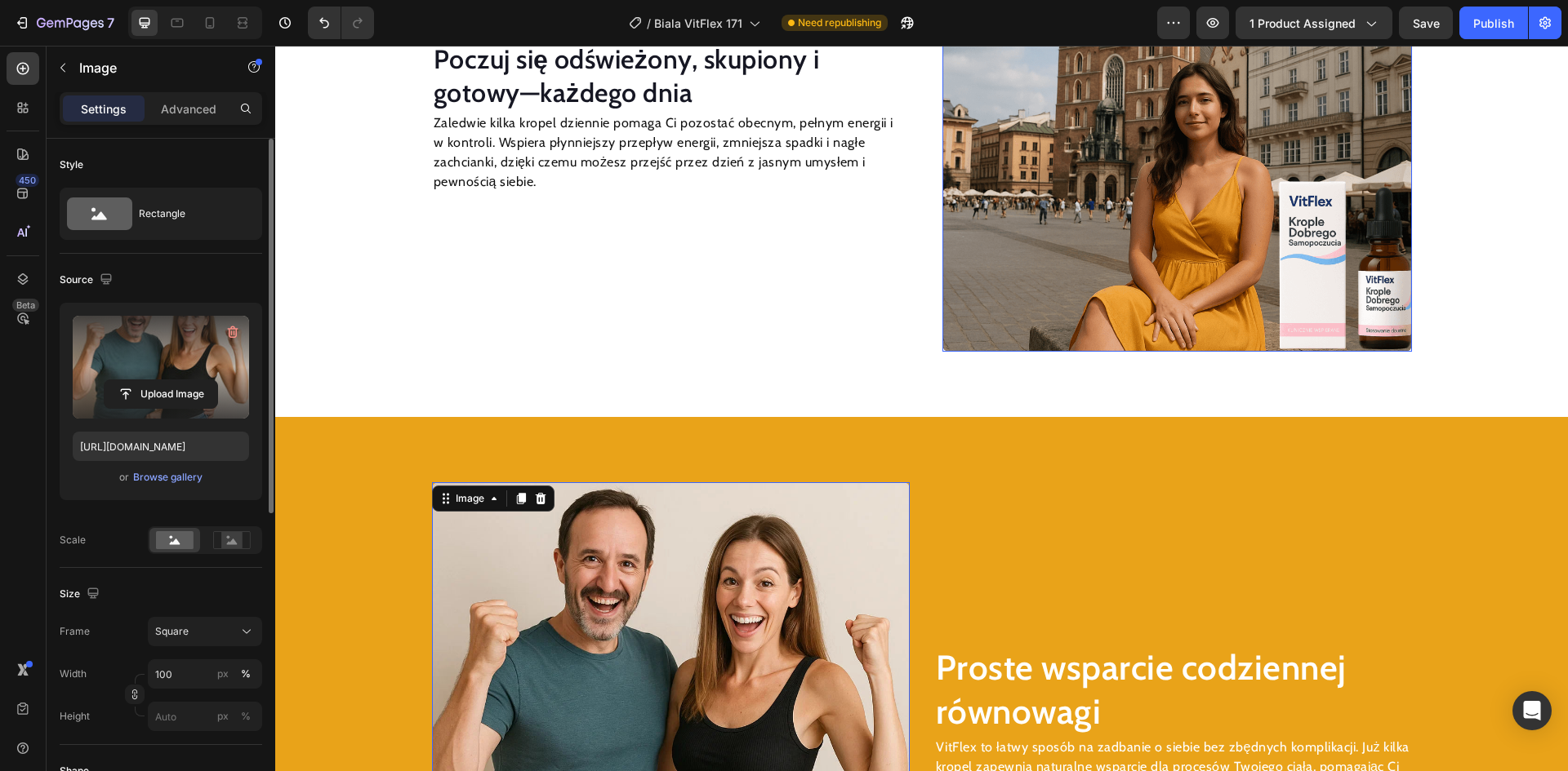
click at [1096, 264] on img at bounding box center [1177, 117] width 470 height 469
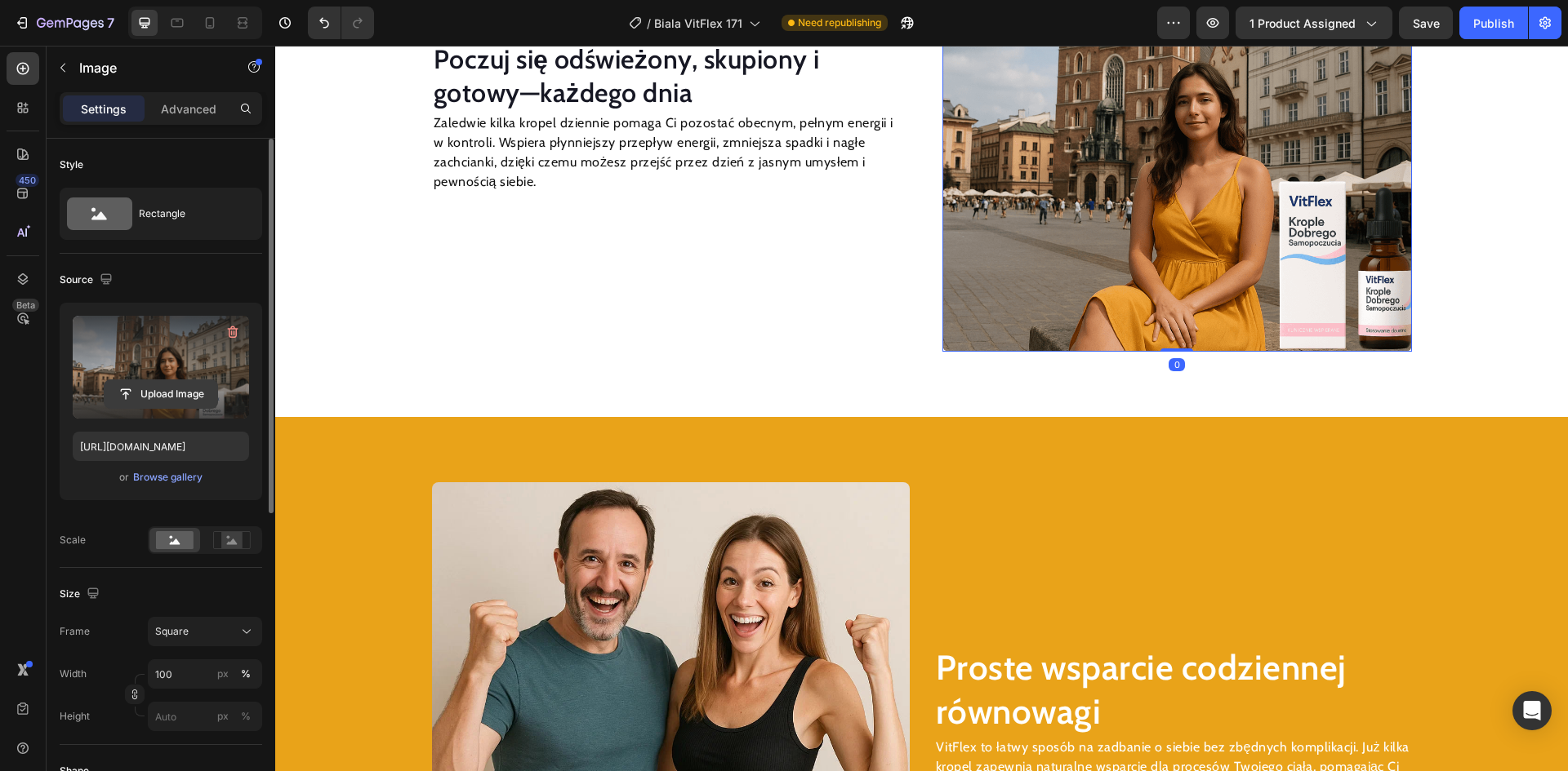
click at [192, 396] on input "file" at bounding box center [161, 394] width 113 height 28
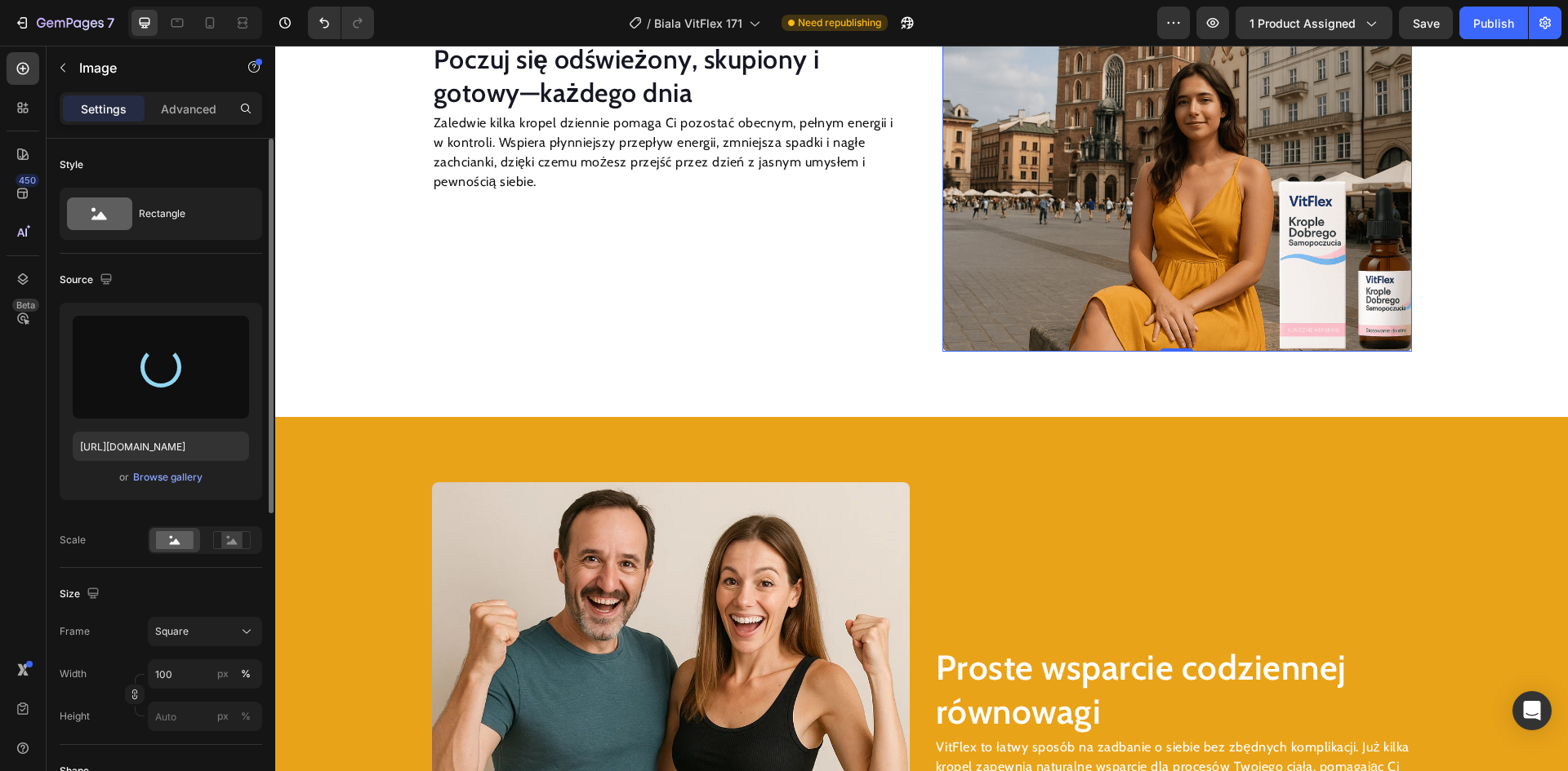
type input "[URL][DOMAIN_NAME]"
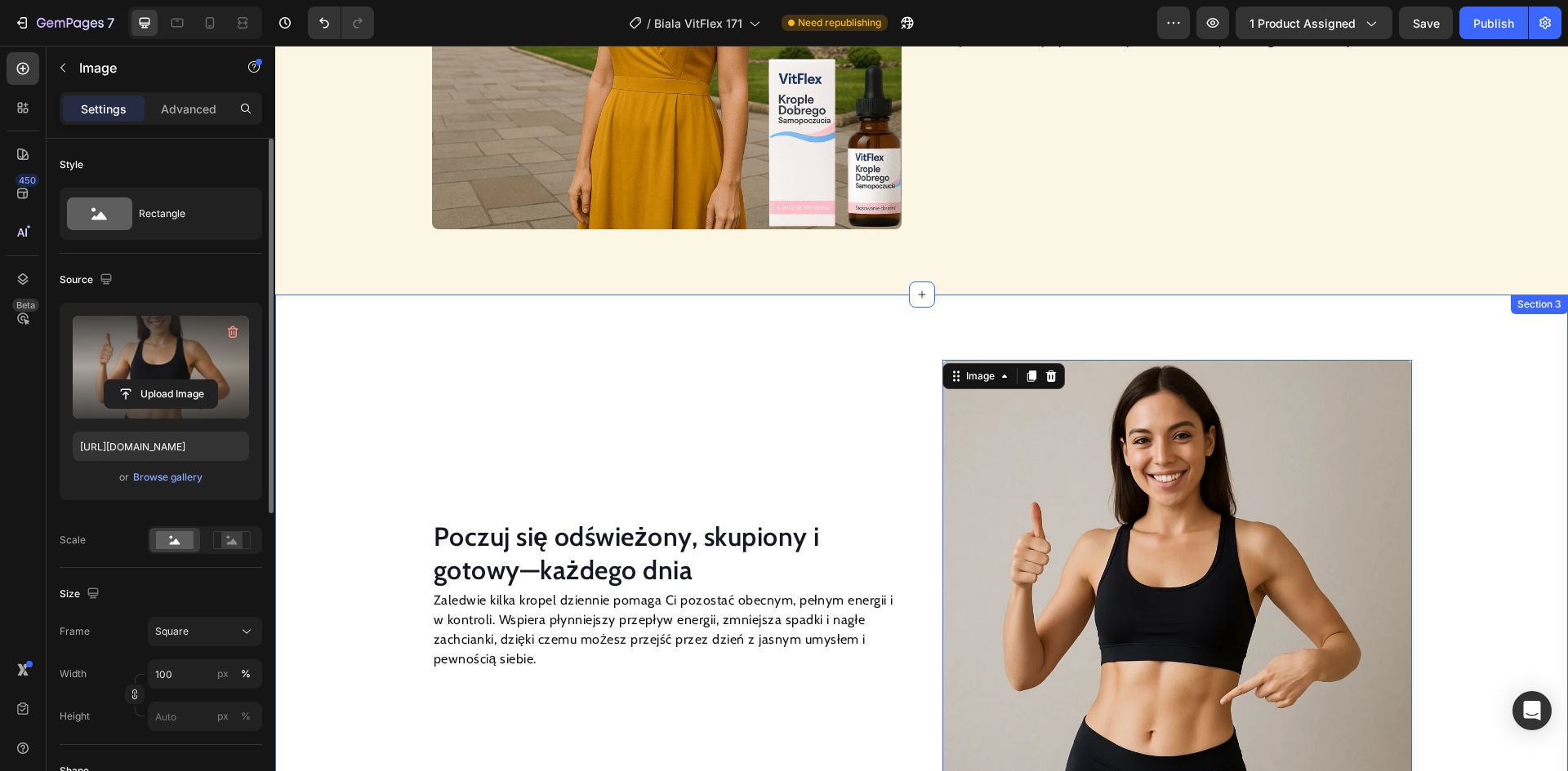
scroll to position [1705, 0]
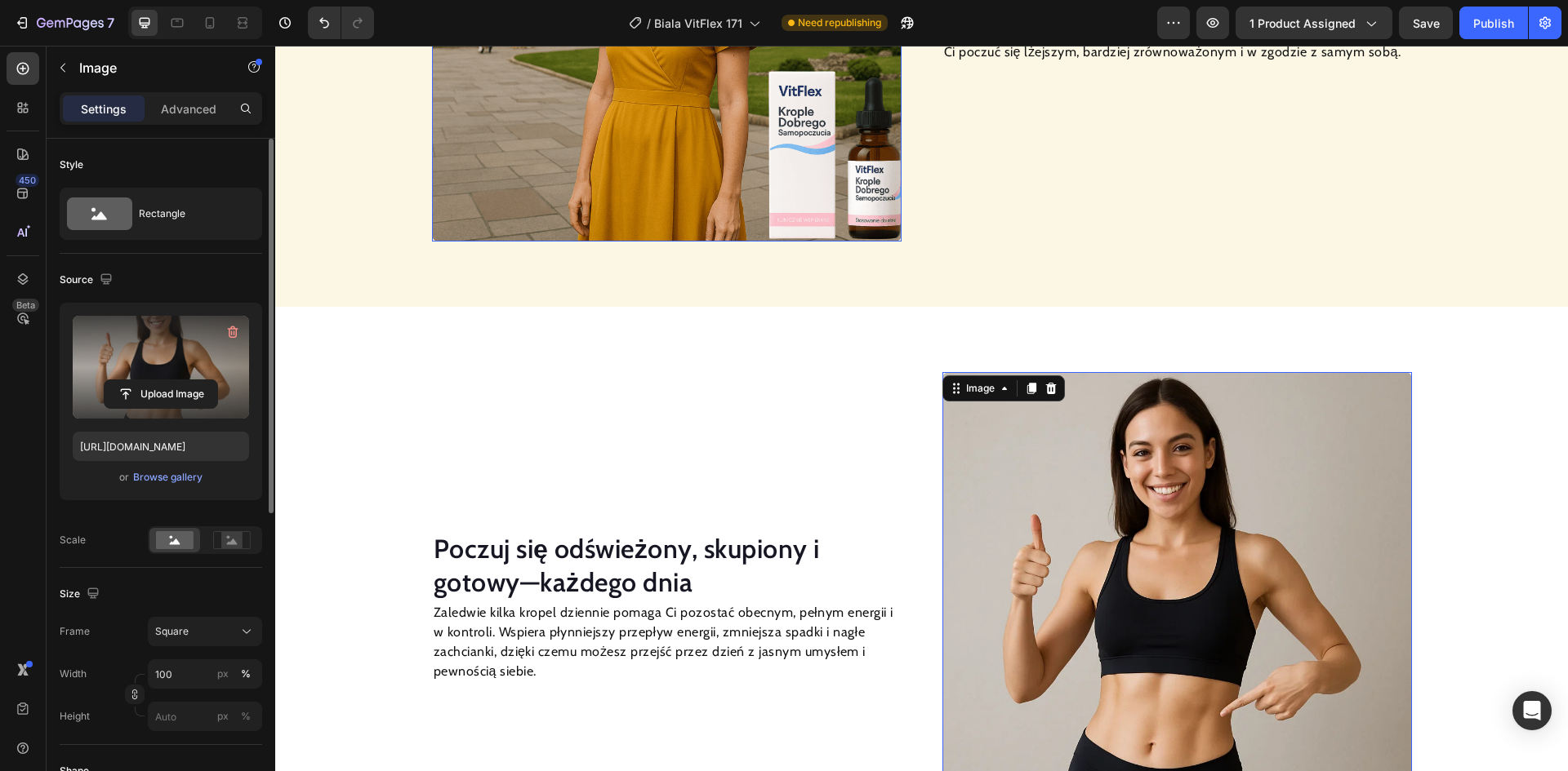
click at [616, 142] on img at bounding box center [667, 7] width 470 height 469
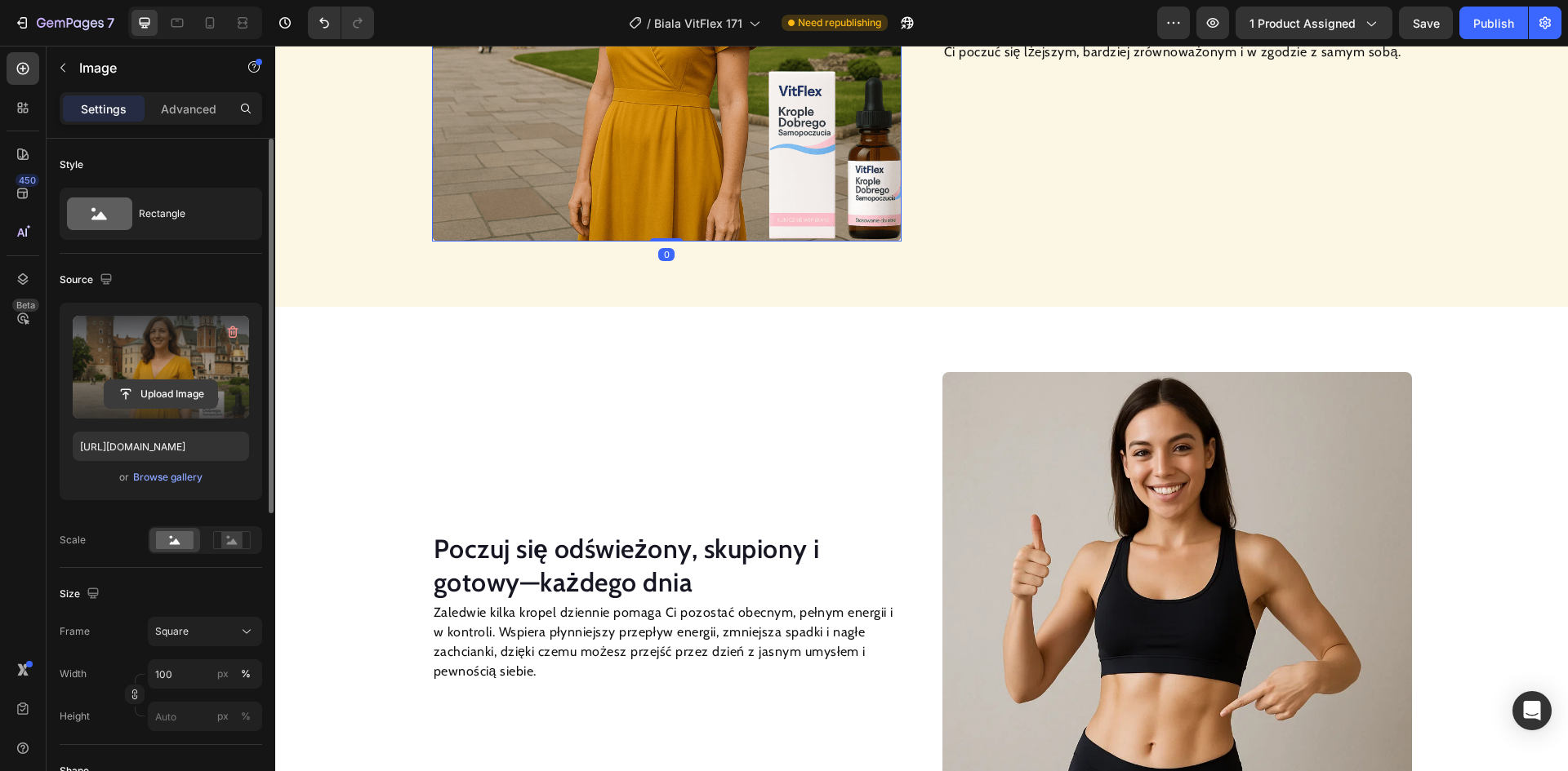
click at [174, 393] on input "file" at bounding box center [161, 394] width 113 height 28
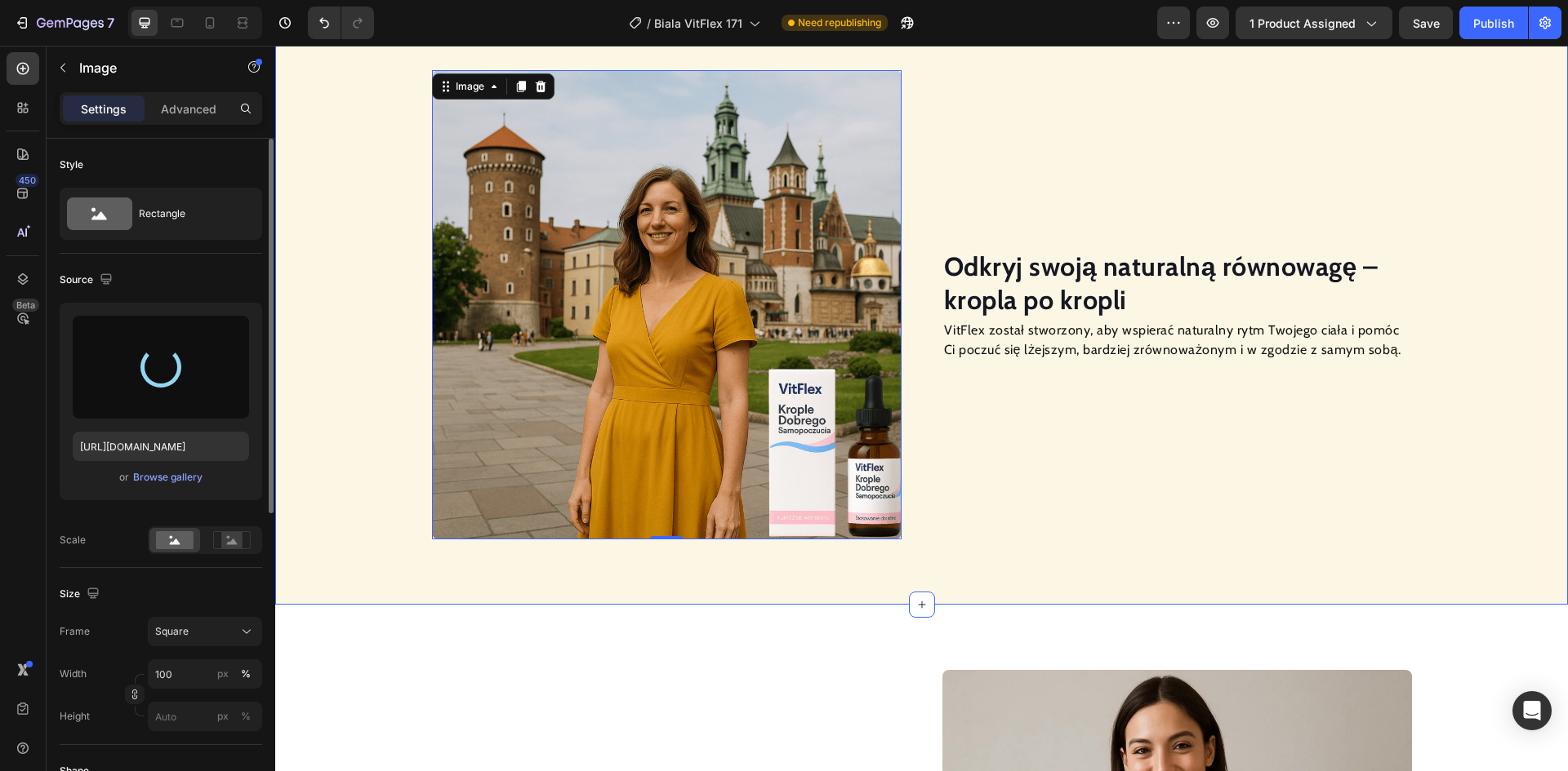
scroll to position [1378, 0]
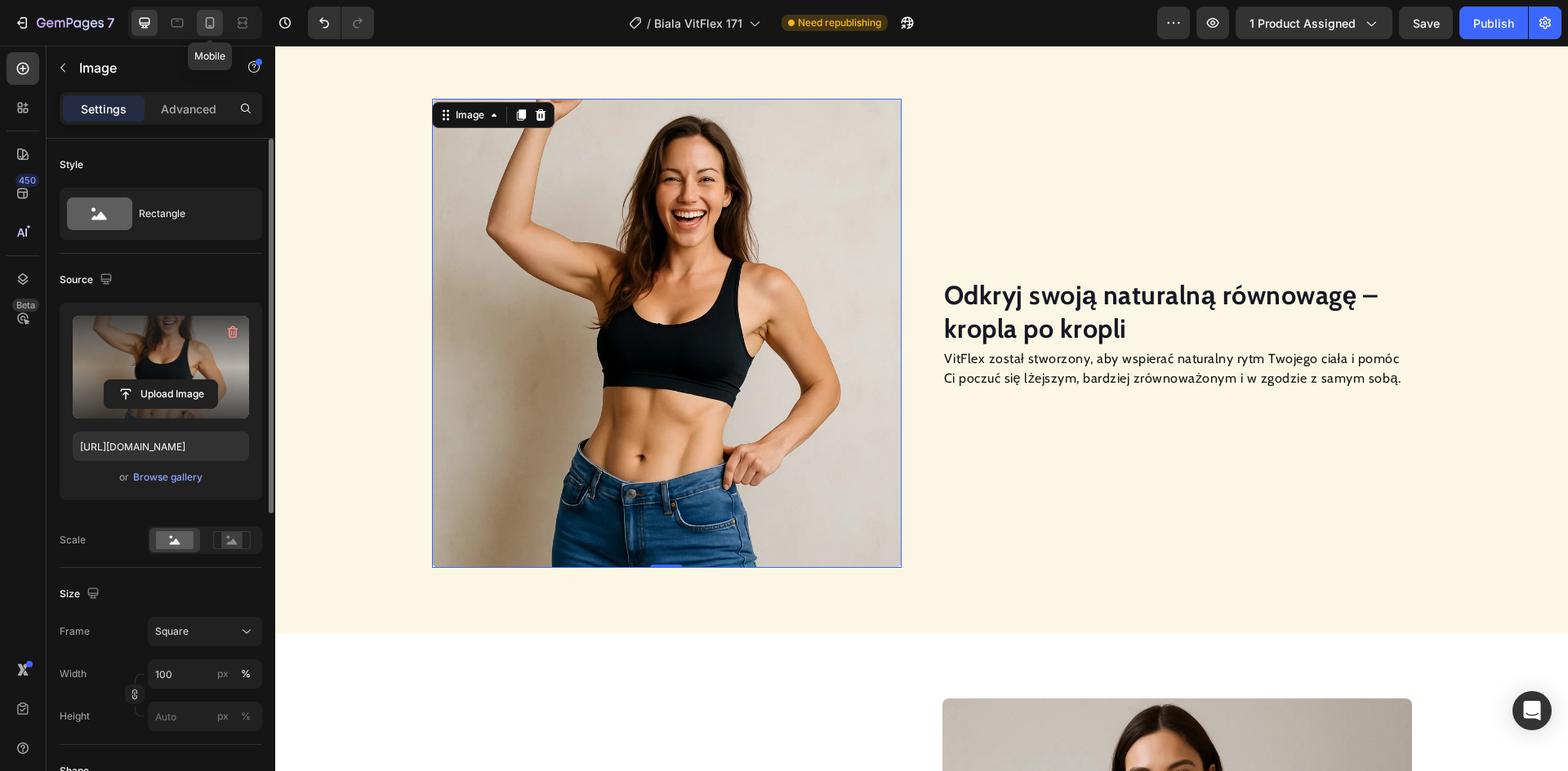
click at [215, 27] on icon at bounding box center [210, 22] width 16 height 16
type input "[URL][DOMAIN_NAME]"
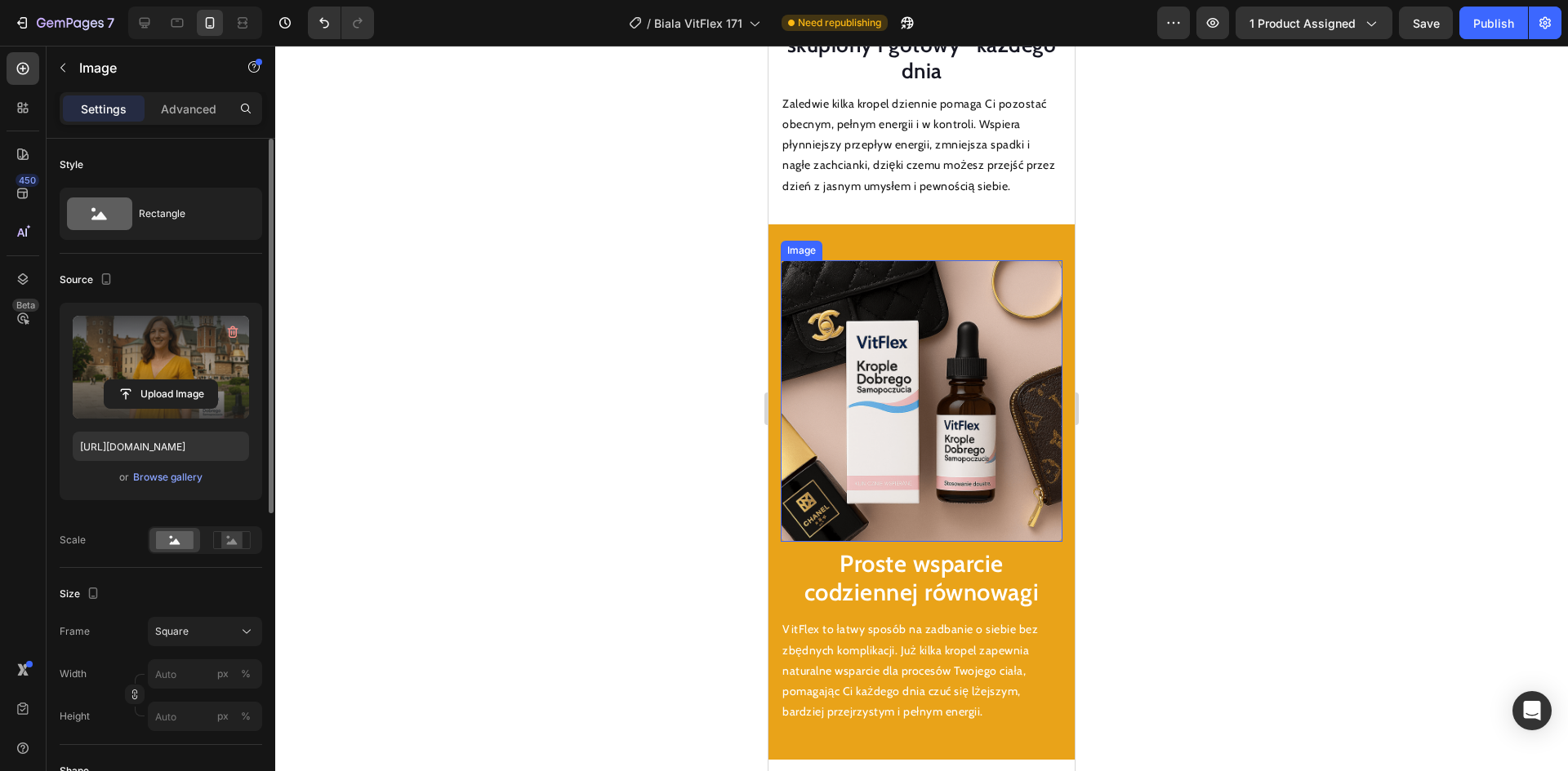
scroll to position [2438, 0]
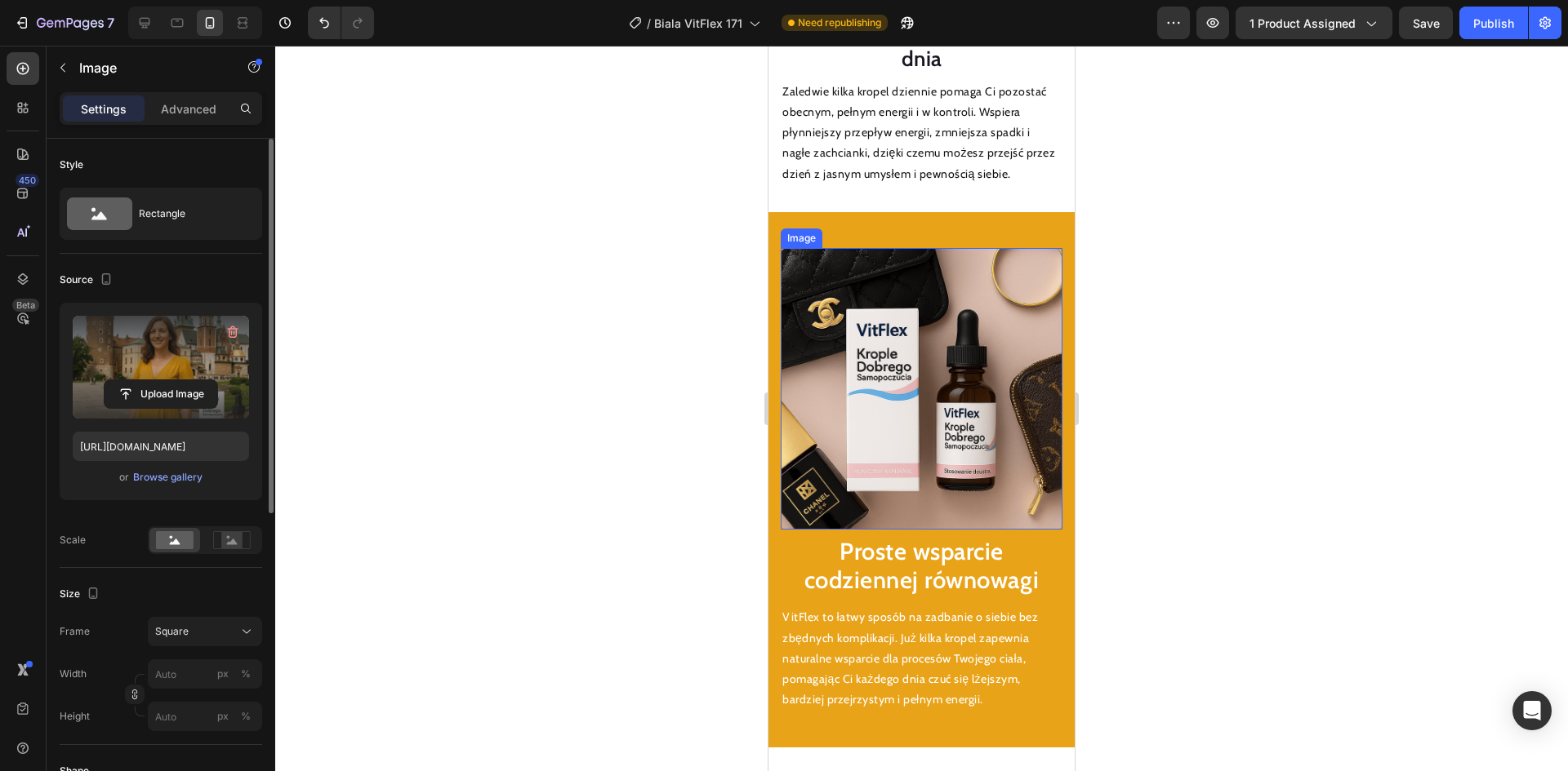
click at [919, 359] on img at bounding box center [922, 389] width 281 height 281
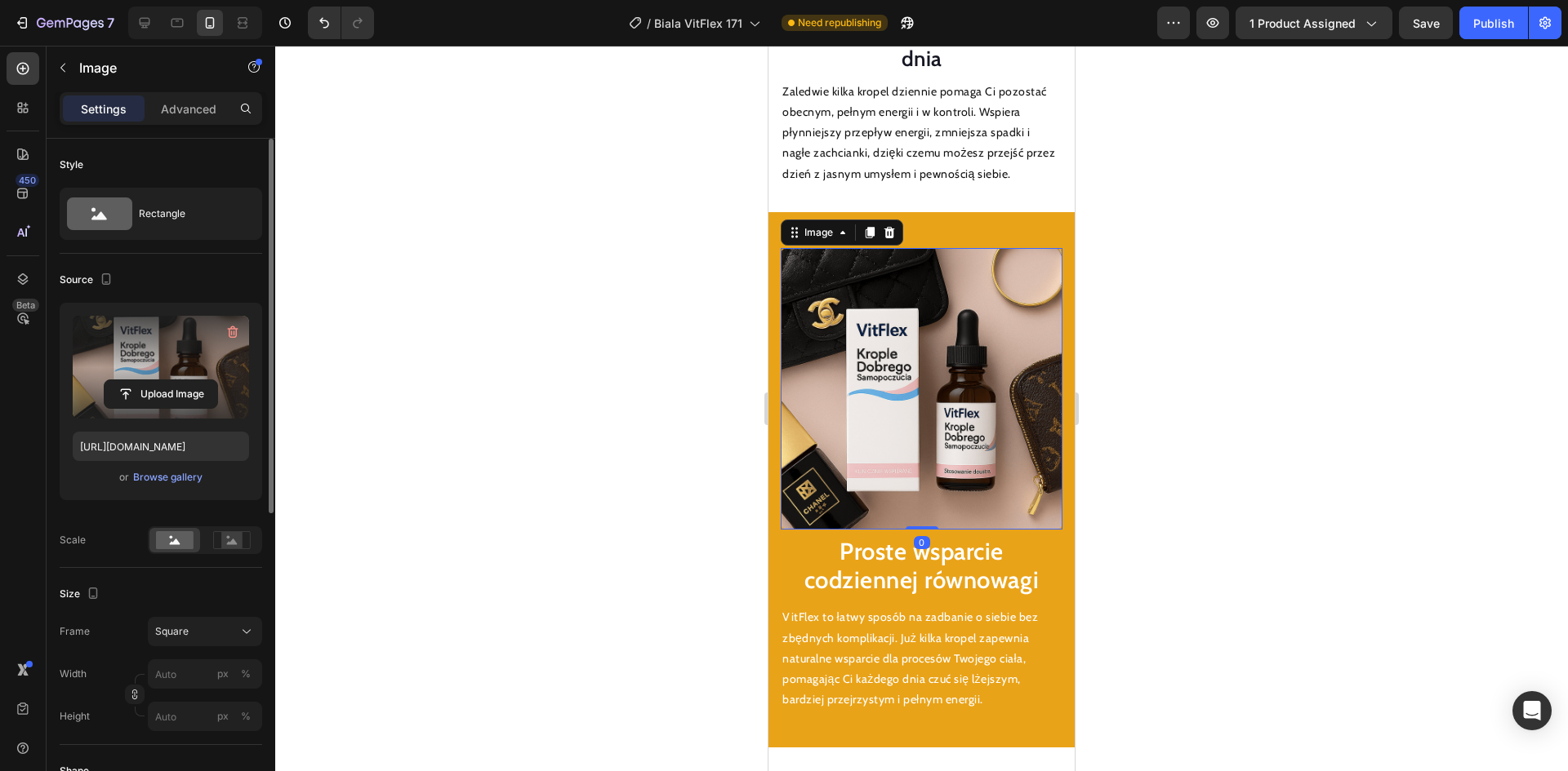
click at [188, 374] on label at bounding box center [161, 368] width 177 height 103
click at [188, 380] on input "file" at bounding box center [161, 394] width 113 height 28
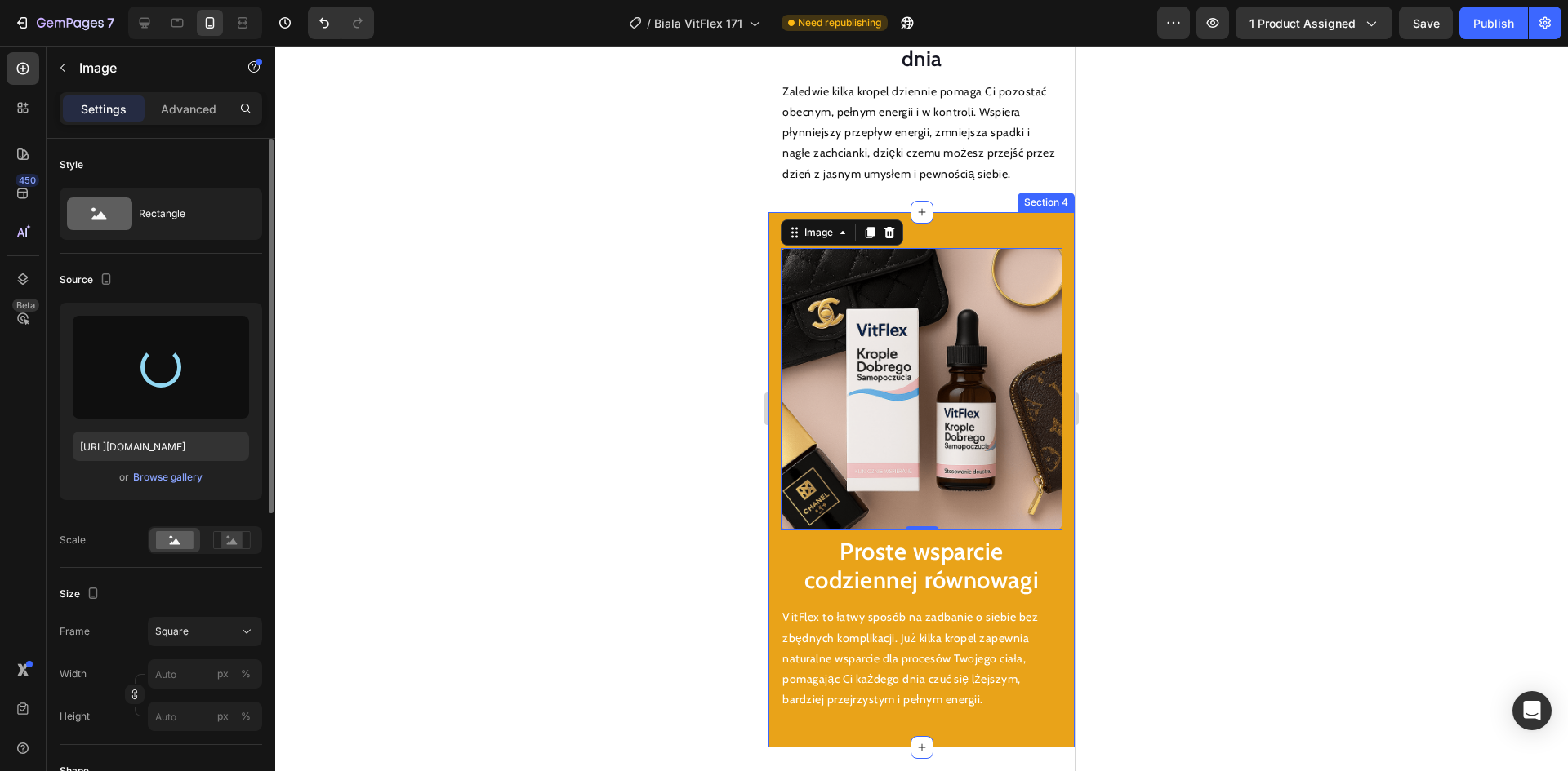
type input "[URL][DOMAIN_NAME]"
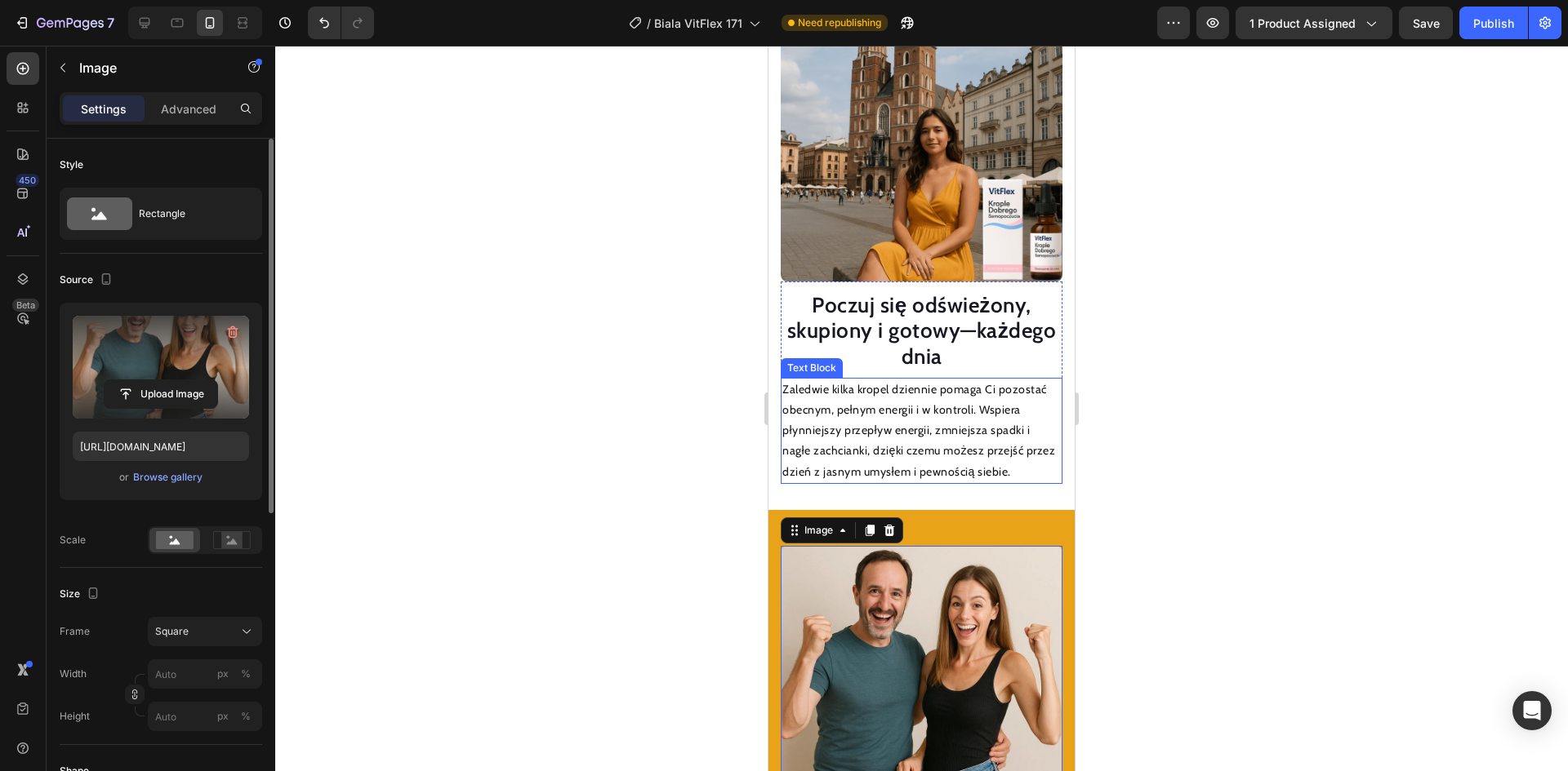
scroll to position [2112, 0]
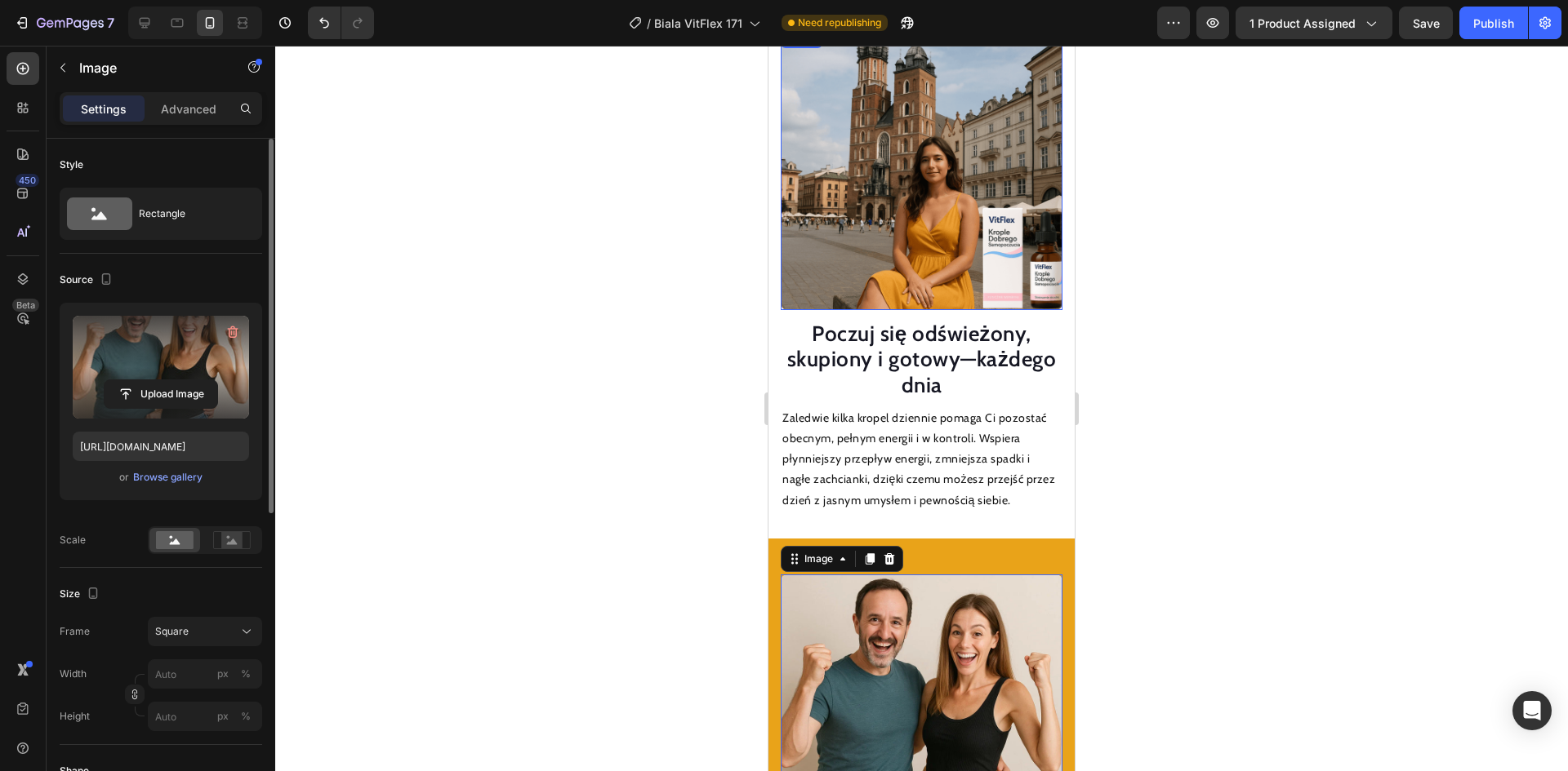
click at [897, 209] on img at bounding box center [922, 169] width 281 height 281
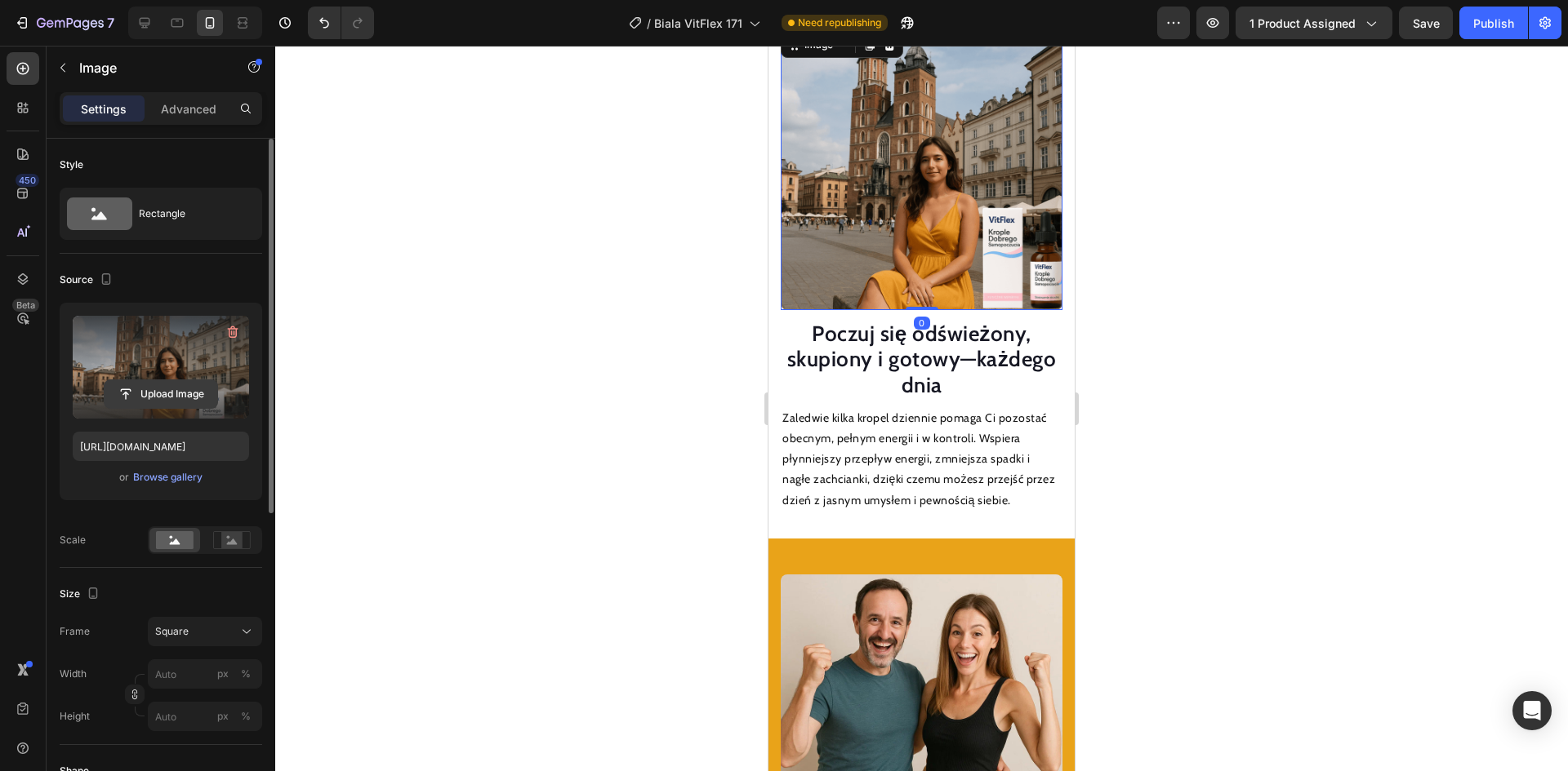
click at [199, 394] on input "file" at bounding box center [161, 394] width 113 height 28
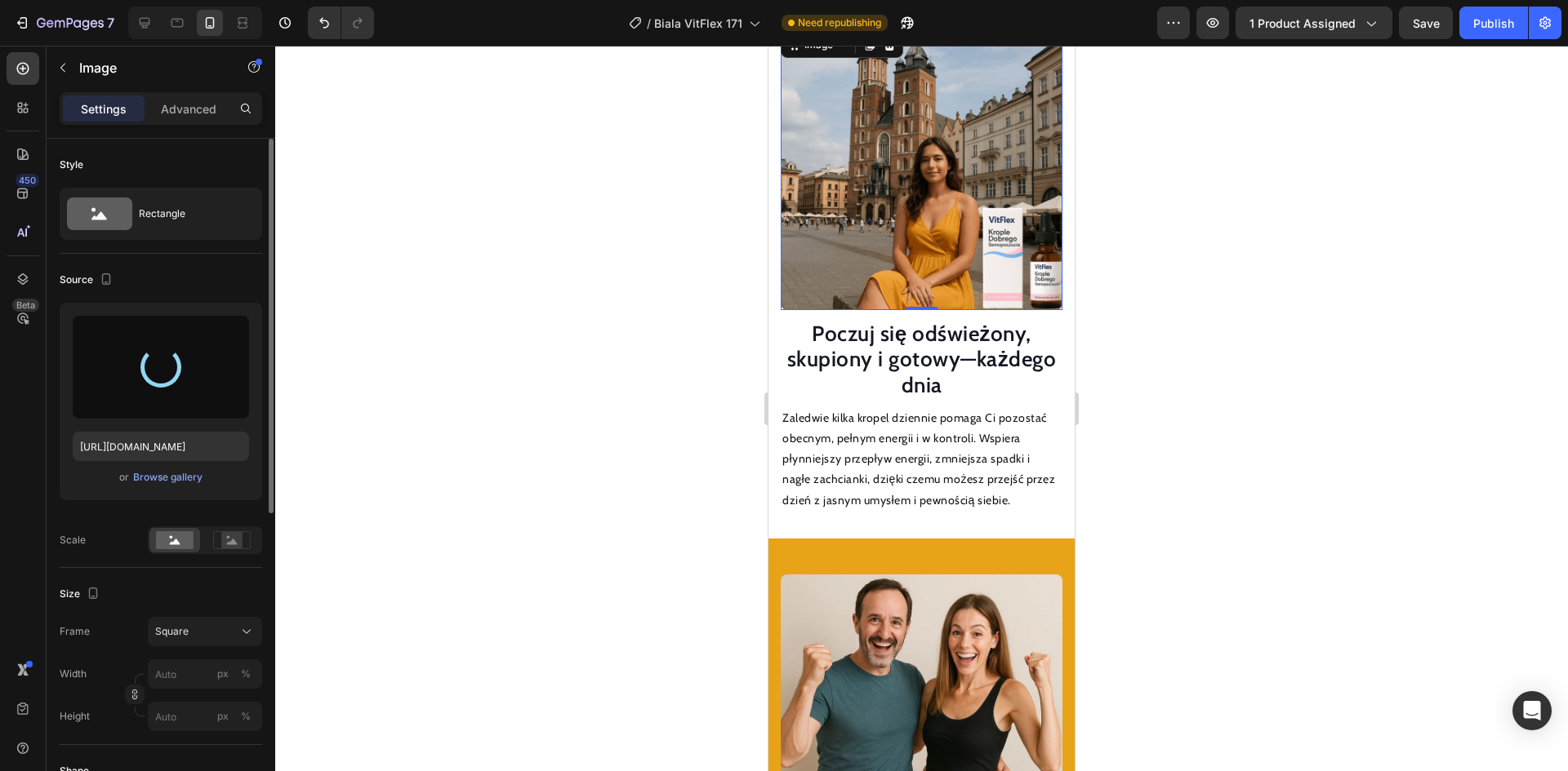
type input "[URL][DOMAIN_NAME]"
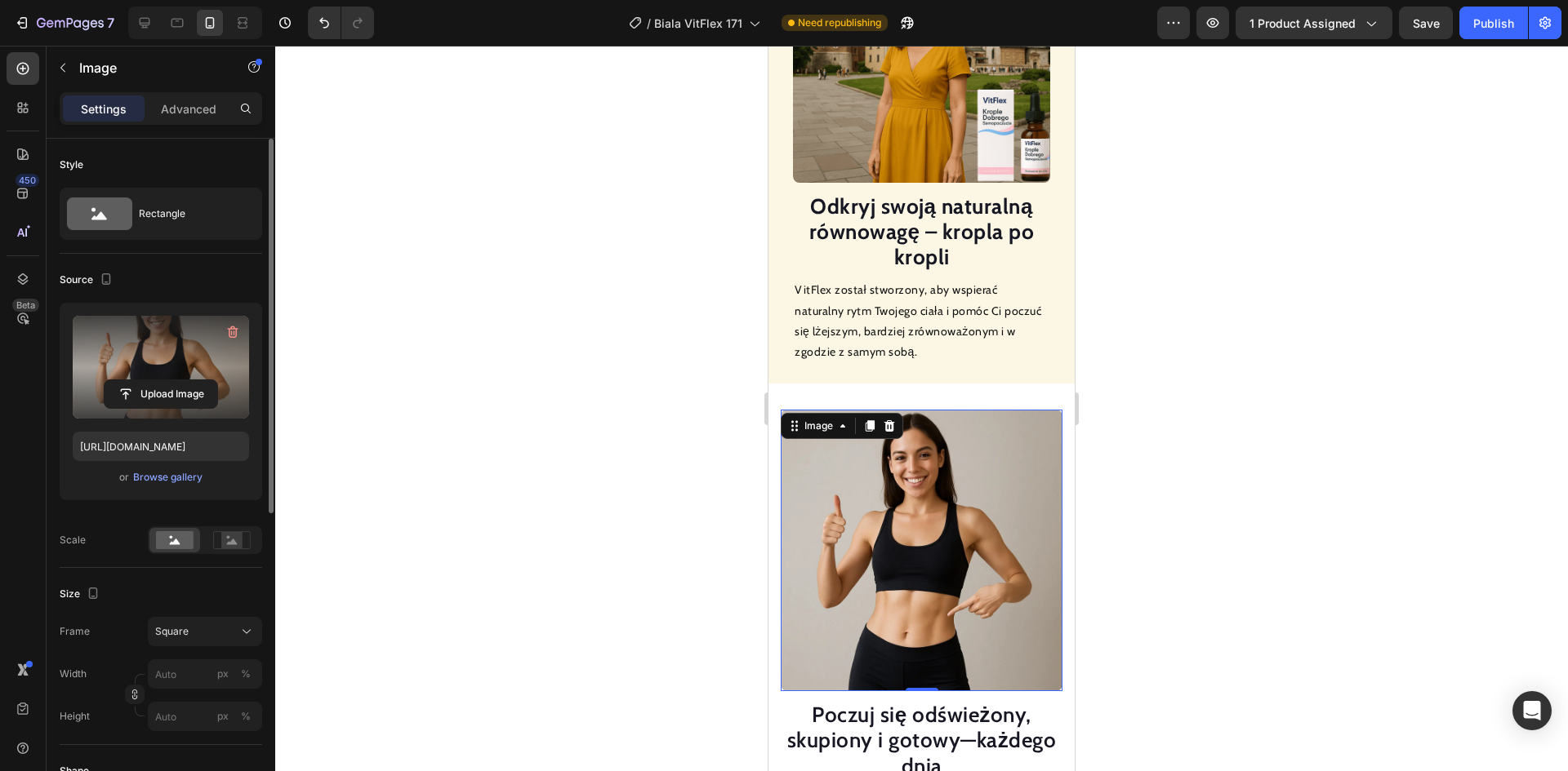
scroll to position [1704, 0]
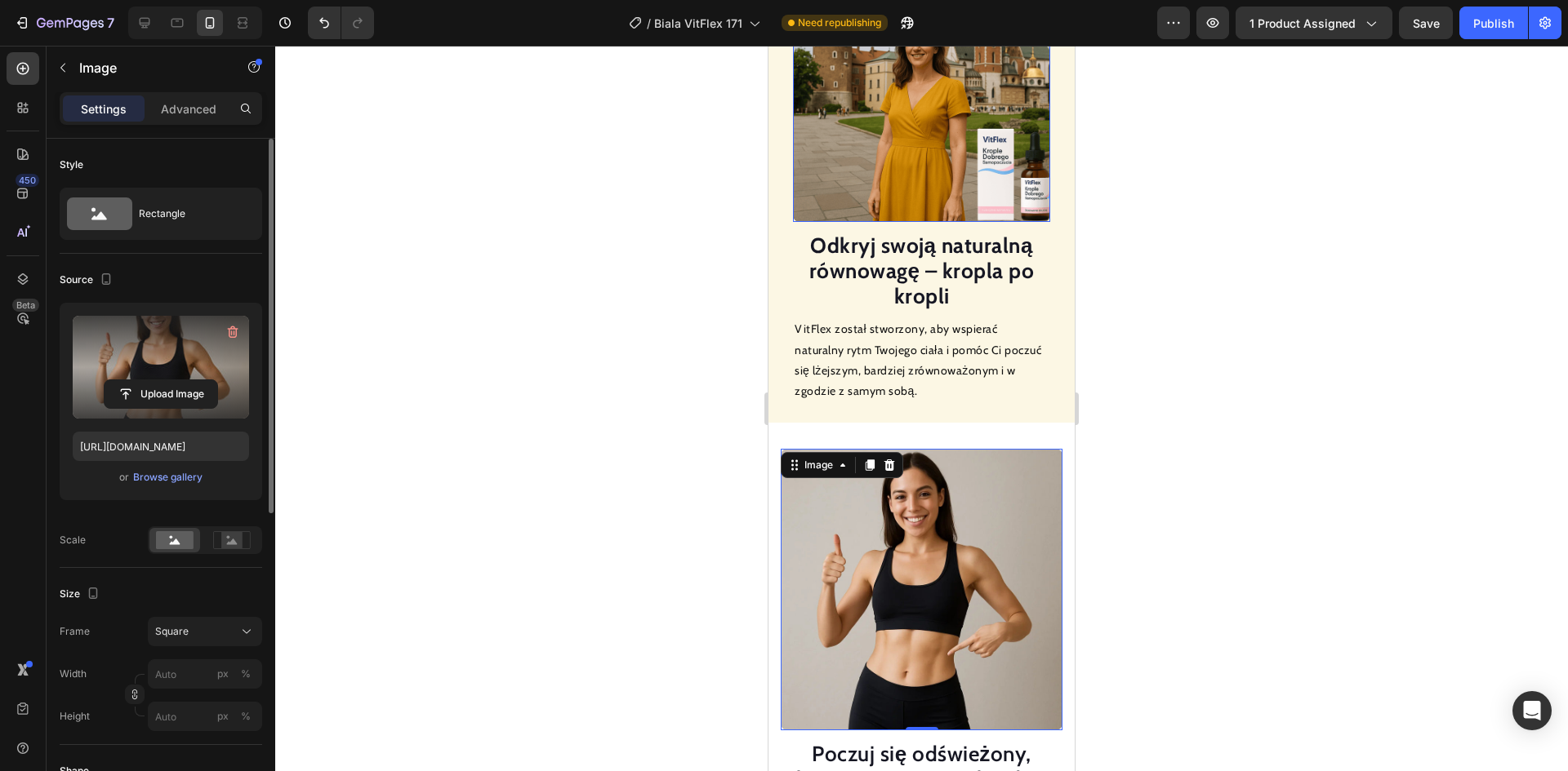
click at [865, 132] on img at bounding box center [921, 93] width 257 height 257
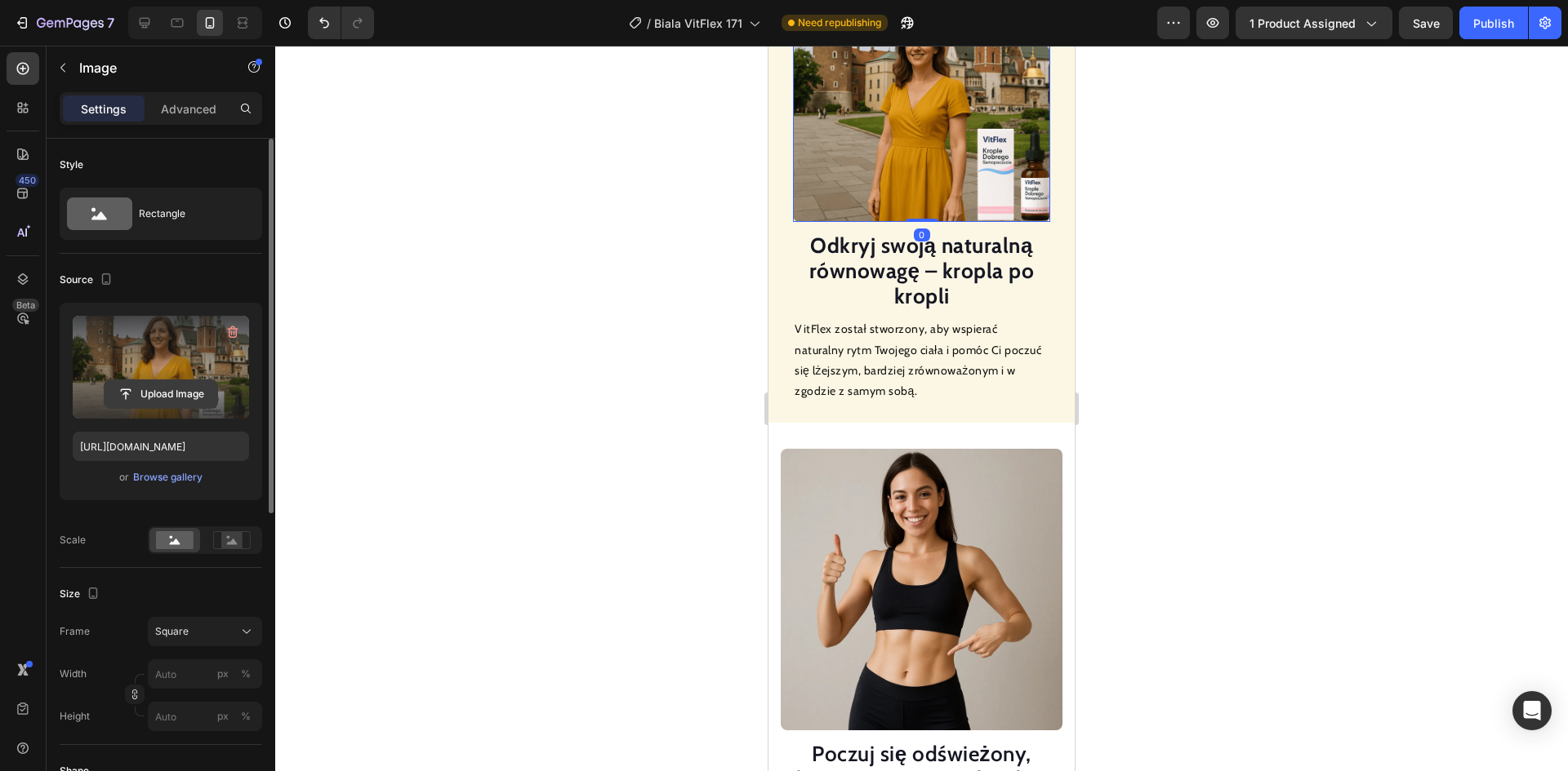
click at [183, 381] on input "file" at bounding box center [161, 394] width 113 height 28
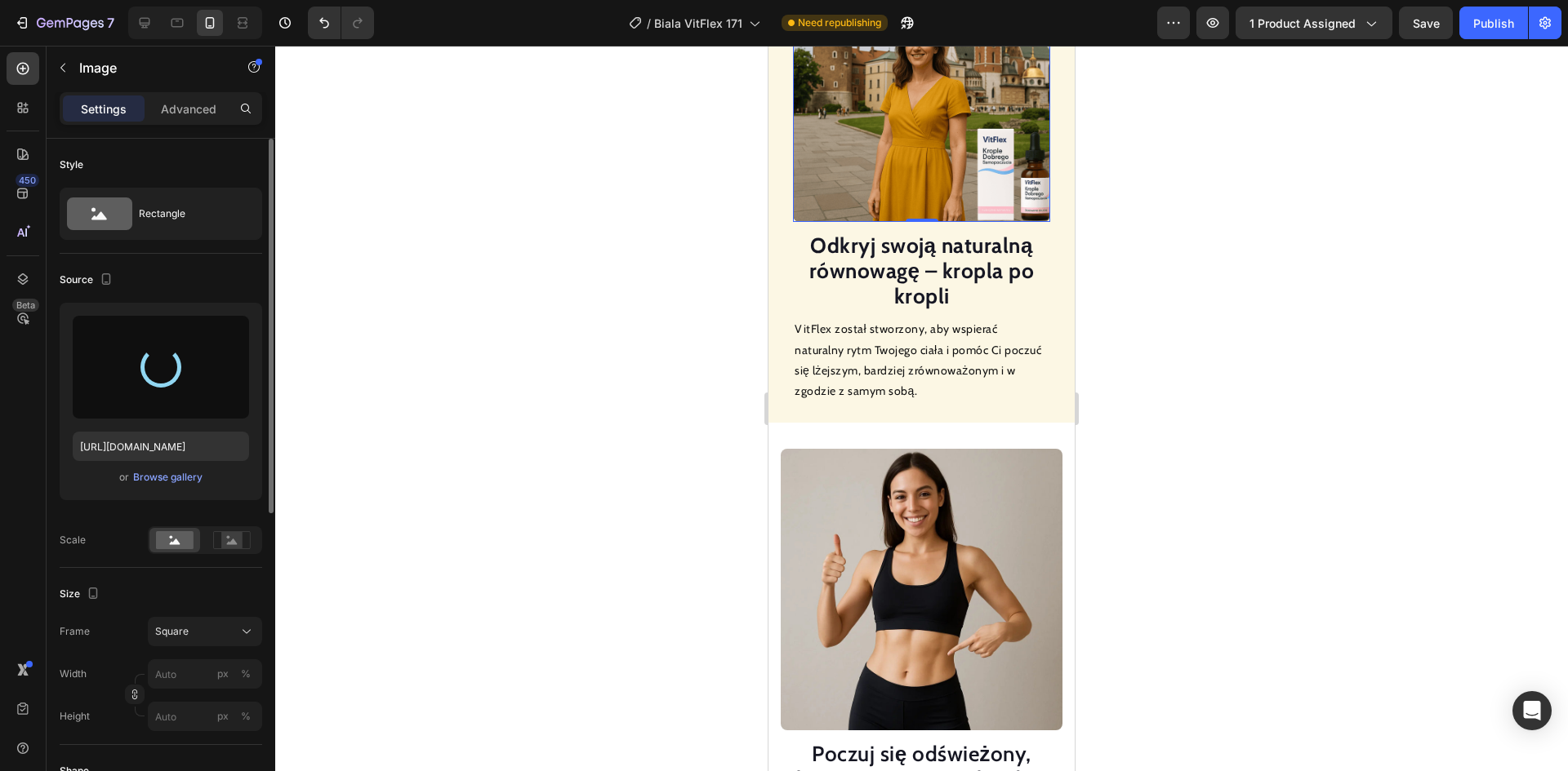
type input "[URL][DOMAIN_NAME]"
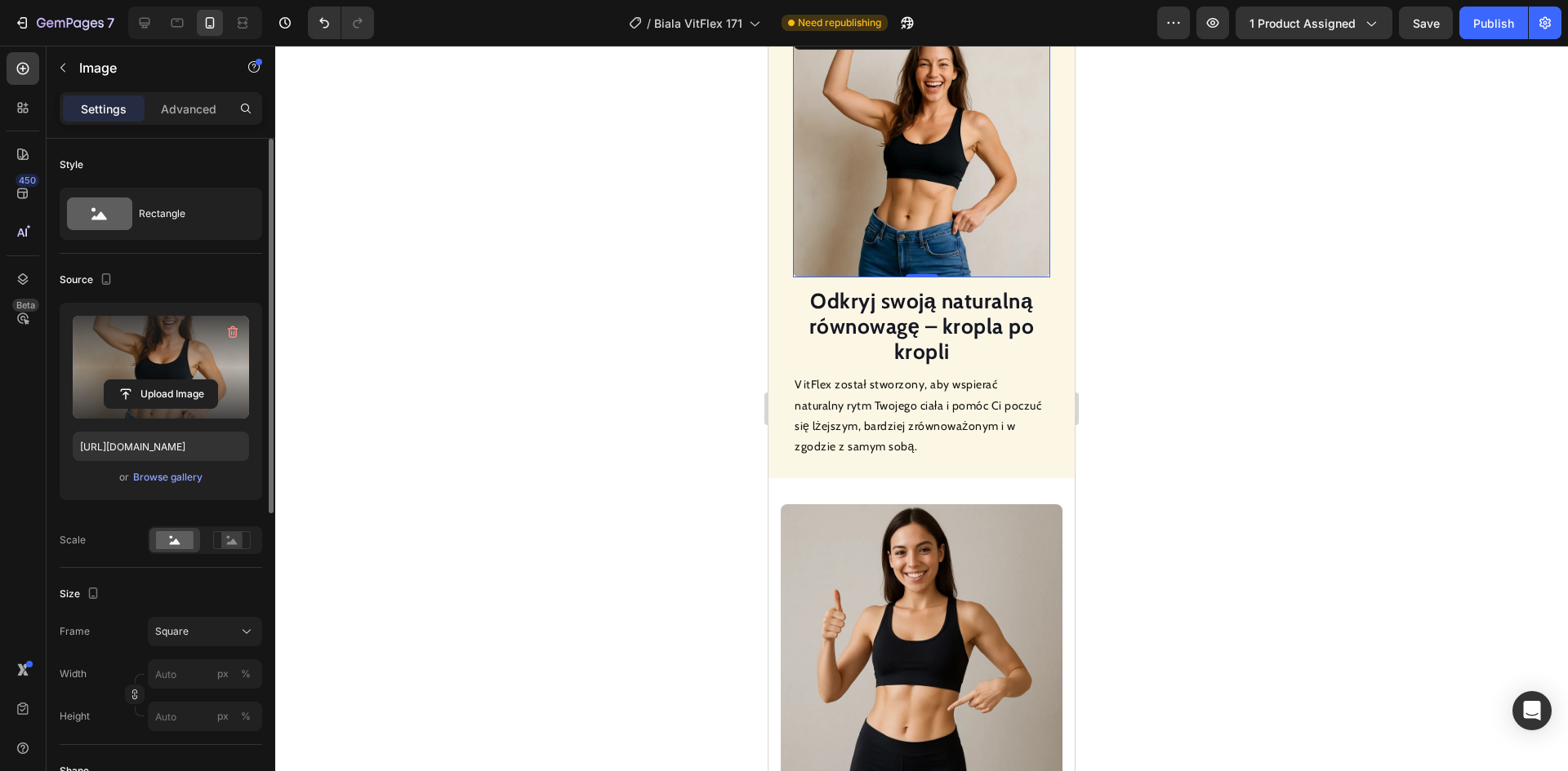
scroll to position [1540, 0]
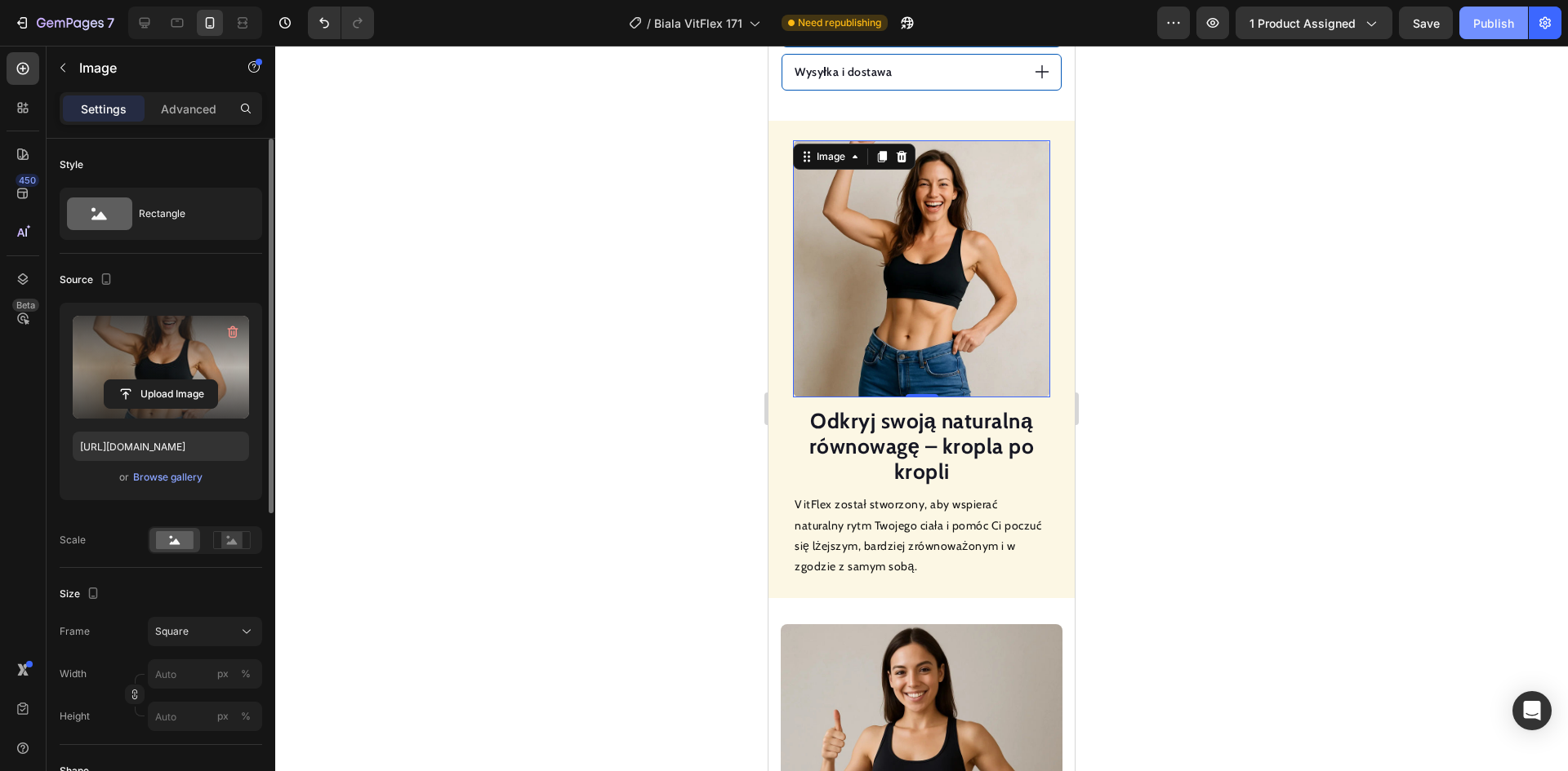
click at [1490, 25] on div "Publish" at bounding box center [1494, 23] width 41 height 17
click at [142, 32] on div at bounding box center [145, 22] width 26 height 26
type input "100"
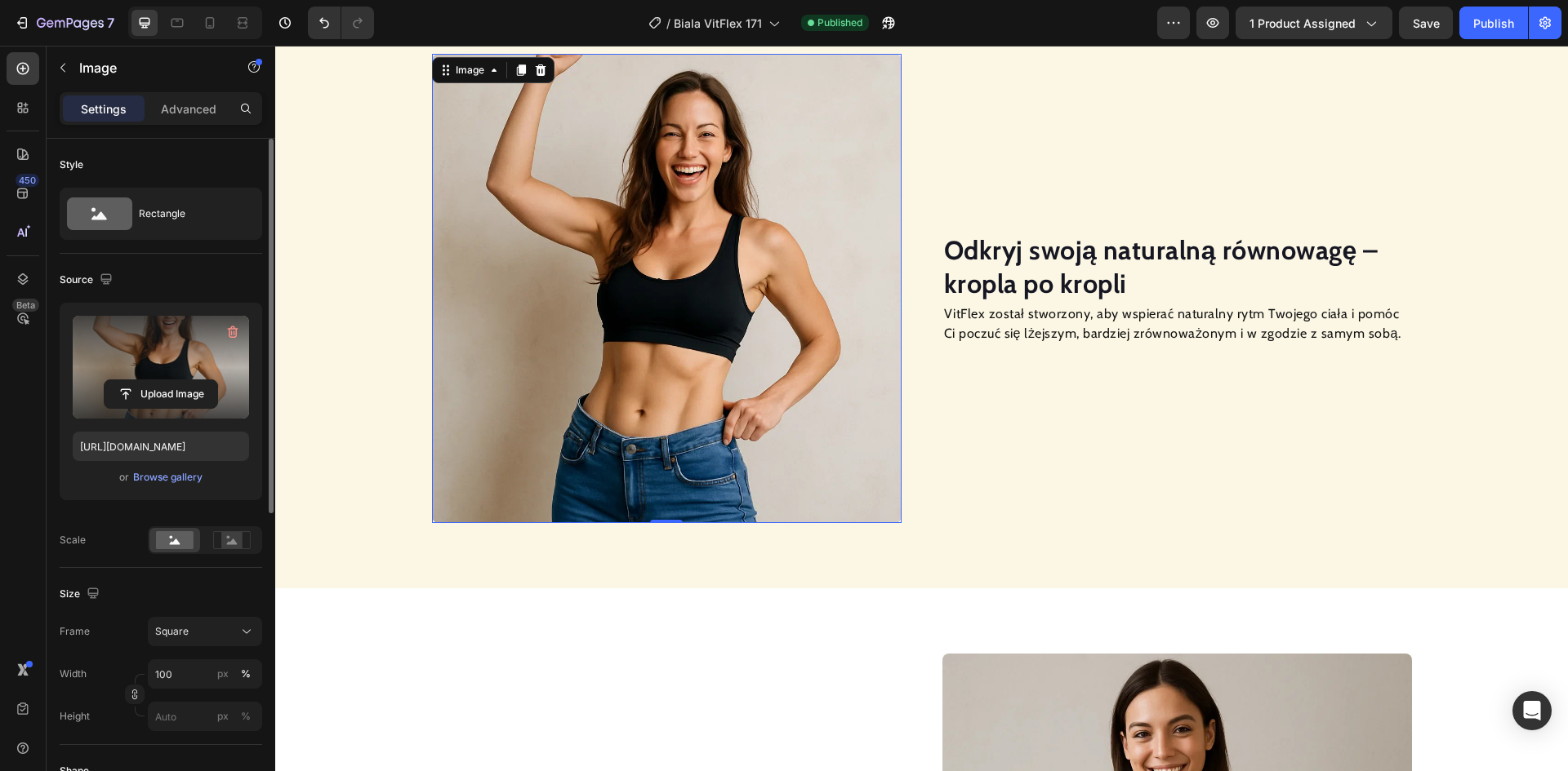
scroll to position [1240, 0]
